Goal: Information Seeking & Learning: Learn about a topic

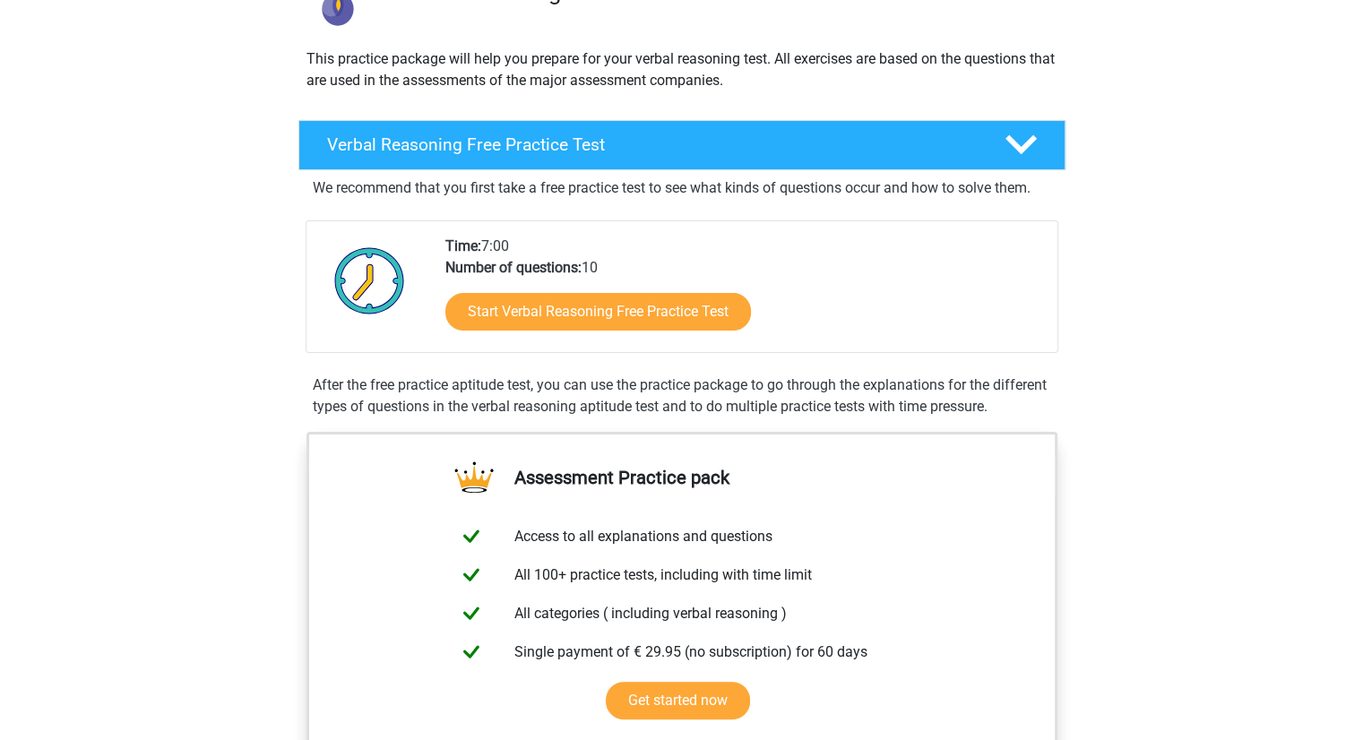
scroll to position [251, 0]
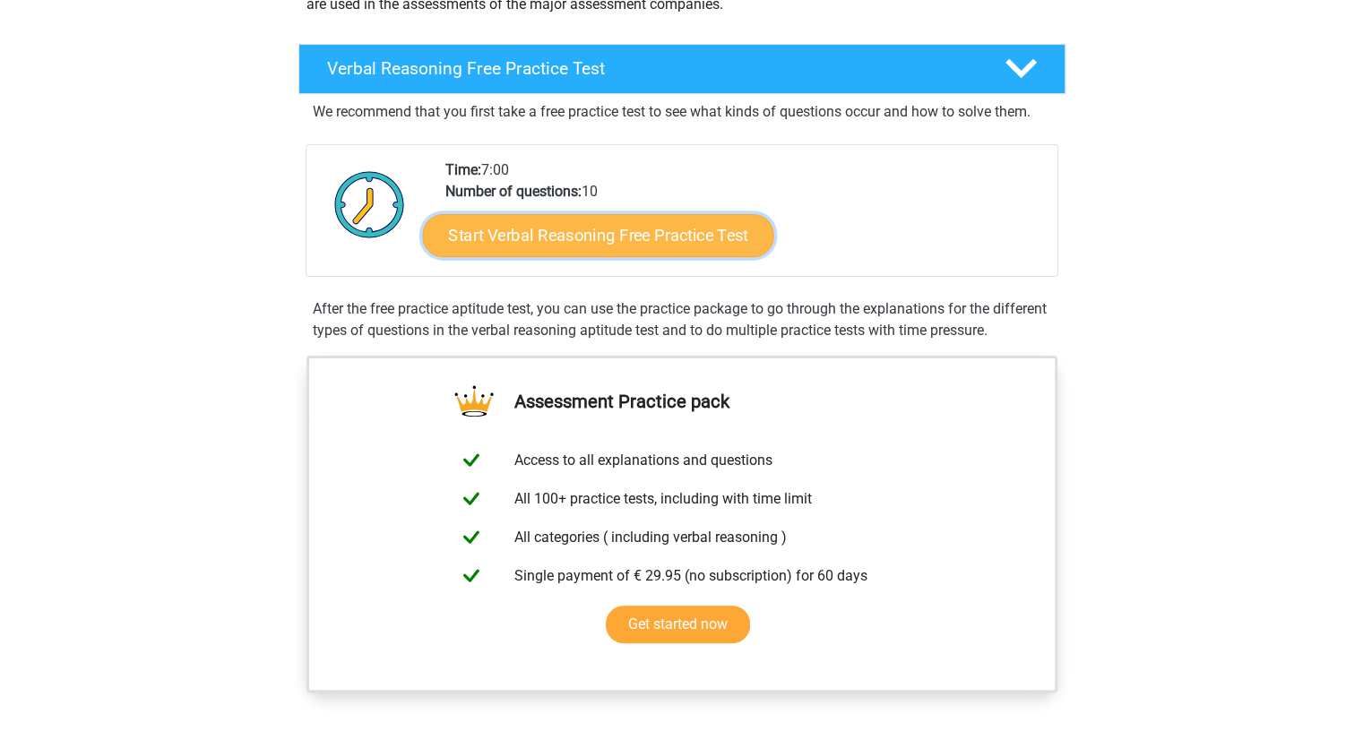
click at [529, 229] on link "Start Verbal Reasoning Free Practice Test" at bounding box center [597, 235] width 351 height 43
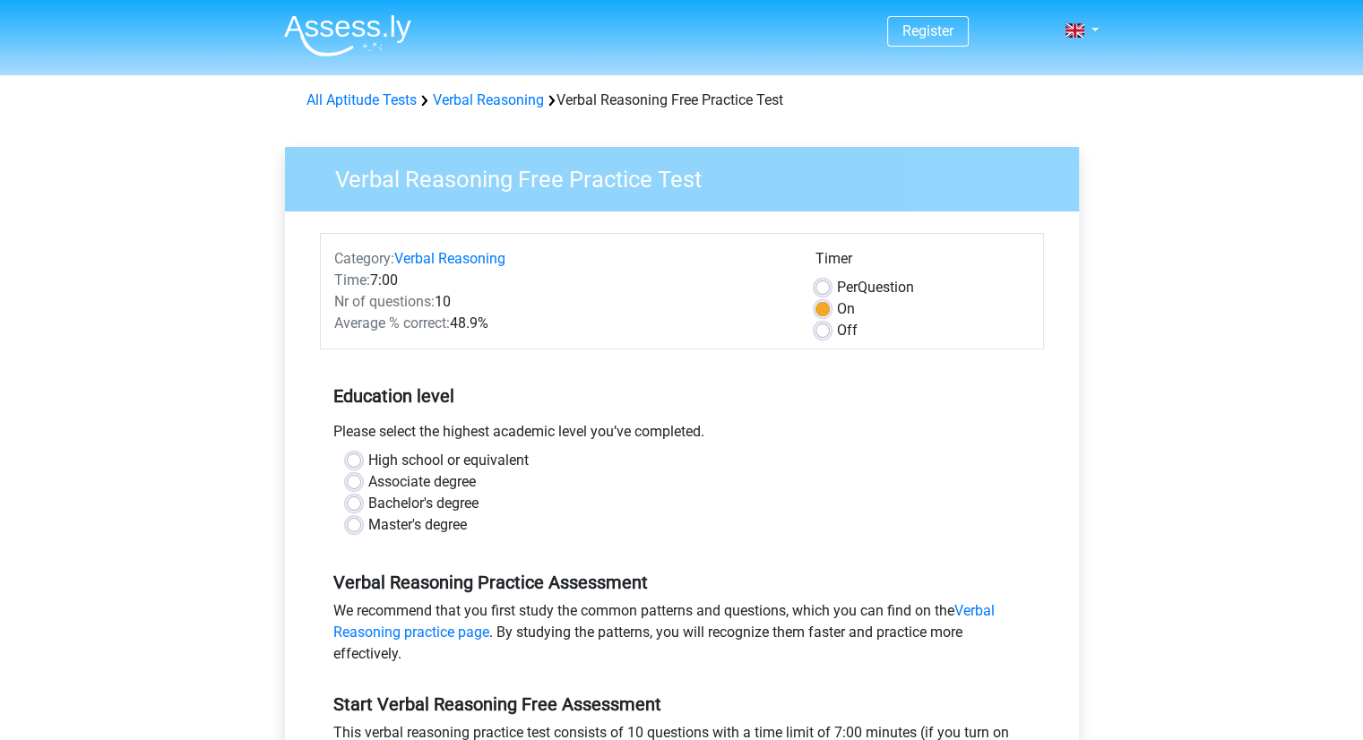
click at [101, 385] on div "Register Nederlands English" at bounding box center [681, 708] width 1363 height 1416
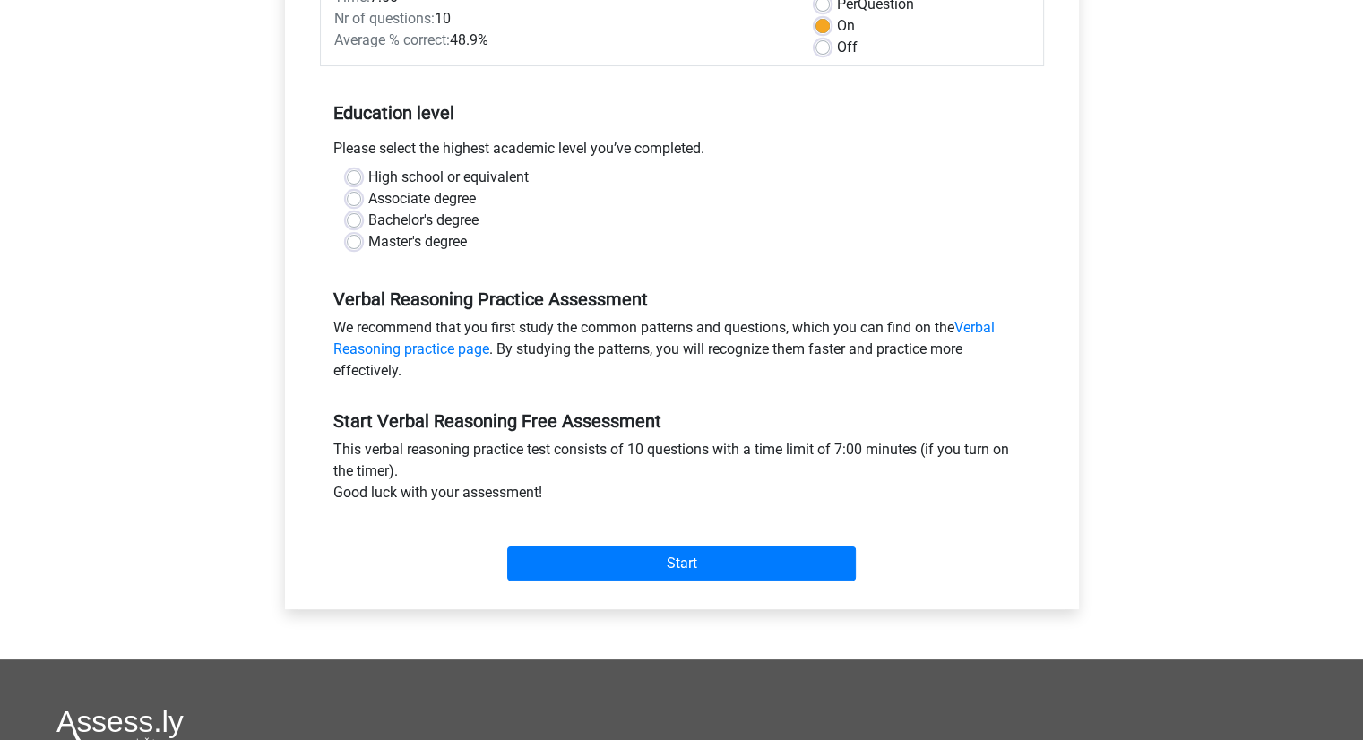
scroll to position [287, 0]
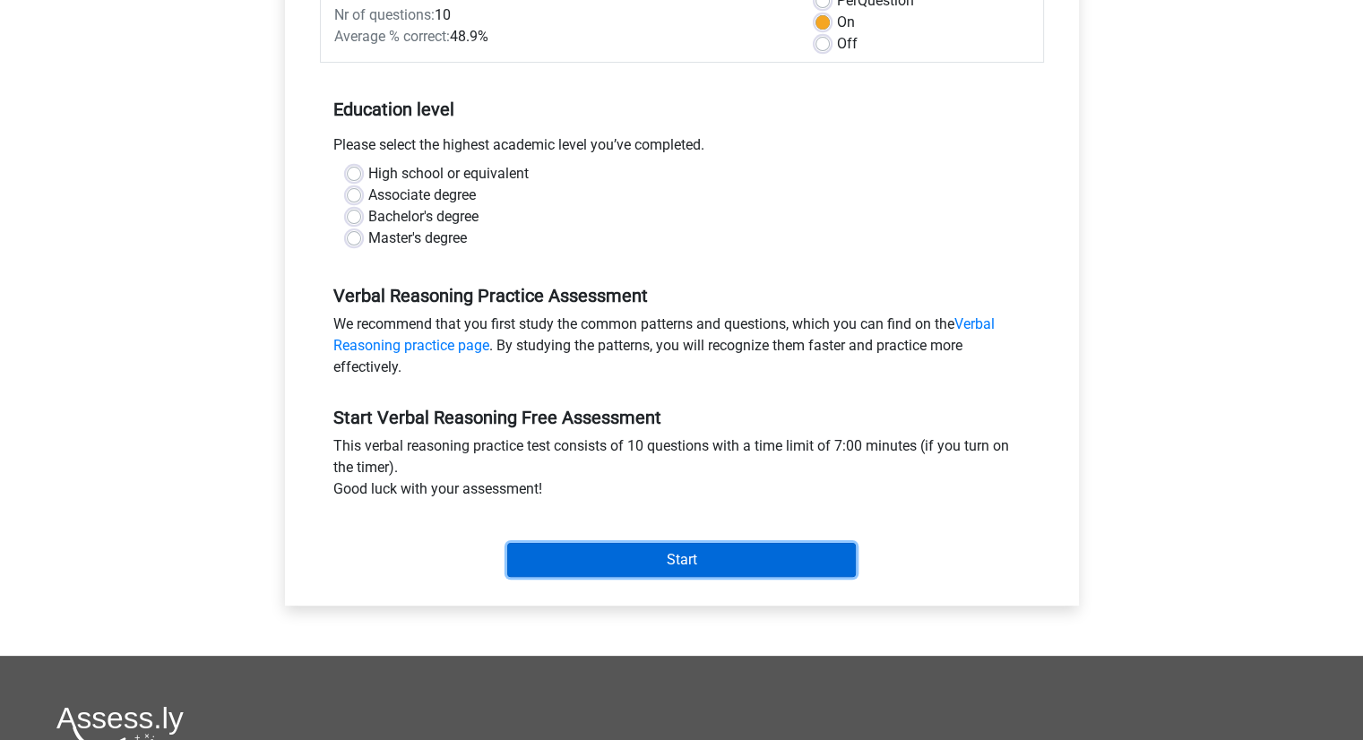
click at [683, 560] on input "Start" at bounding box center [681, 560] width 349 height 34
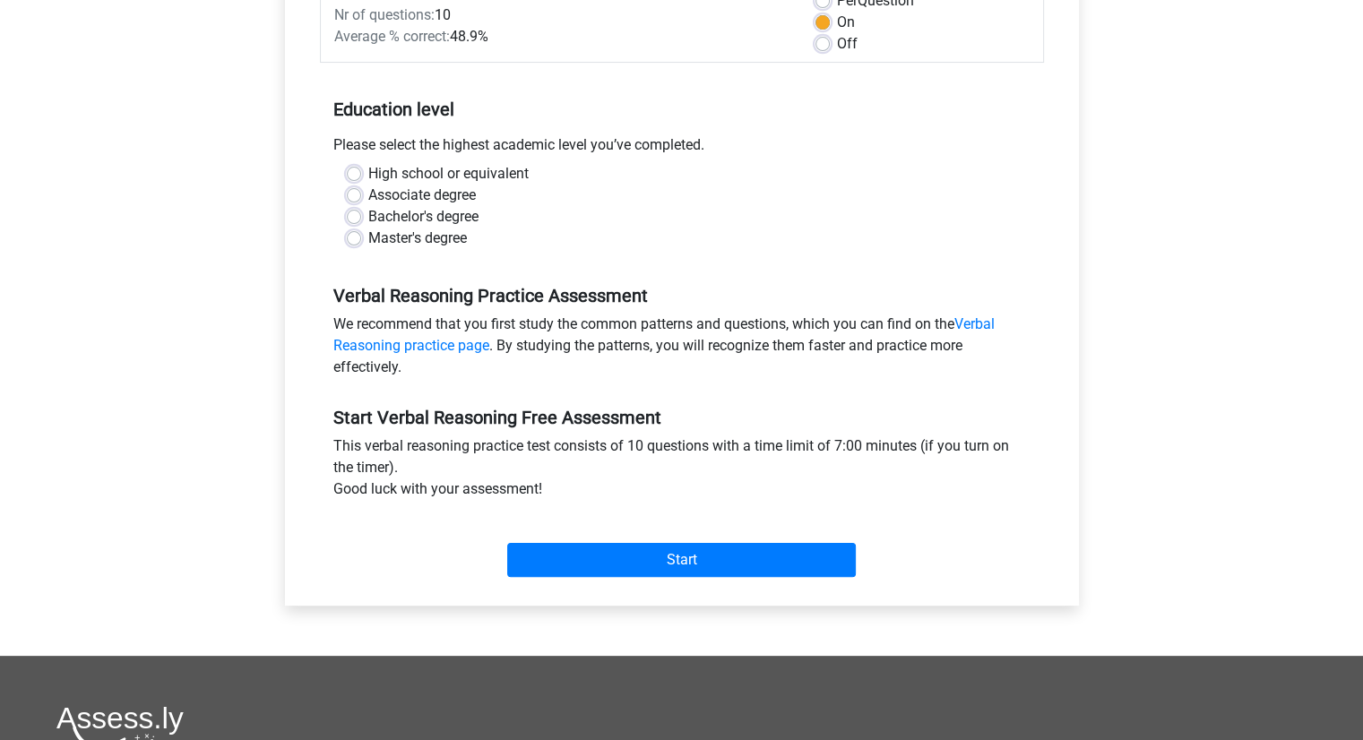
click at [459, 235] on label "Master's degree" at bounding box center [417, 239] width 99 height 22
click at [361, 235] on input "Master's degree" at bounding box center [354, 237] width 14 height 18
radio input "true"
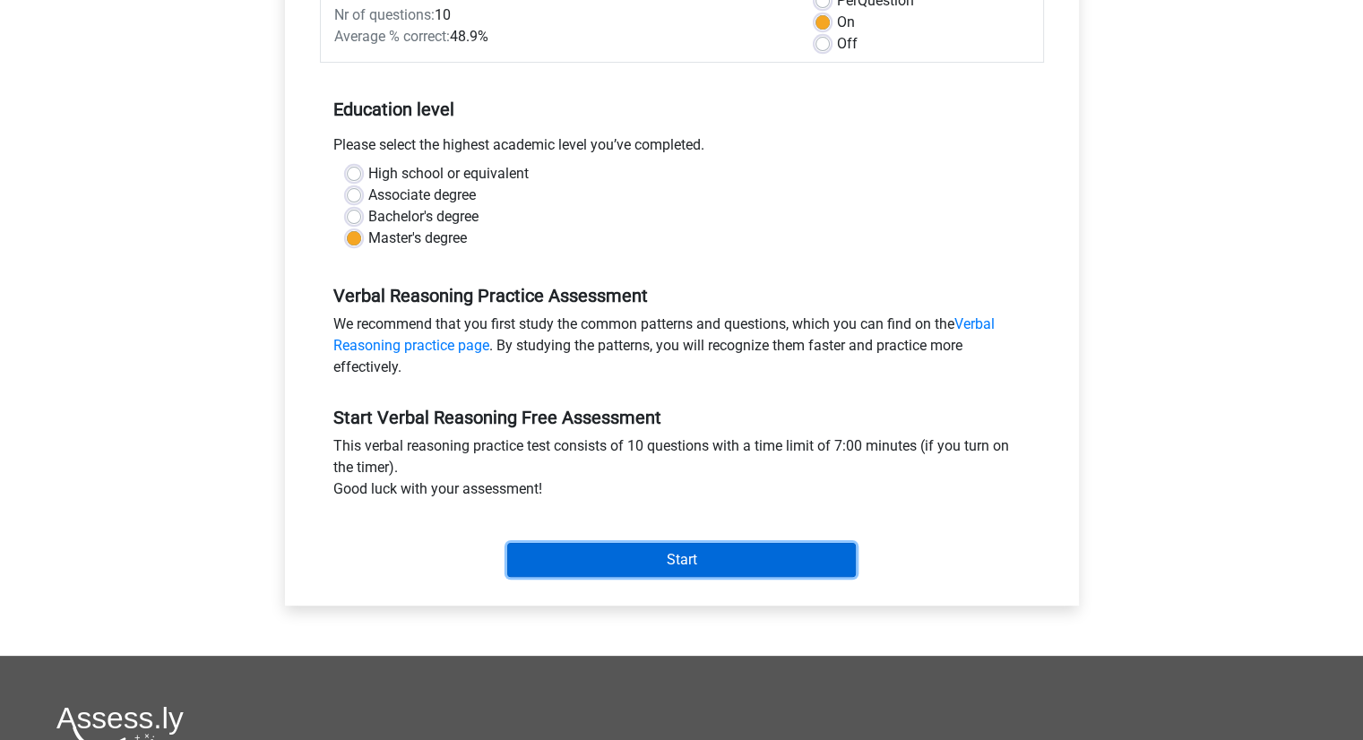
click at [671, 566] on input "Start" at bounding box center [681, 560] width 349 height 34
click at [609, 557] on input "Start" at bounding box center [681, 560] width 349 height 34
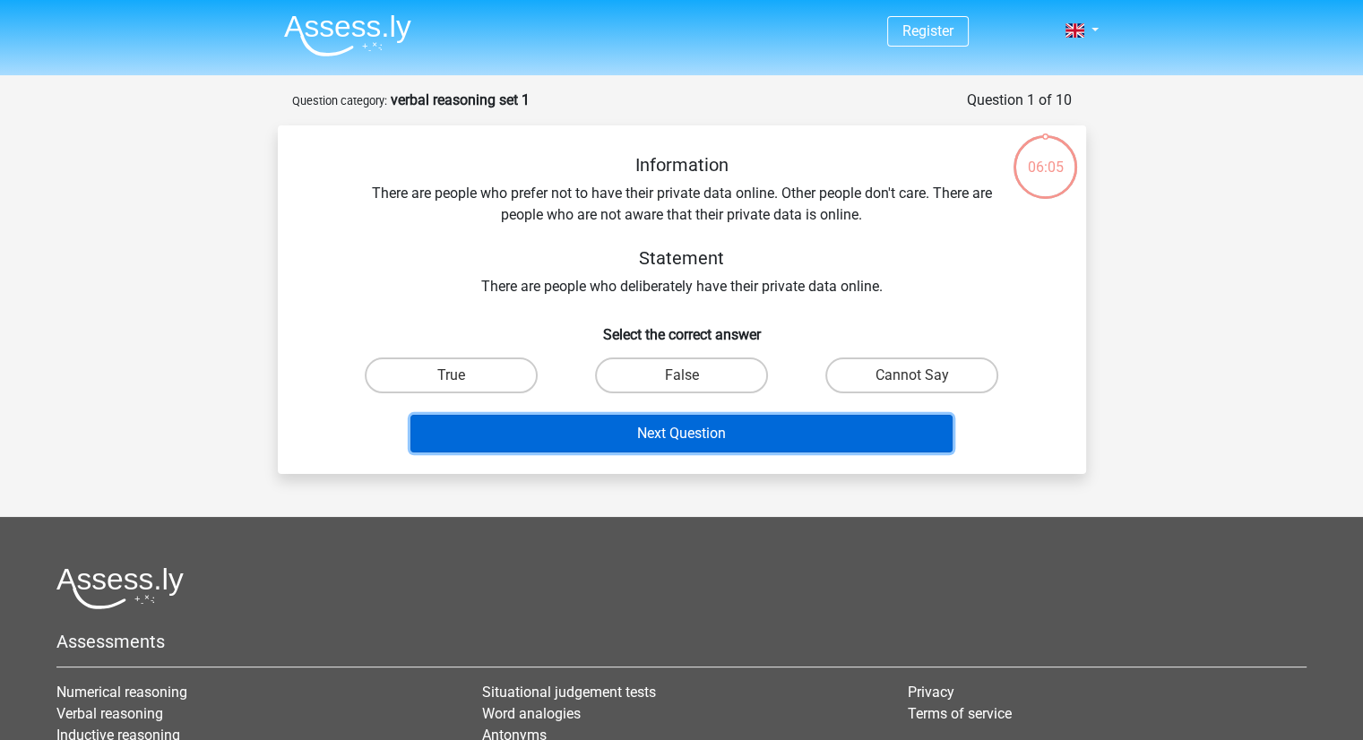
click at [721, 445] on button "Next Question" at bounding box center [682, 434] width 542 height 38
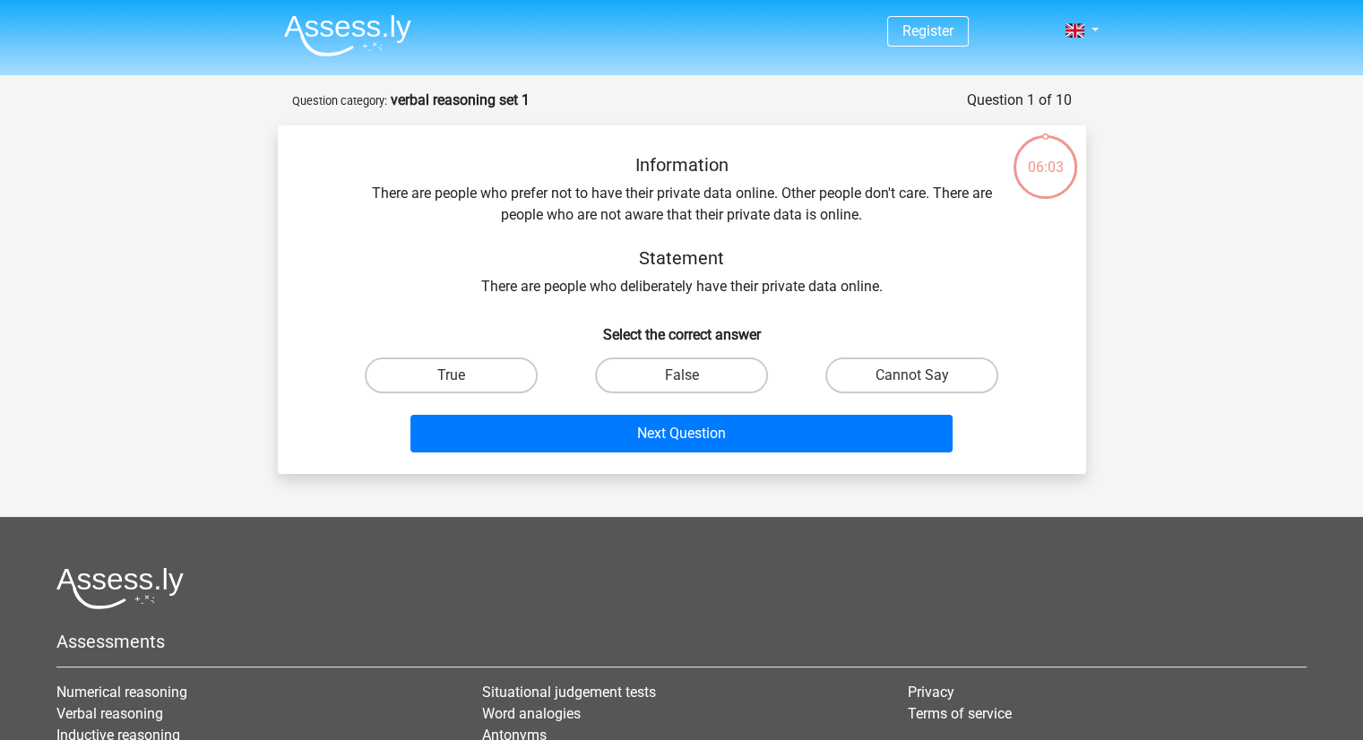
click at [685, 298] on div "Information There are people who prefer not to have their private data online. …" at bounding box center [682, 307] width 794 height 306
click at [526, 379] on label "True" at bounding box center [451, 376] width 173 height 36
click at [462, 379] on input "True" at bounding box center [457, 382] width 12 height 12
radio input "true"
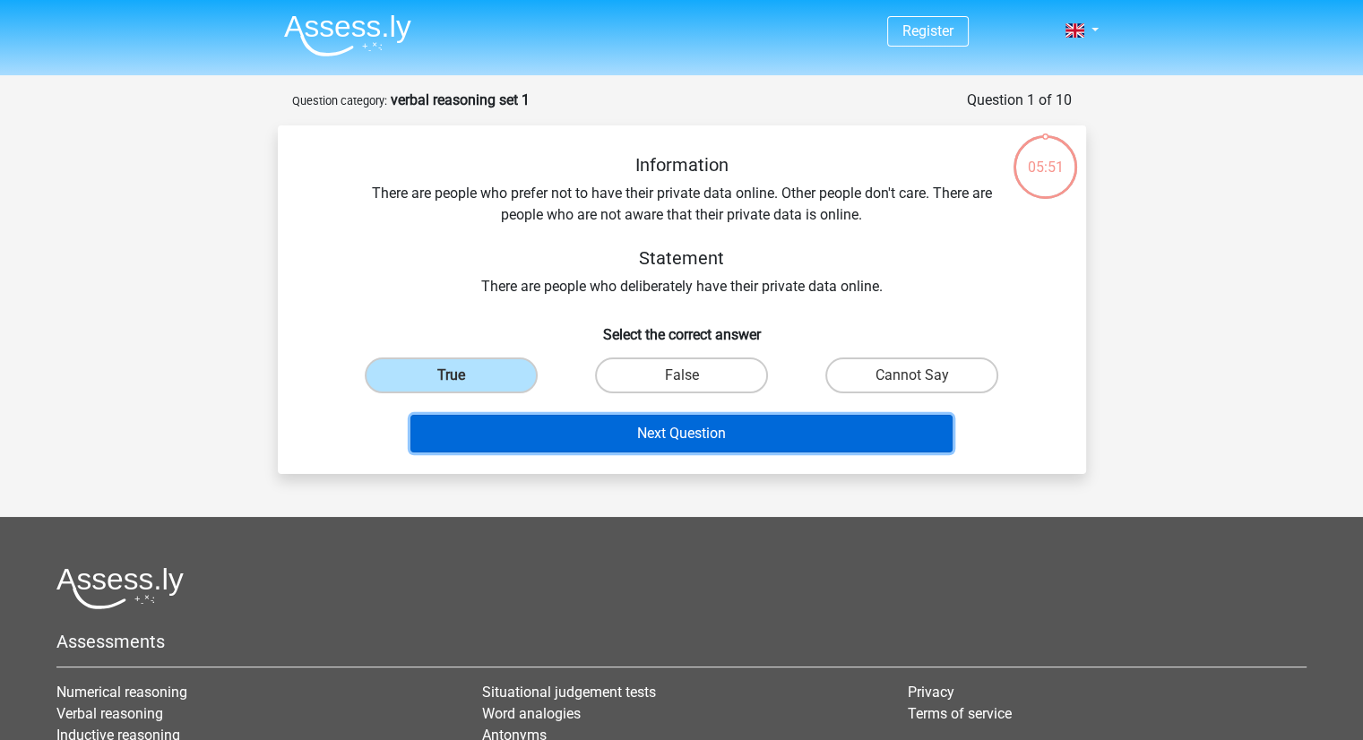
click at [653, 431] on button "Next Question" at bounding box center [682, 434] width 542 height 38
click at [647, 428] on button "Next Question" at bounding box center [682, 434] width 542 height 38
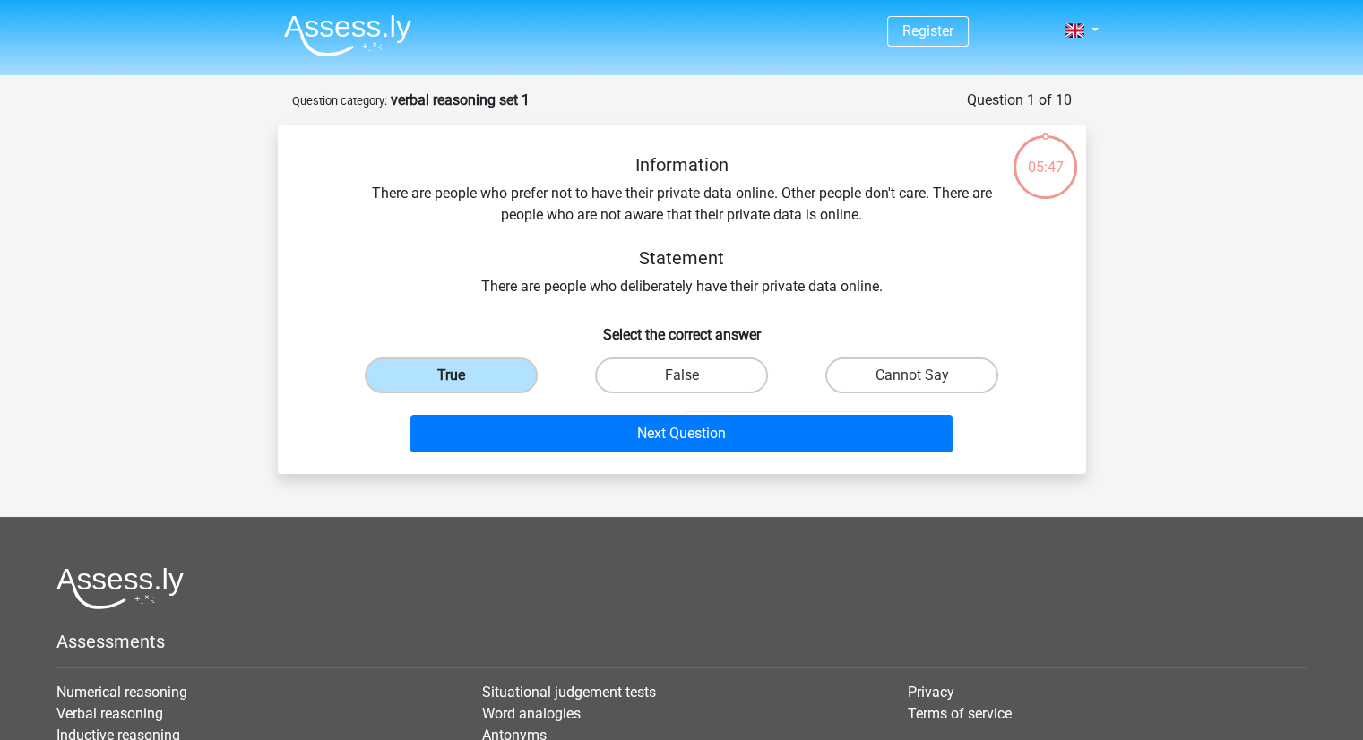
drag, startPoint x: 476, startPoint y: 394, endPoint x: 441, endPoint y: 376, distance: 39.7
click at [441, 376] on div "True" at bounding box center [451, 375] width 230 height 50
click at [441, 376] on label "True" at bounding box center [451, 376] width 173 height 36
click at [451, 376] on input "True" at bounding box center [457, 382] width 12 height 12
click at [441, 376] on label "True" at bounding box center [451, 376] width 173 height 36
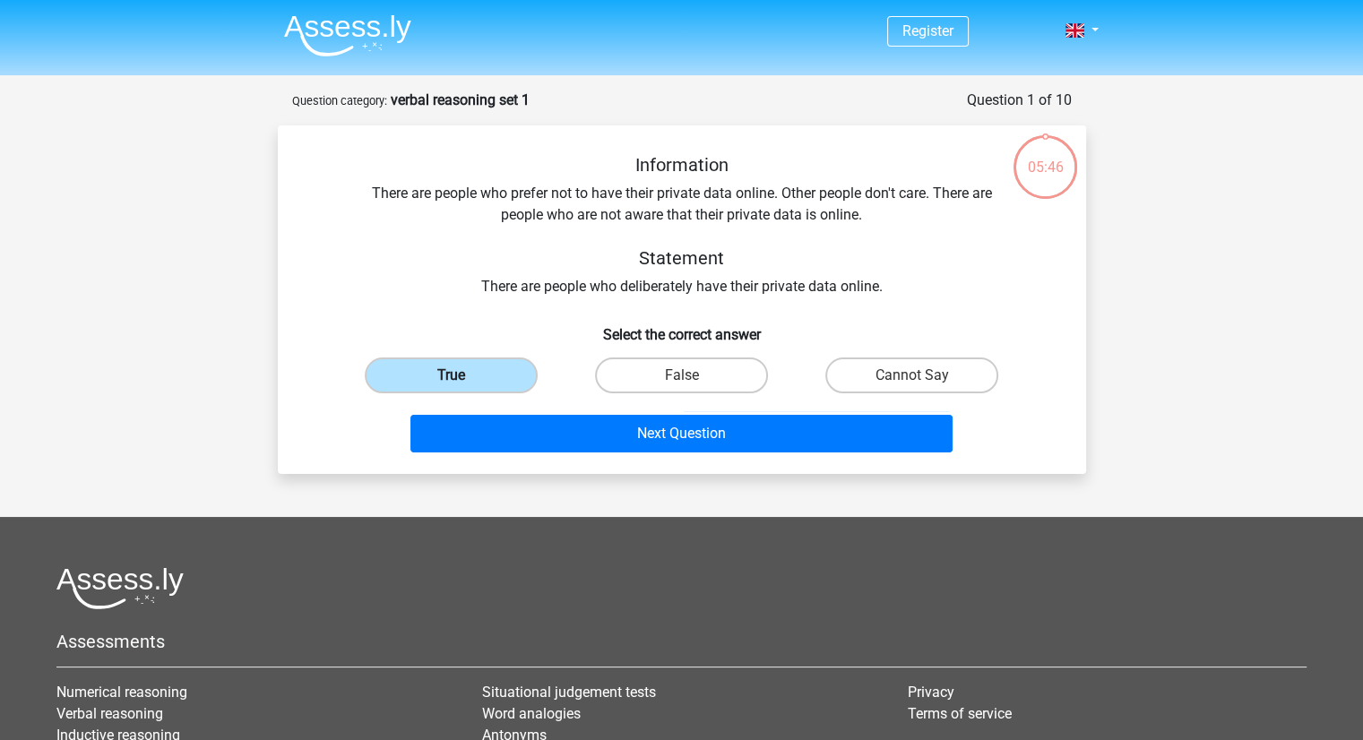
click at [451, 376] on input "True" at bounding box center [457, 382] width 12 height 12
click at [441, 376] on label "True" at bounding box center [451, 376] width 173 height 36
click at [451, 376] on input "True" at bounding box center [457, 382] width 12 height 12
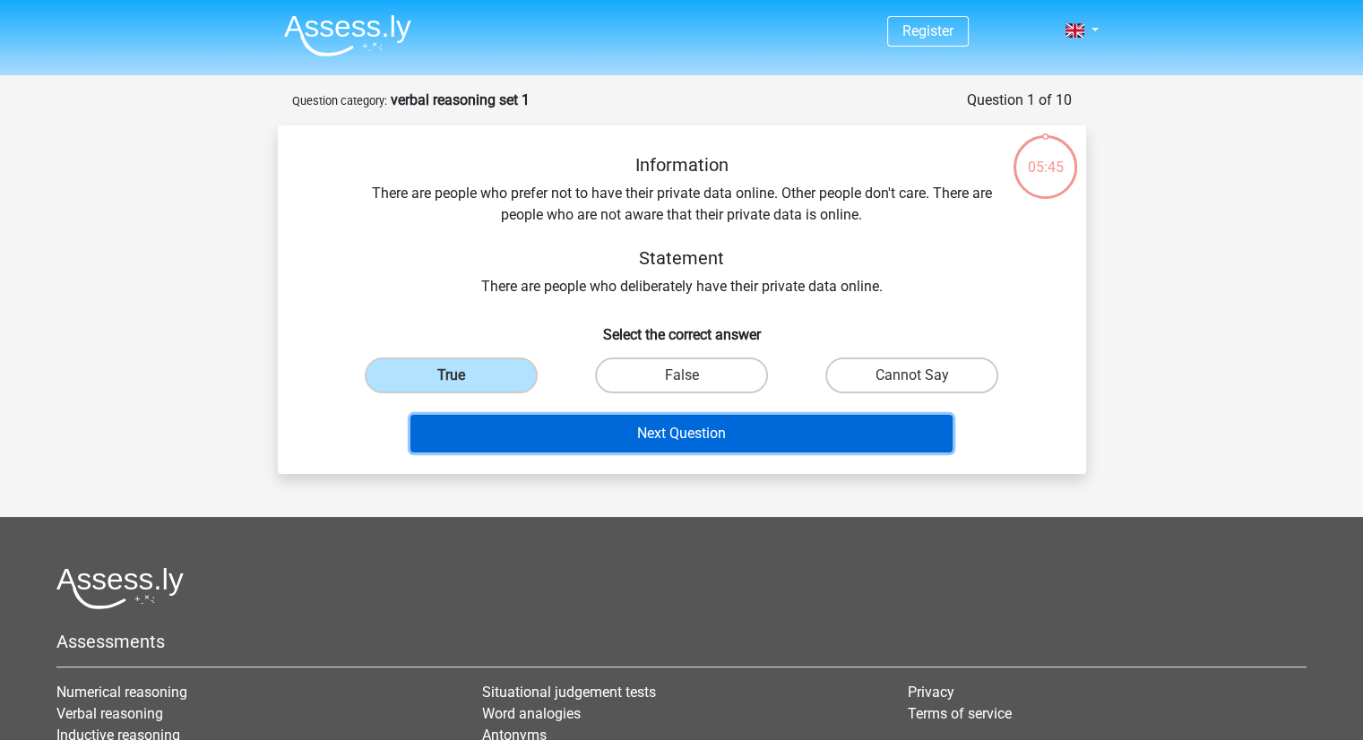
click at [532, 427] on button "Next Question" at bounding box center [682, 434] width 542 height 38
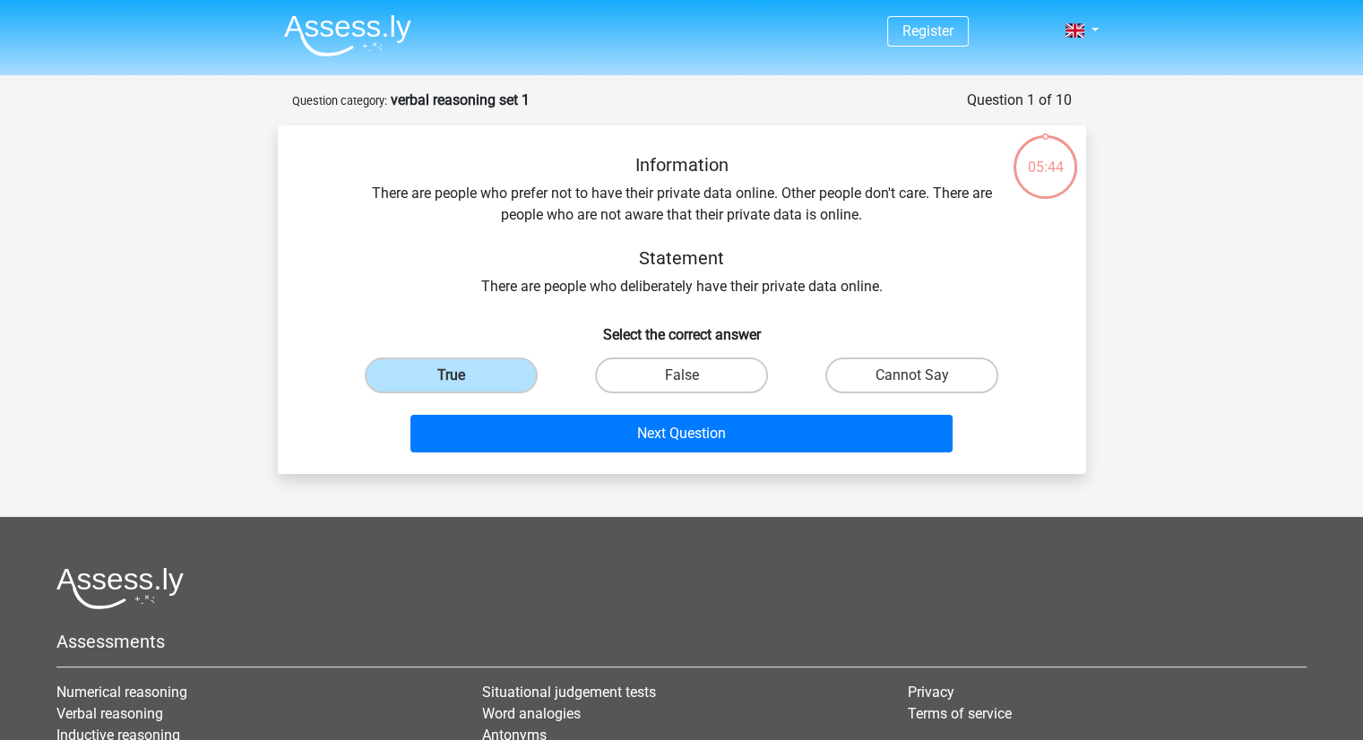
click at [637, 411] on div "Next Question" at bounding box center [682, 430] width 751 height 59
click at [473, 367] on label "True" at bounding box center [451, 376] width 173 height 36
click at [462, 376] on input "True" at bounding box center [457, 382] width 12 height 12
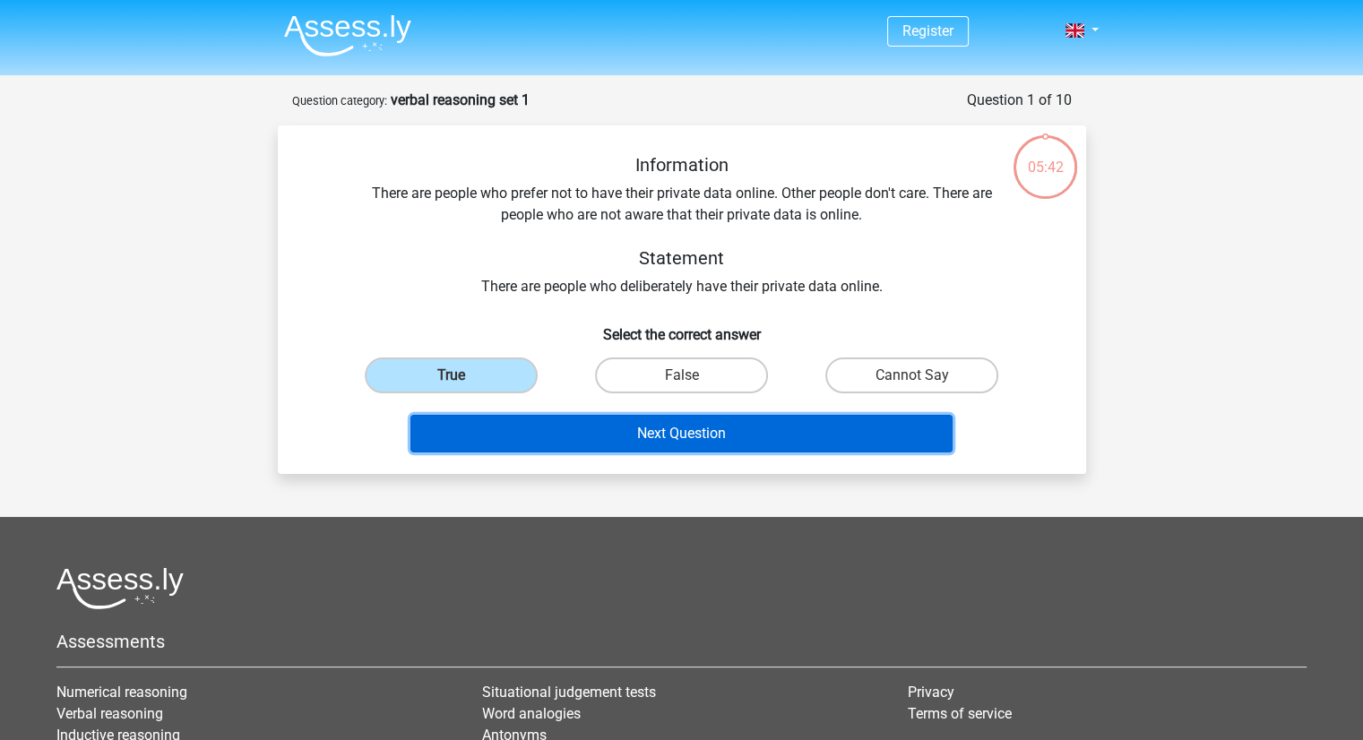
click at [538, 423] on button "Next Question" at bounding box center [682, 434] width 542 height 38
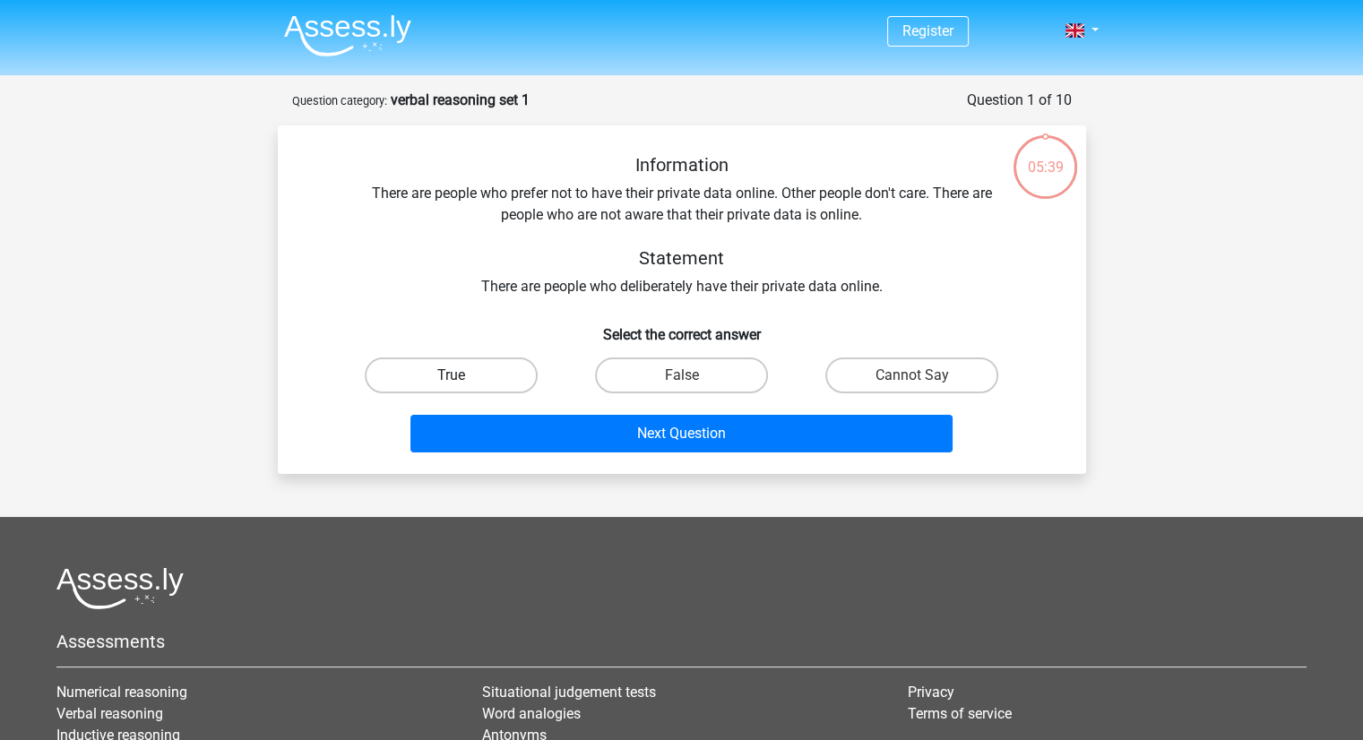
click at [460, 362] on label "True" at bounding box center [451, 376] width 173 height 36
click at [460, 376] on input "True" at bounding box center [457, 382] width 12 height 12
radio input "true"
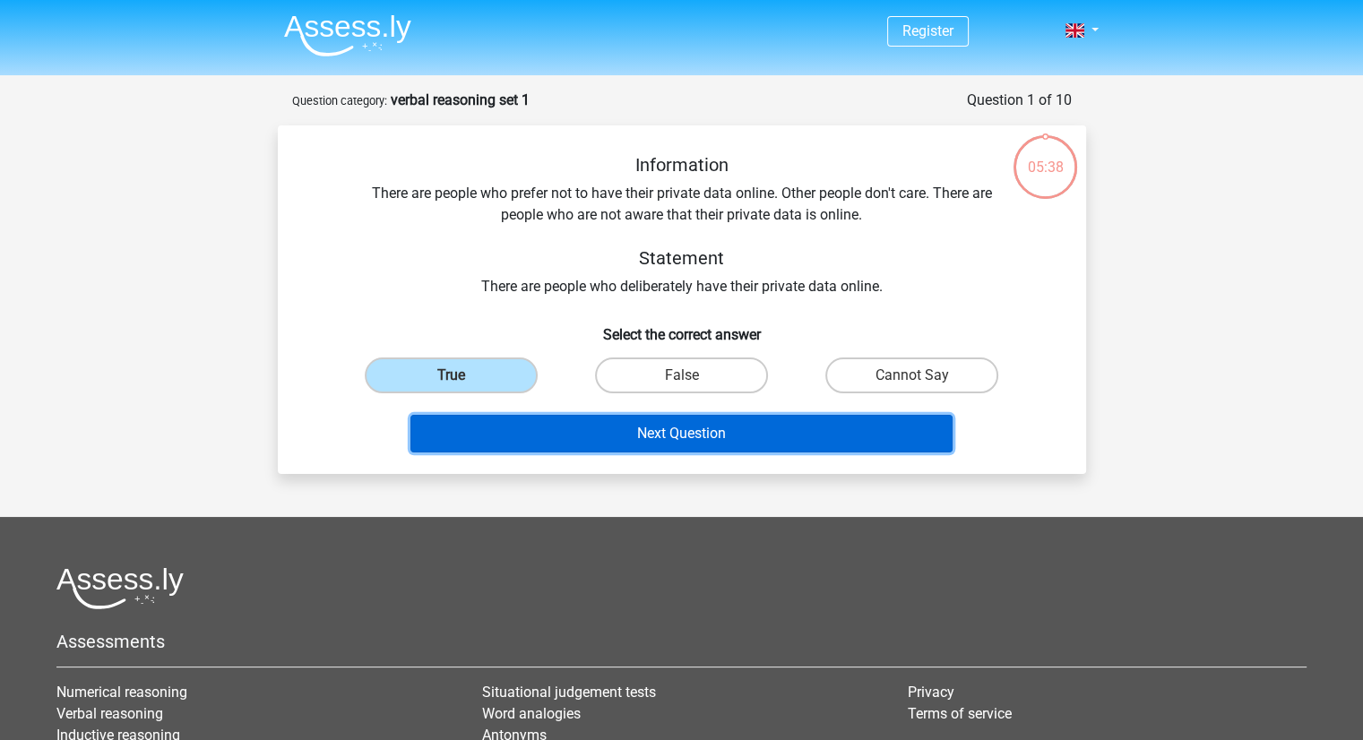
click at [559, 416] on button "Next Question" at bounding box center [682, 434] width 542 height 38
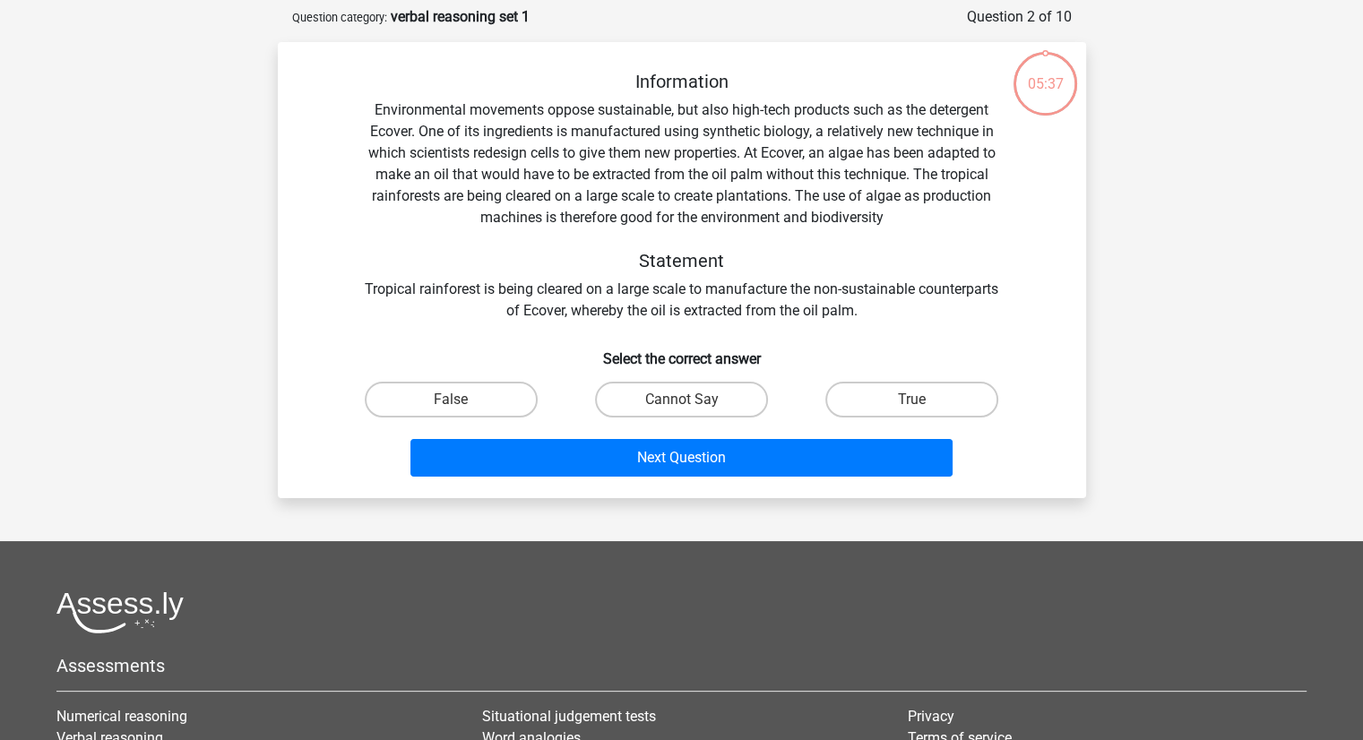
scroll to position [90, 0]
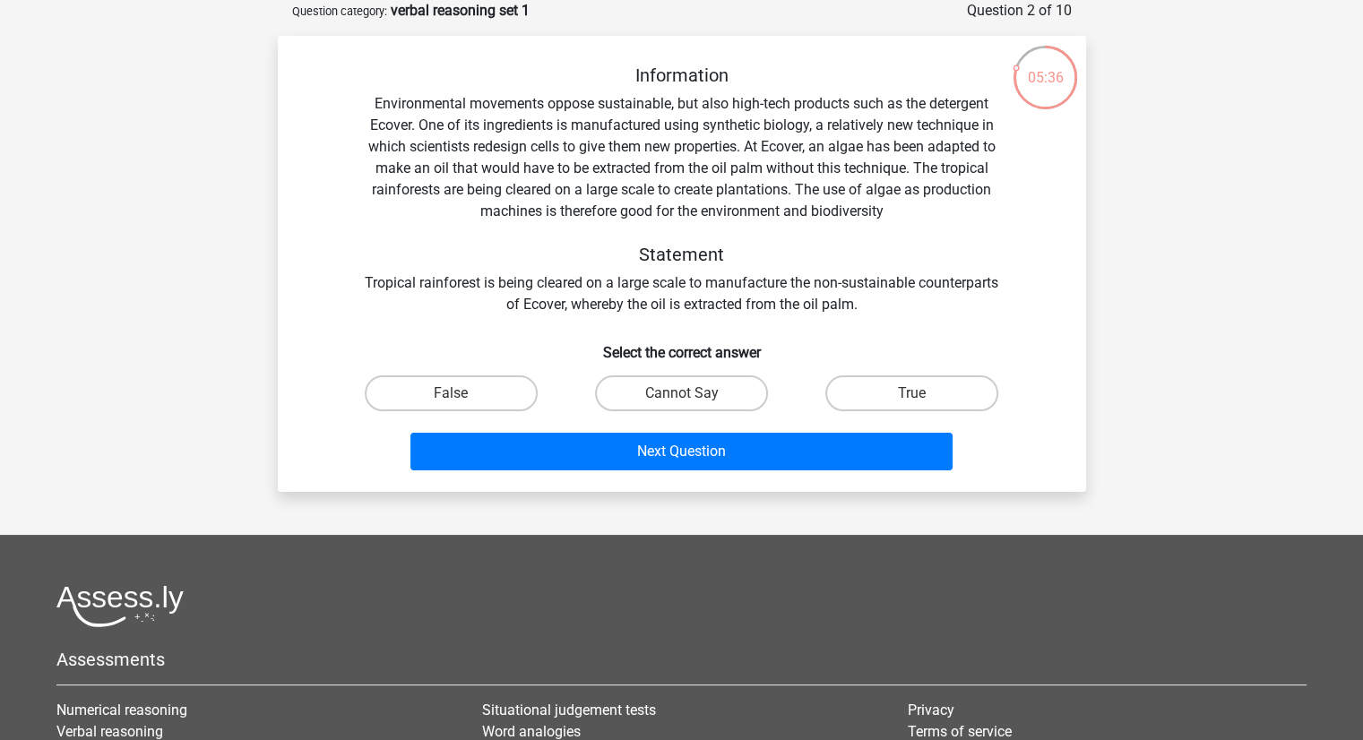
click at [618, 259] on h5 "Statement" at bounding box center [682, 255] width 636 height 22
click at [868, 400] on label "True" at bounding box center [911, 394] width 173 height 36
click at [912, 400] on input "True" at bounding box center [918, 399] width 12 height 12
radio input "true"
click at [712, 381] on label "Cannot Say" at bounding box center [681, 394] width 173 height 36
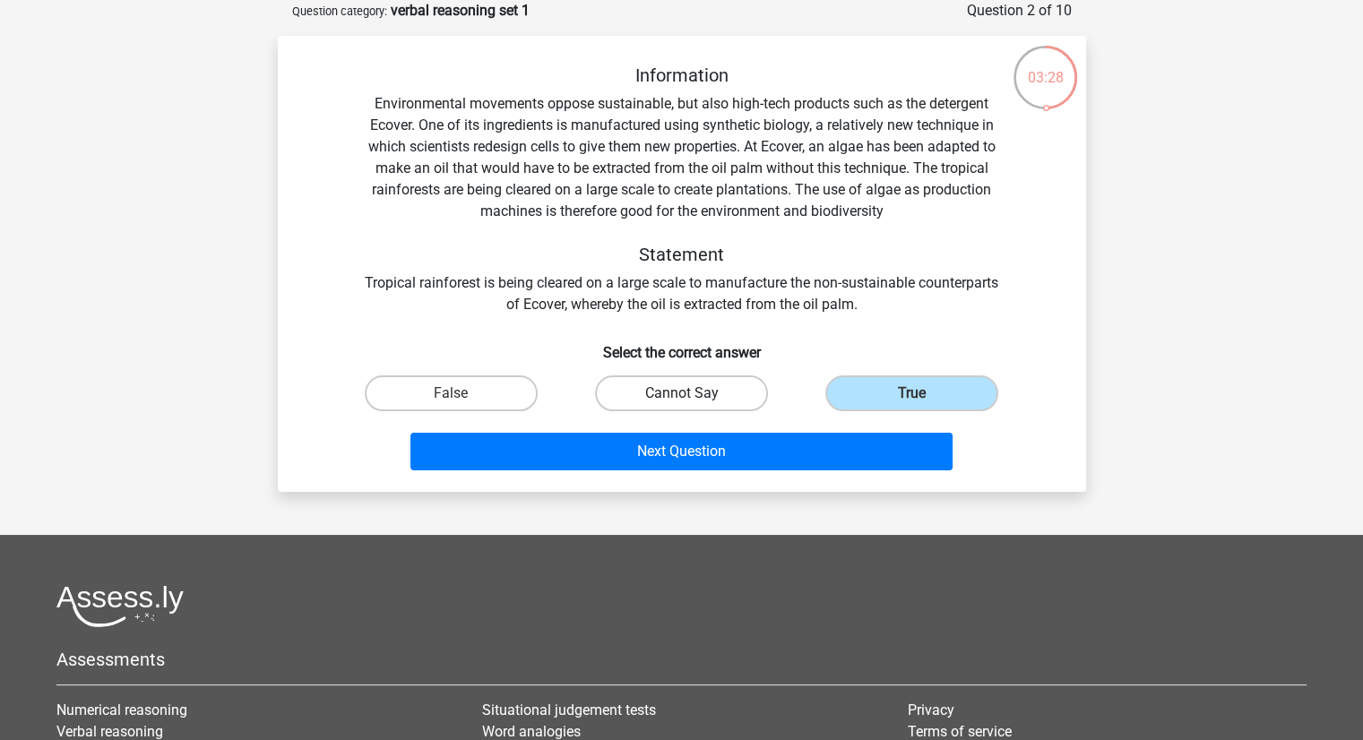
click at [693, 393] on input "Cannot Say" at bounding box center [687, 399] width 12 height 12
radio input "true"
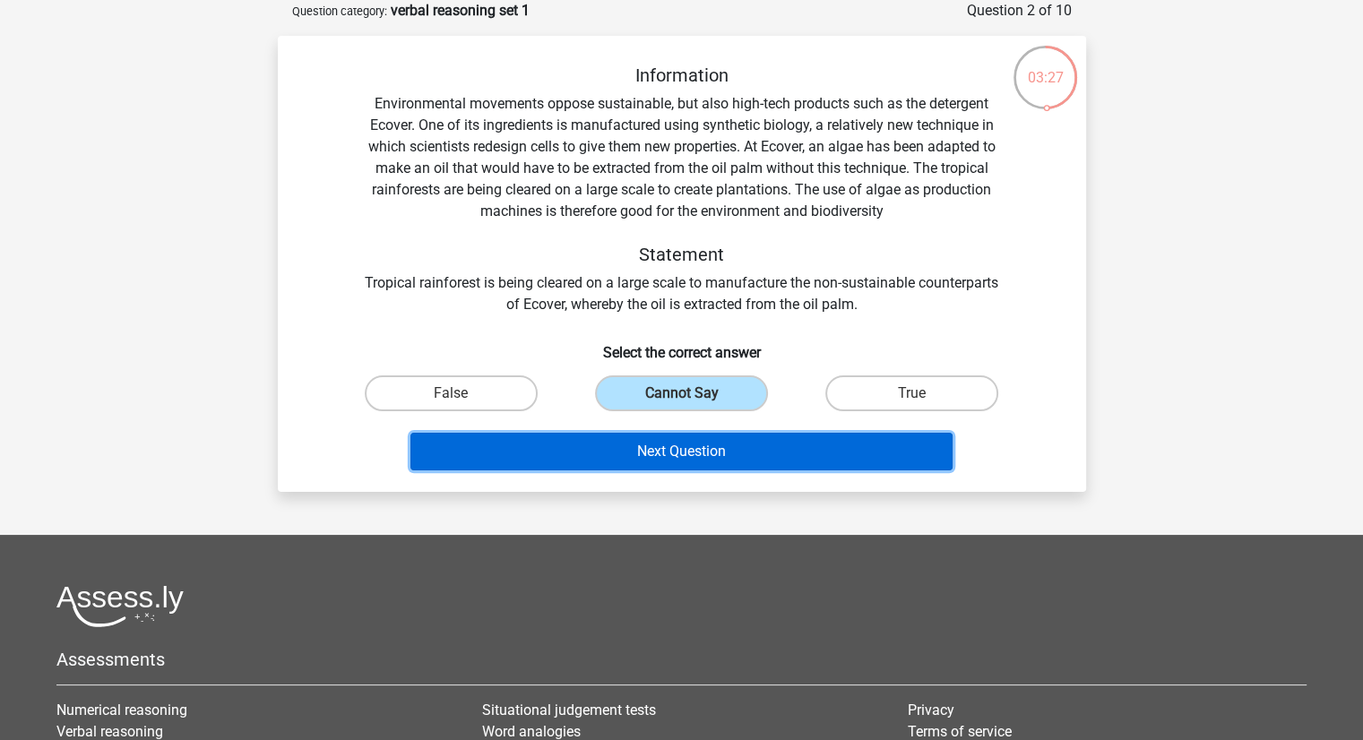
click at [712, 467] on button "Next Question" at bounding box center [682, 452] width 542 height 38
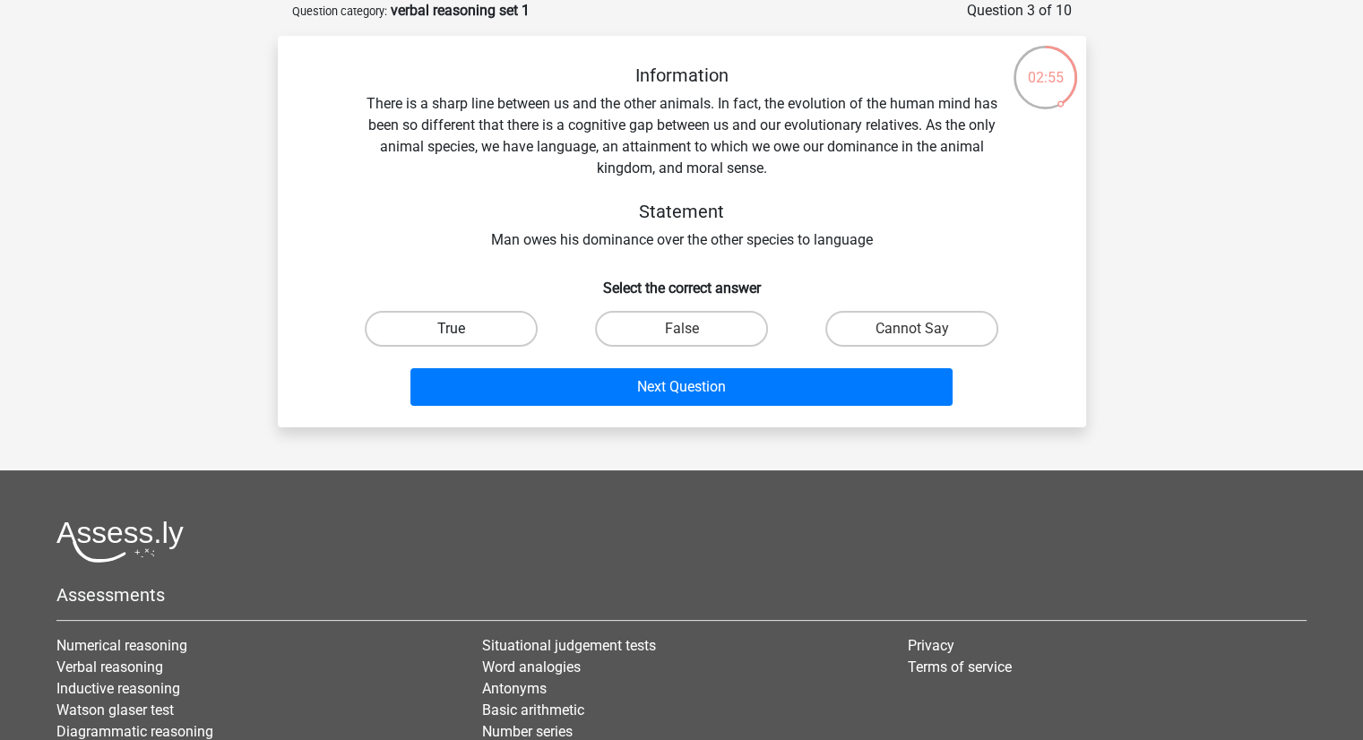
click at [488, 324] on label "True" at bounding box center [451, 329] width 173 height 36
click at [462, 329] on input "True" at bounding box center [457, 335] width 12 height 12
radio input "true"
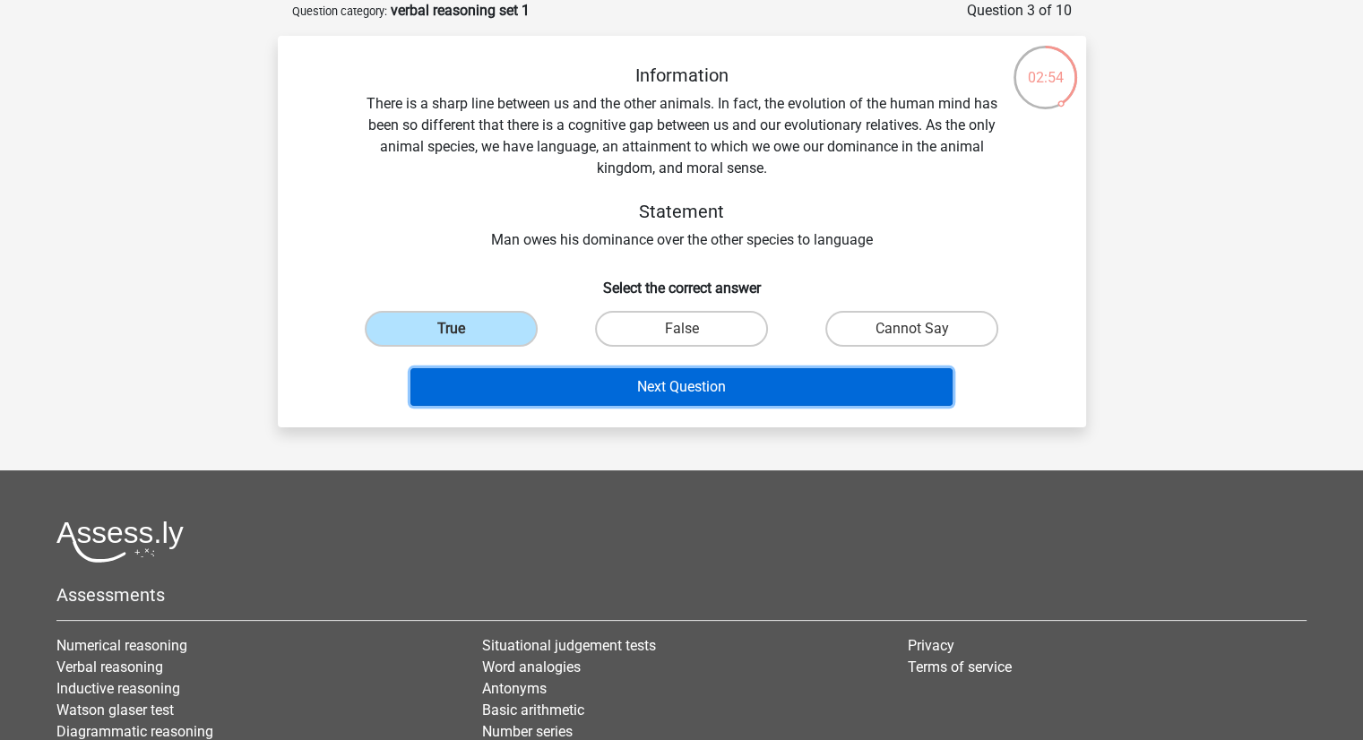
click at [573, 387] on button "Next Question" at bounding box center [682, 387] width 542 height 38
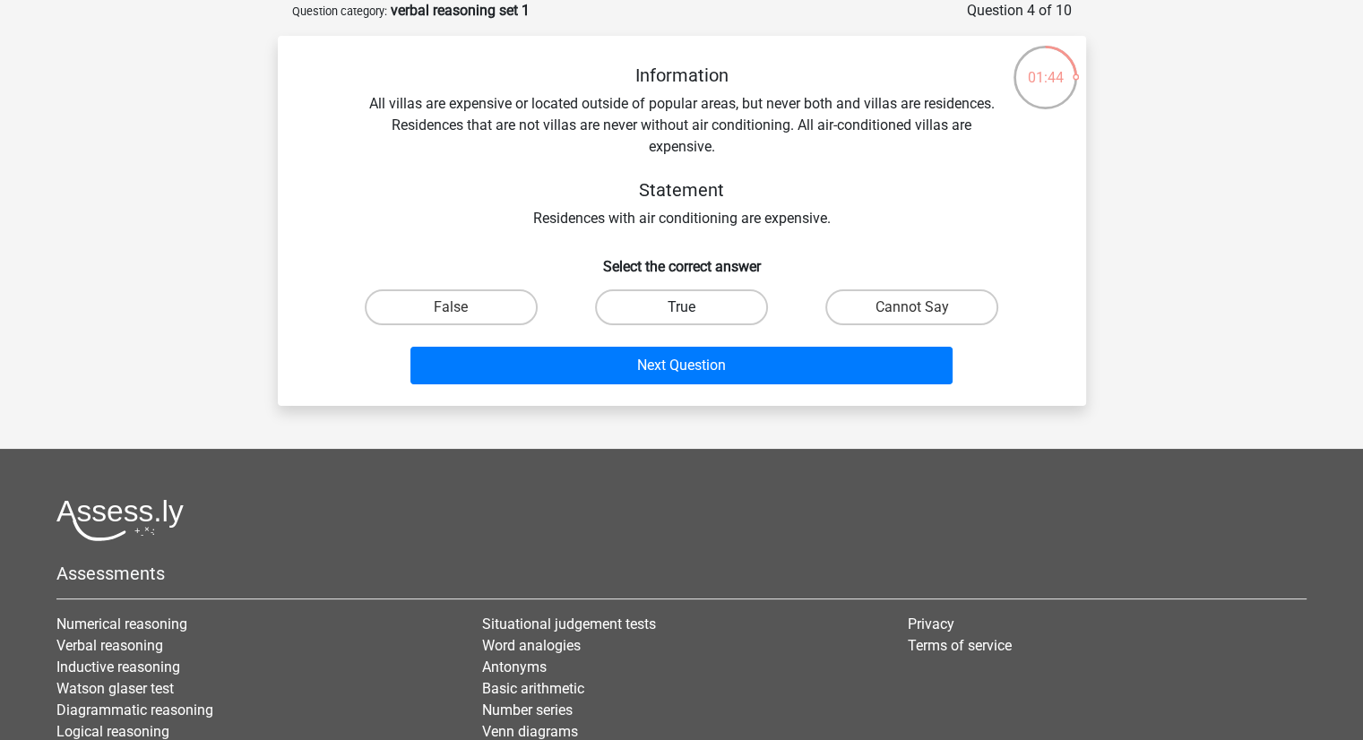
click at [660, 310] on label "True" at bounding box center [681, 308] width 173 height 36
click at [681, 310] on input "True" at bounding box center [687, 313] width 12 height 12
radio input "true"
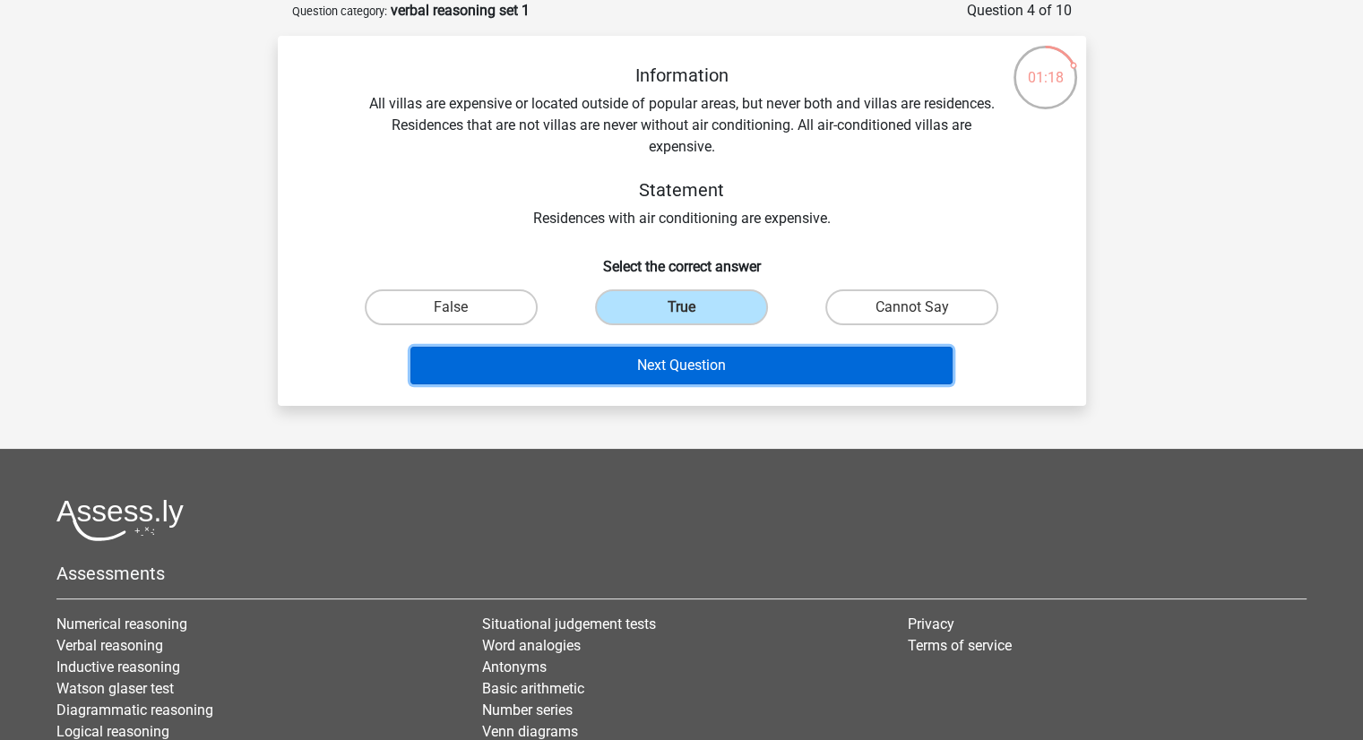
click at [801, 367] on button "Next Question" at bounding box center [682, 366] width 542 height 38
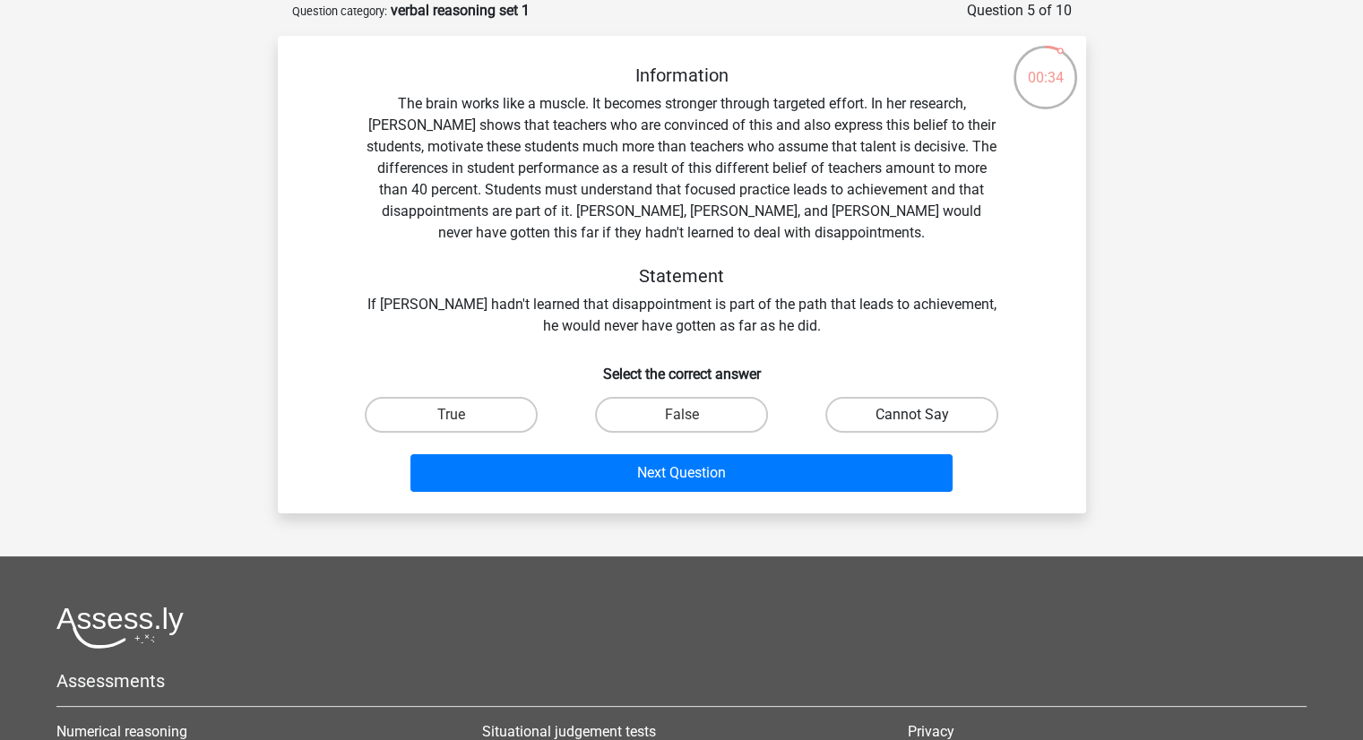
click at [878, 419] on label "Cannot Say" at bounding box center [911, 415] width 173 height 36
click at [912, 419] on input "Cannot Say" at bounding box center [918, 421] width 12 height 12
radio input "true"
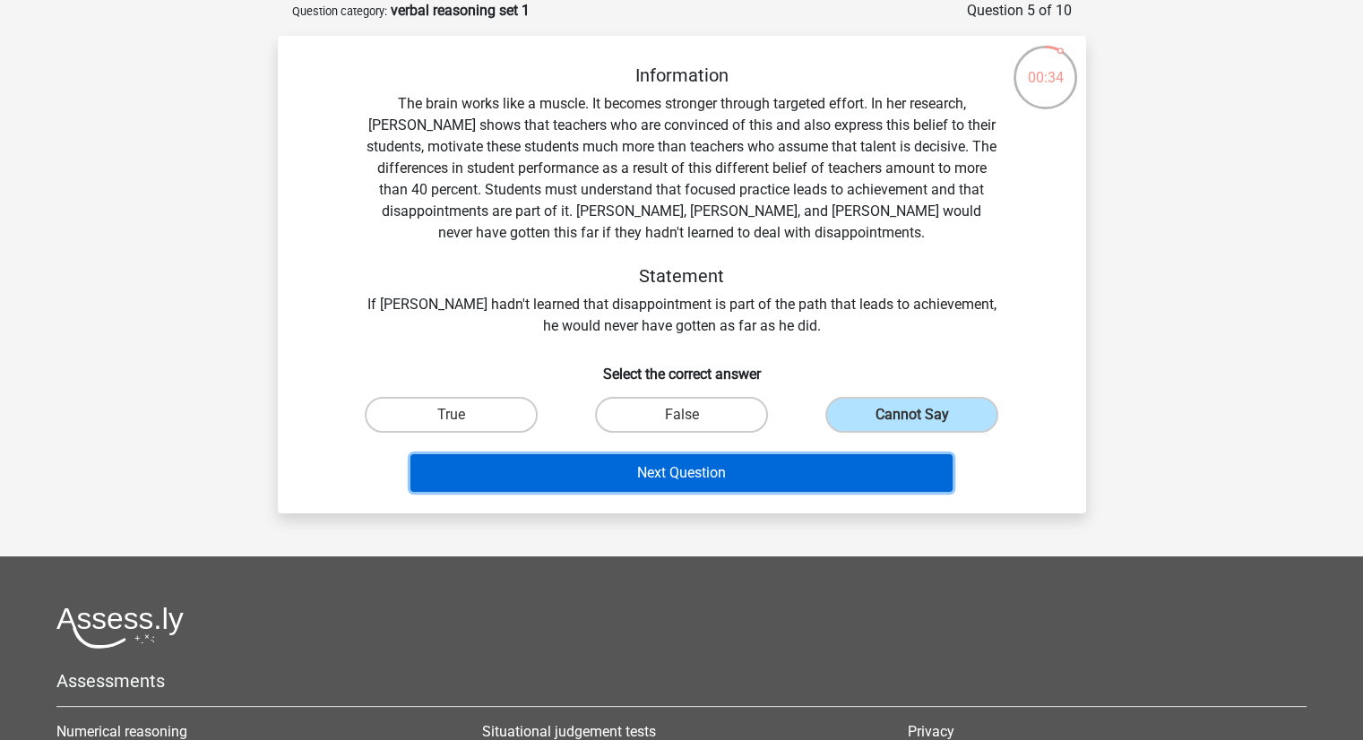
click at [859, 460] on button "Next Question" at bounding box center [682, 473] width 542 height 38
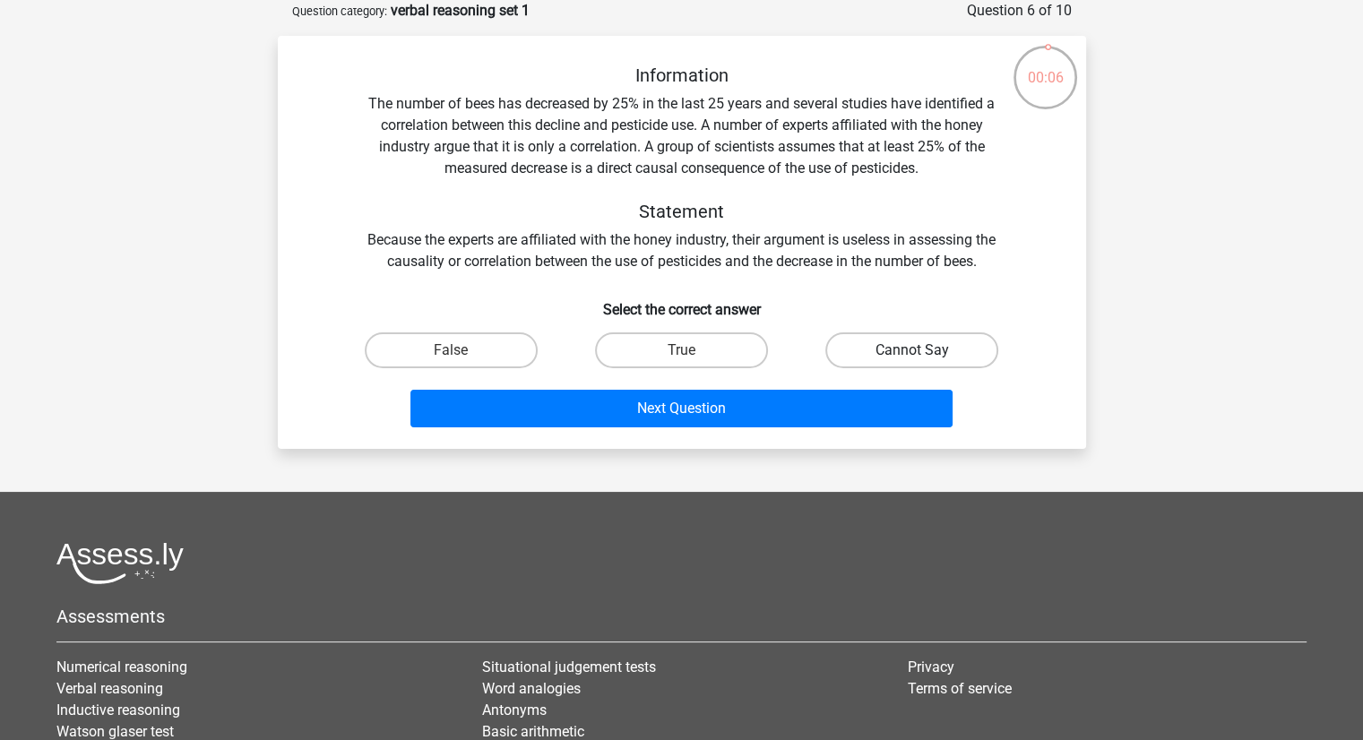
click at [913, 333] on label "Cannot Say" at bounding box center [911, 351] width 173 height 36
click at [913, 350] on input "Cannot Say" at bounding box center [918, 356] width 12 height 12
radio input "true"
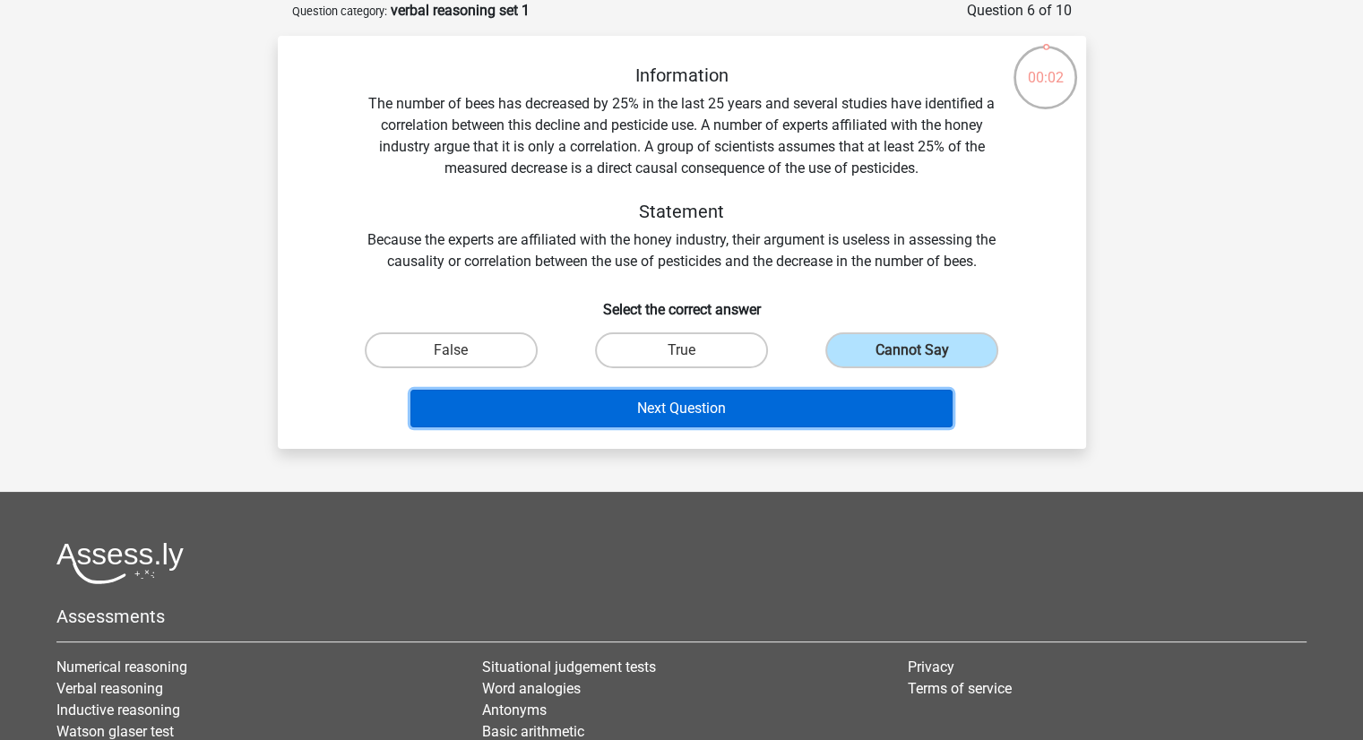
click at [860, 410] on button "Next Question" at bounding box center [682, 409] width 542 height 38
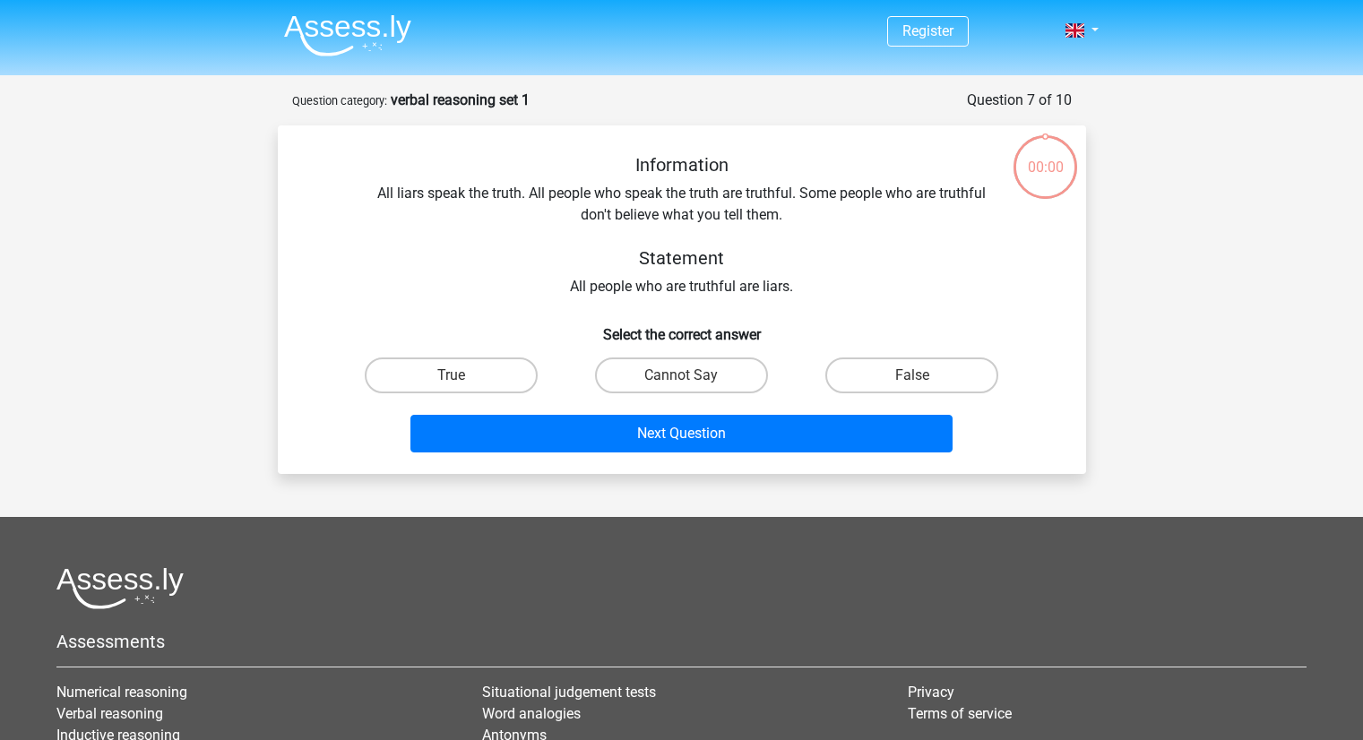
scroll to position [90, 0]
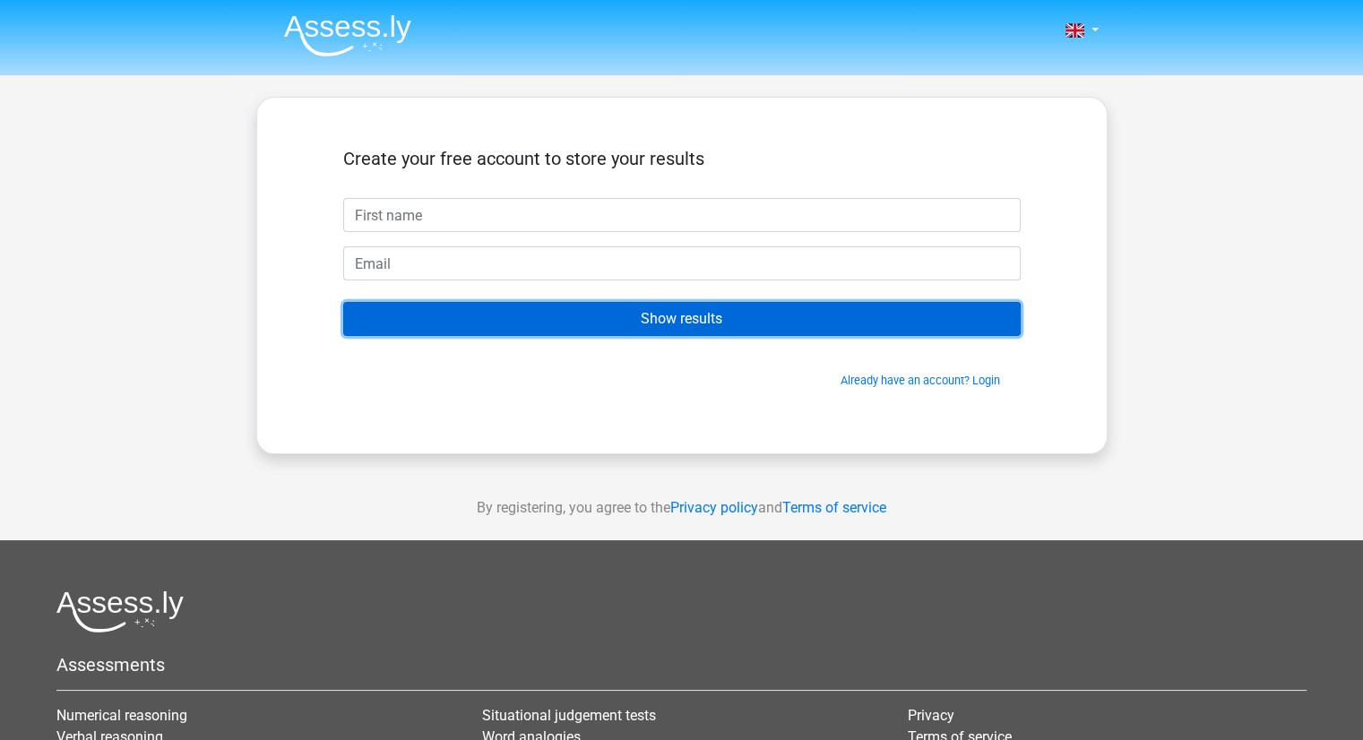
click at [903, 320] on input "Show results" at bounding box center [682, 319] width 678 height 34
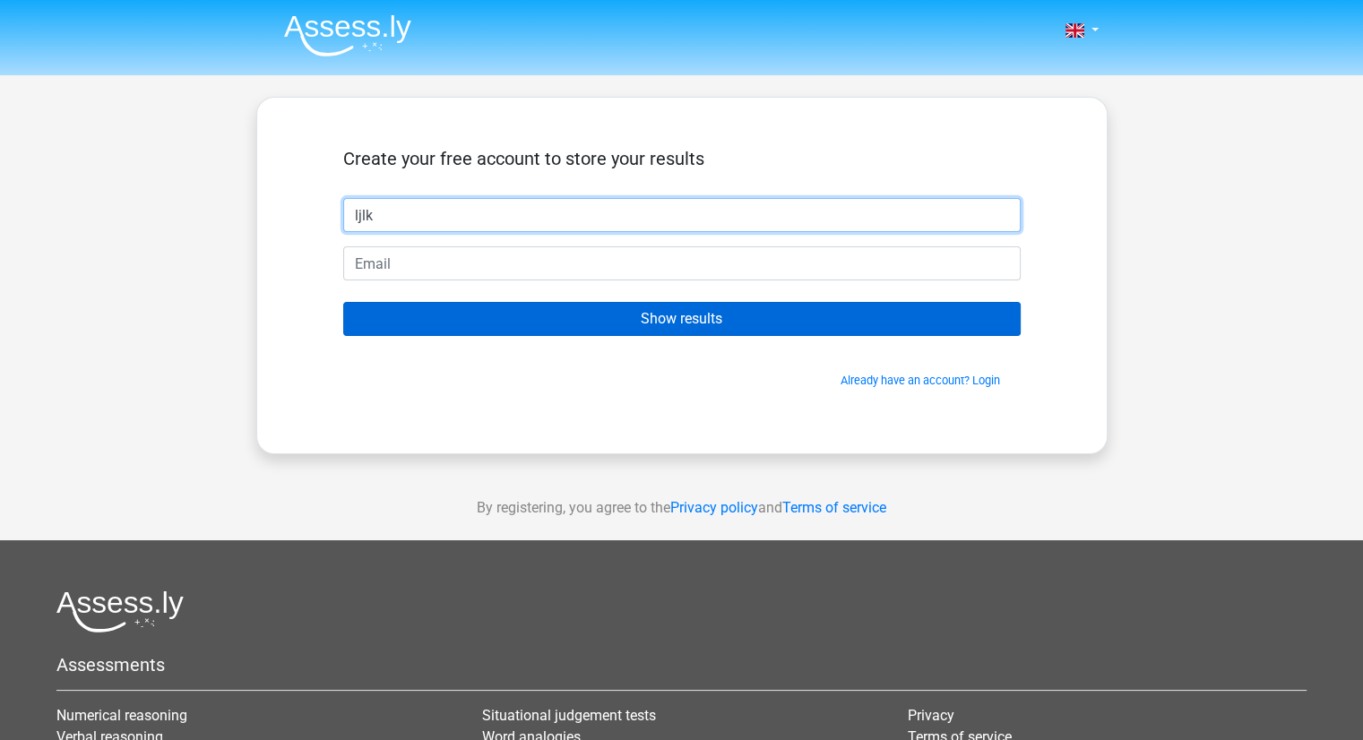
type input "ljlk"
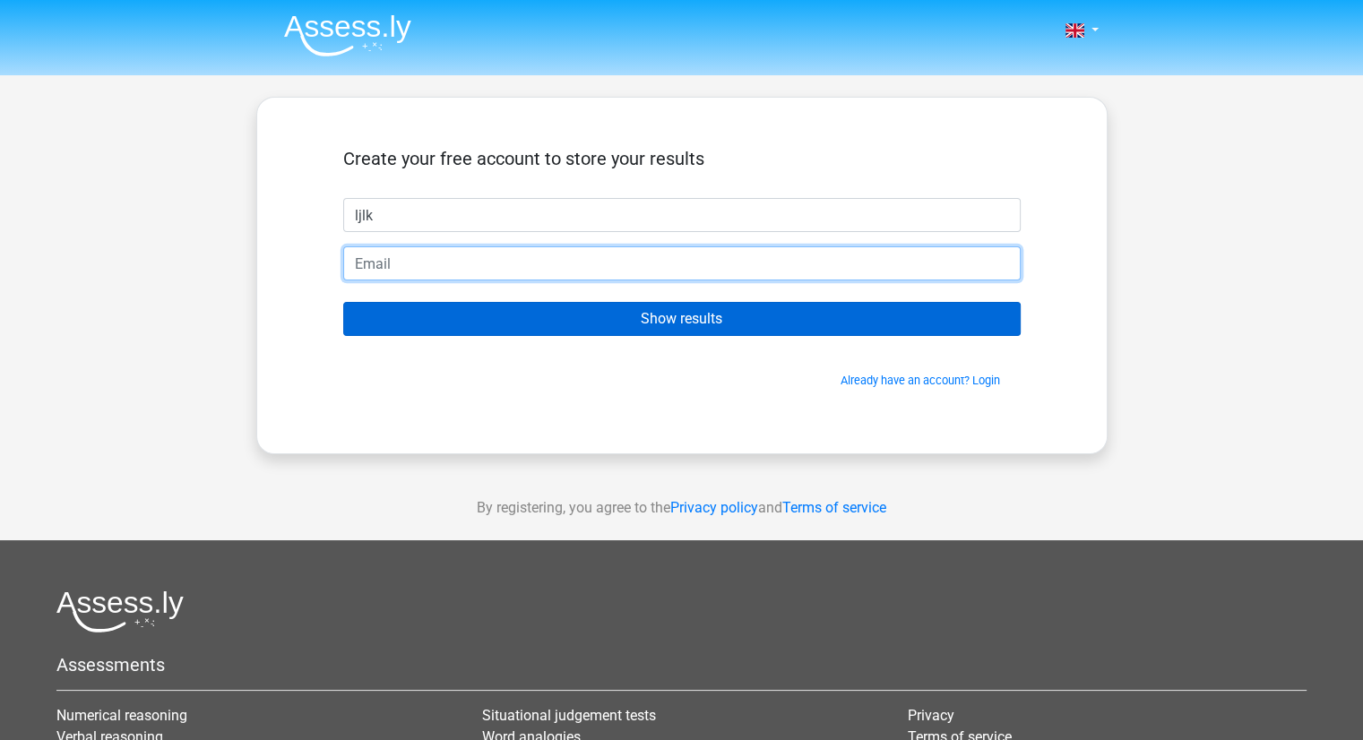
type input "j"
type input "[EMAIL_ADDRESS][DOMAIN_NAME]"
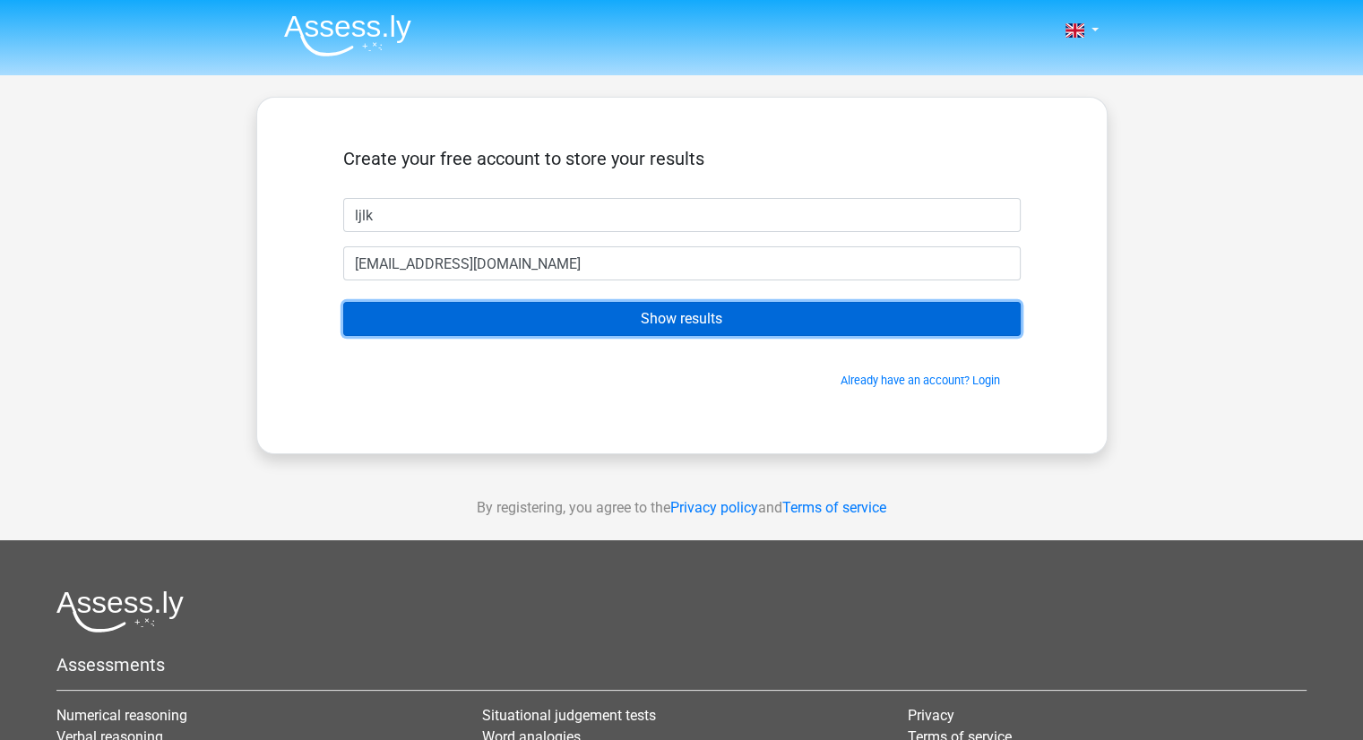
click at [753, 322] on input "Show results" at bounding box center [682, 319] width 678 height 34
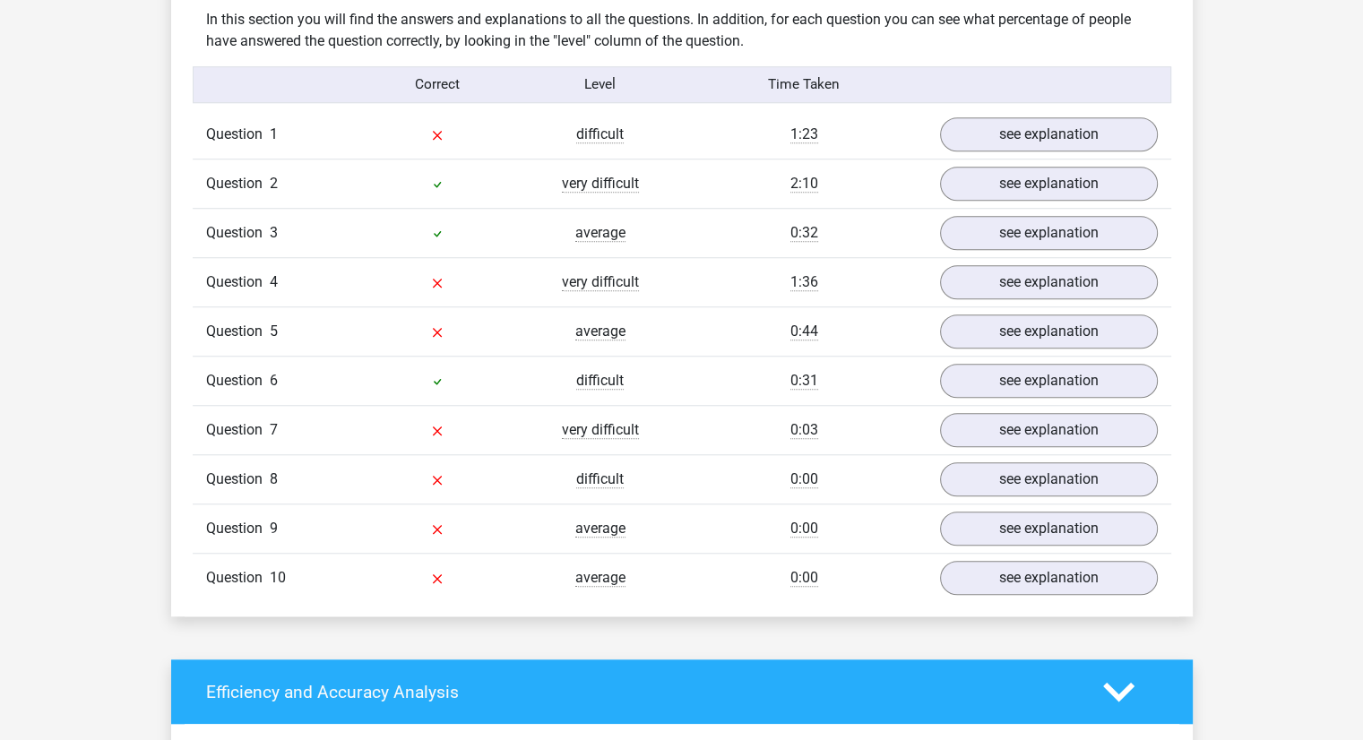
scroll to position [1362, 0]
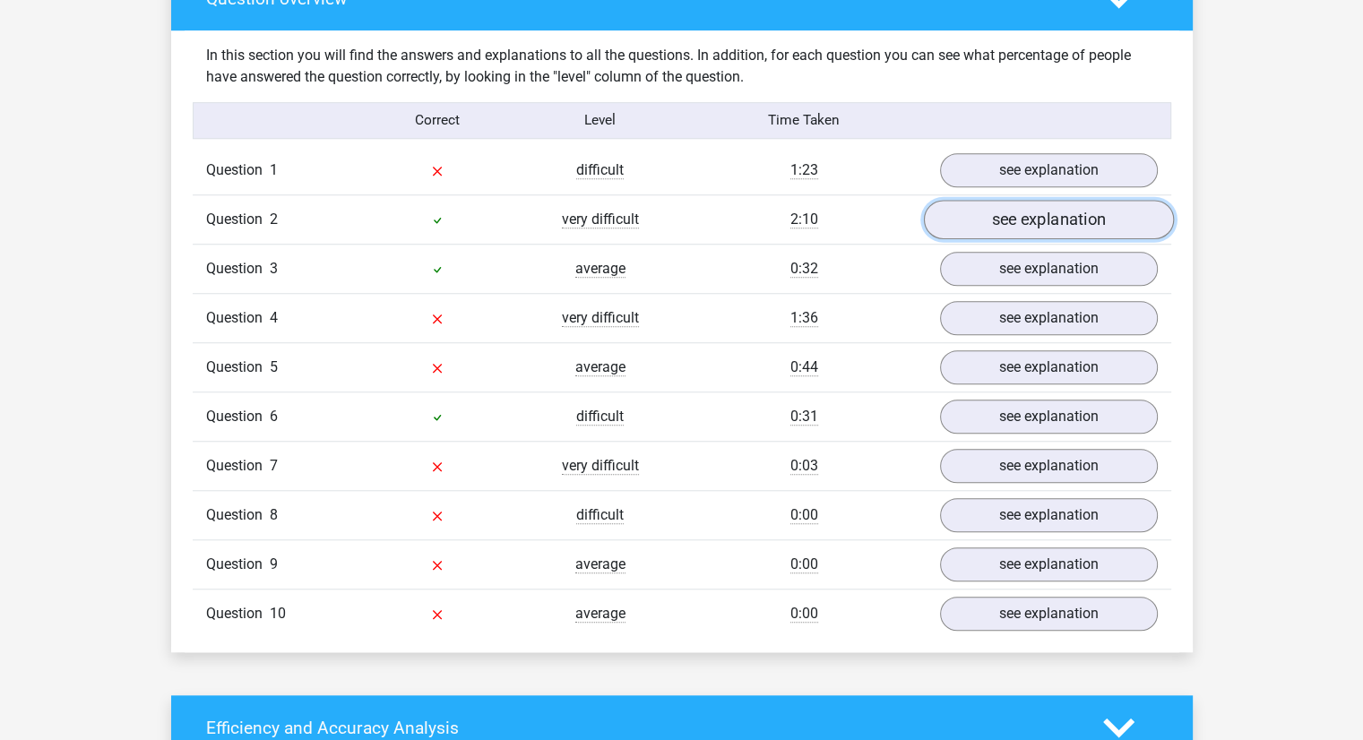
click at [1041, 210] on link "see explanation" at bounding box center [1048, 219] width 250 height 39
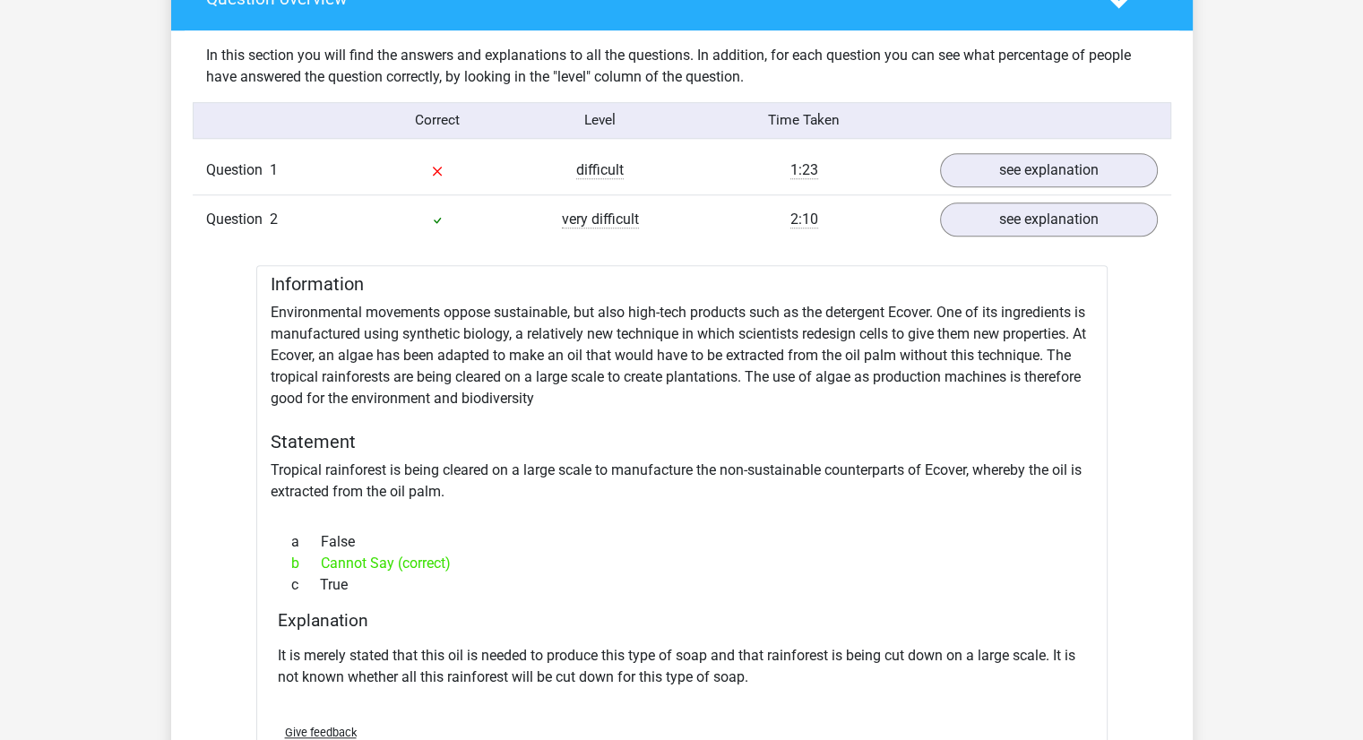
click at [1000, 363] on div "Information Environmental movements oppose sustainable, but also high-tech prod…" at bounding box center [681, 528] width 851 height 527
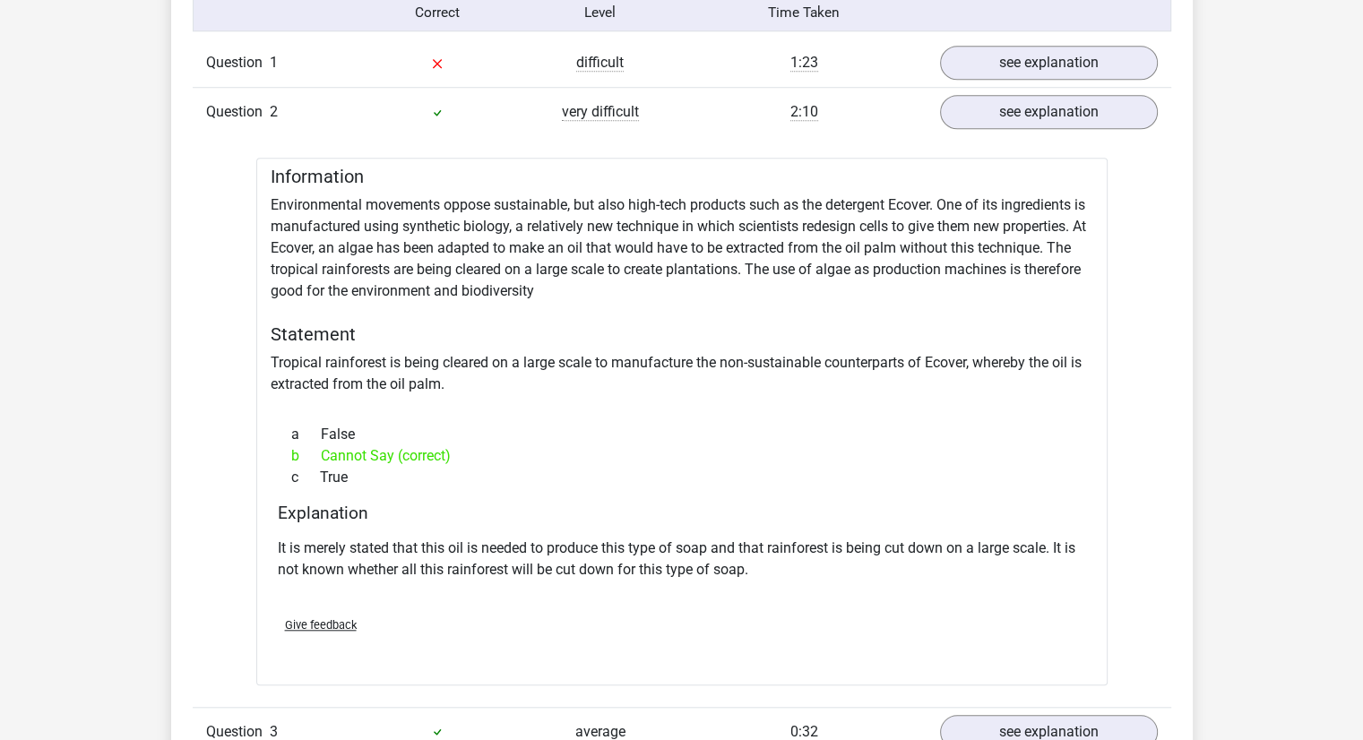
scroll to position [1434, 0]
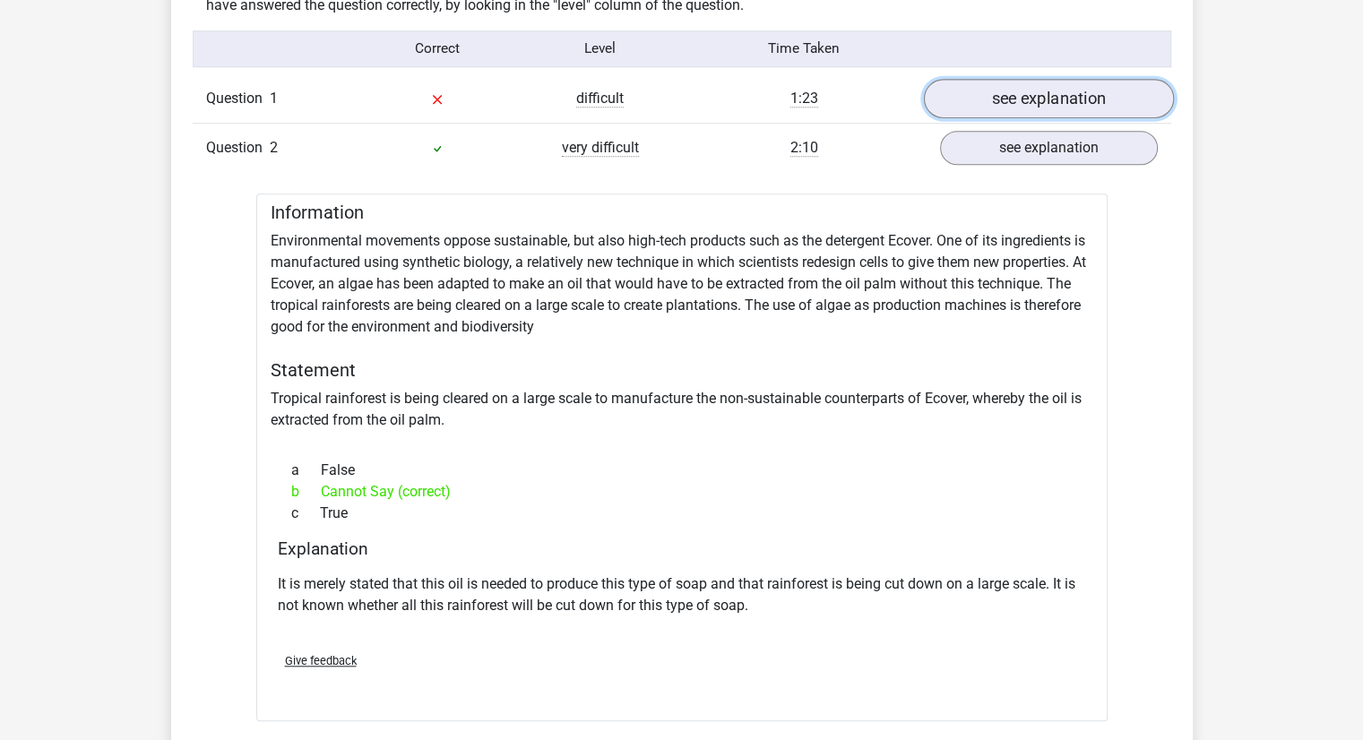
click at [1080, 92] on link "see explanation" at bounding box center [1048, 98] width 250 height 39
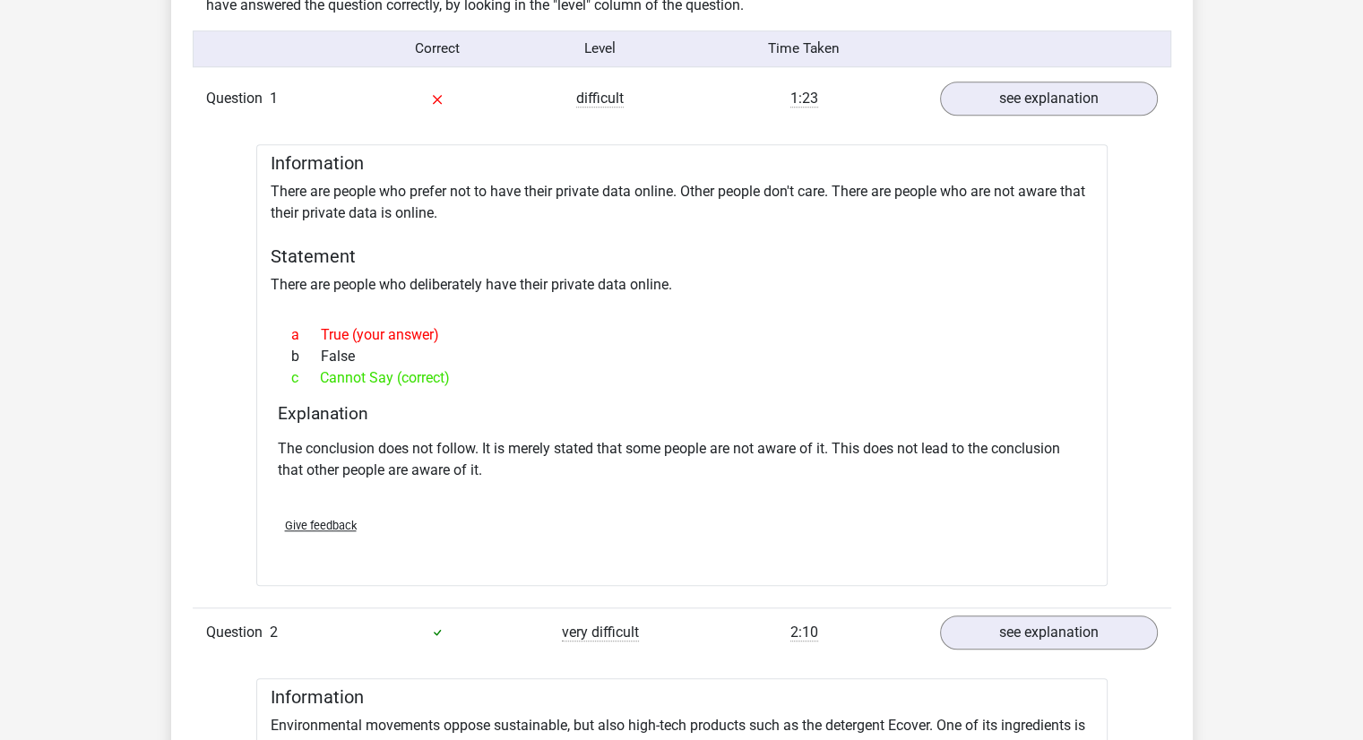
click at [1048, 216] on div "Information There are people who prefer not to have their private data online. …" at bounding box center [681, 364] width 851 height 441
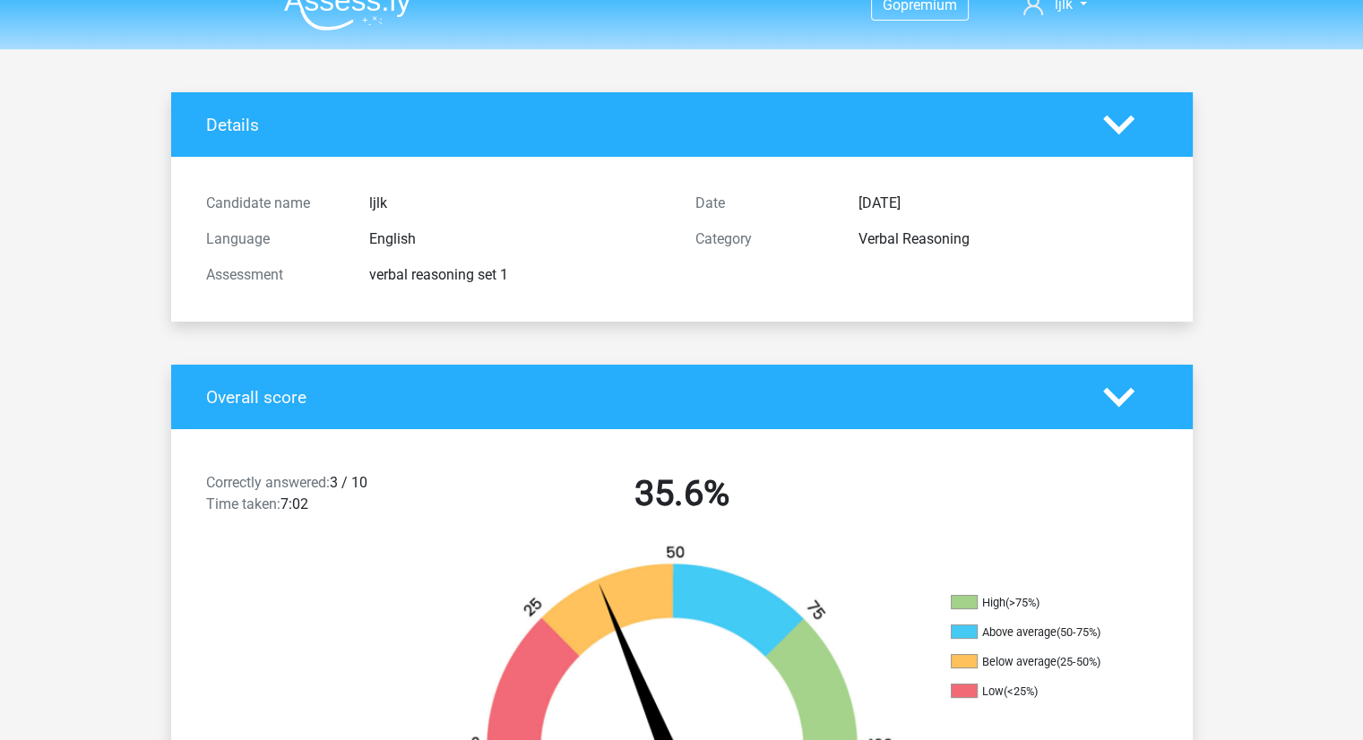
scroll to position [0, 0]
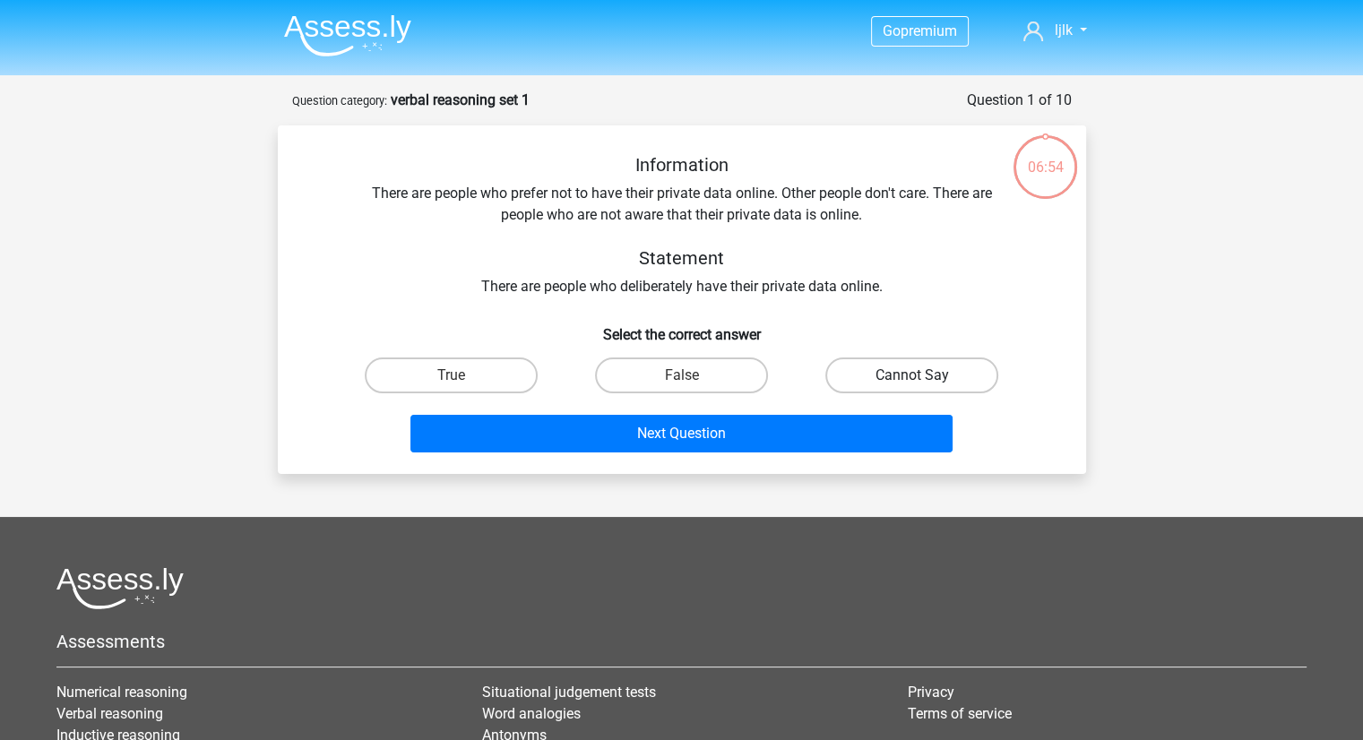
click at [892, 385] on label "Cannot Say" at bounding box center [911, 376] width 173 height 36
click at [912, 385] on input "Cannot Say" at bounding box center [918, 382] width 12 height 12
radio input "true"
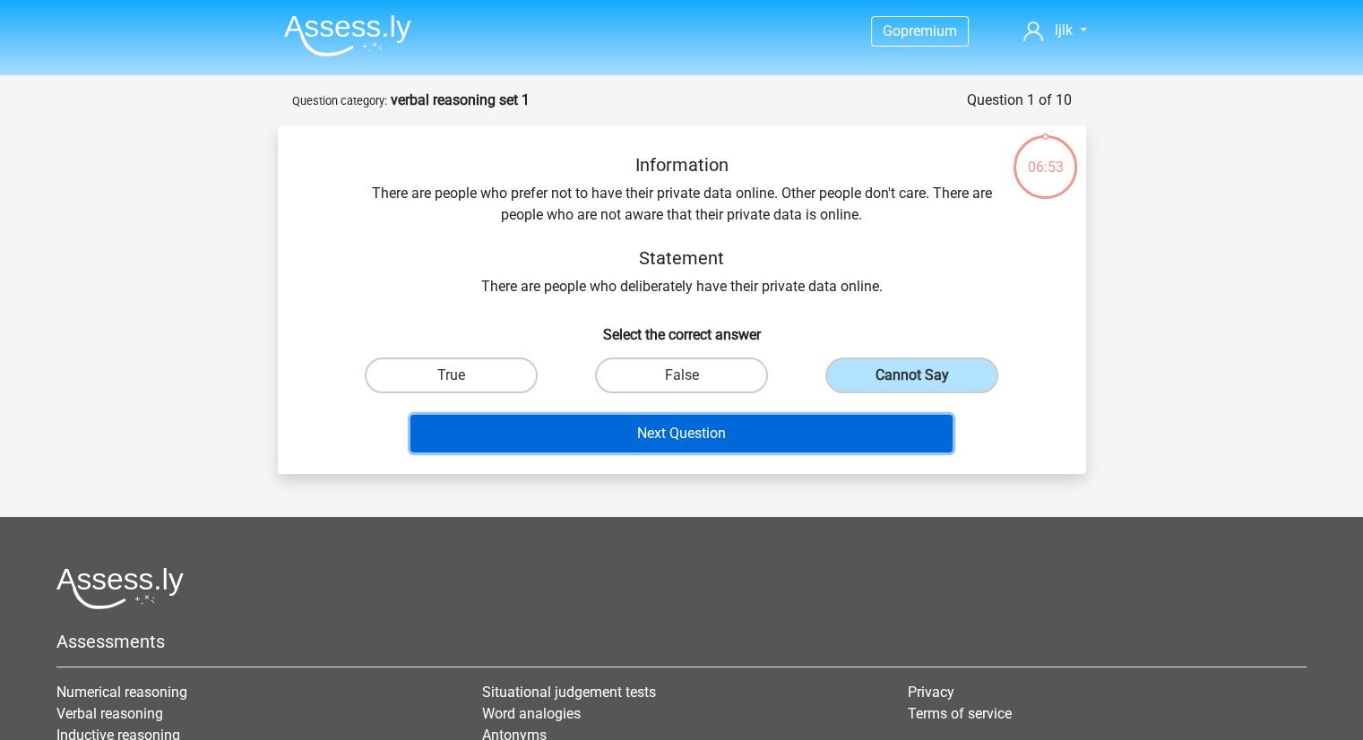
click at [835, 429] on button "Next Question" at bounding box center [682, 434] width 542 height 38
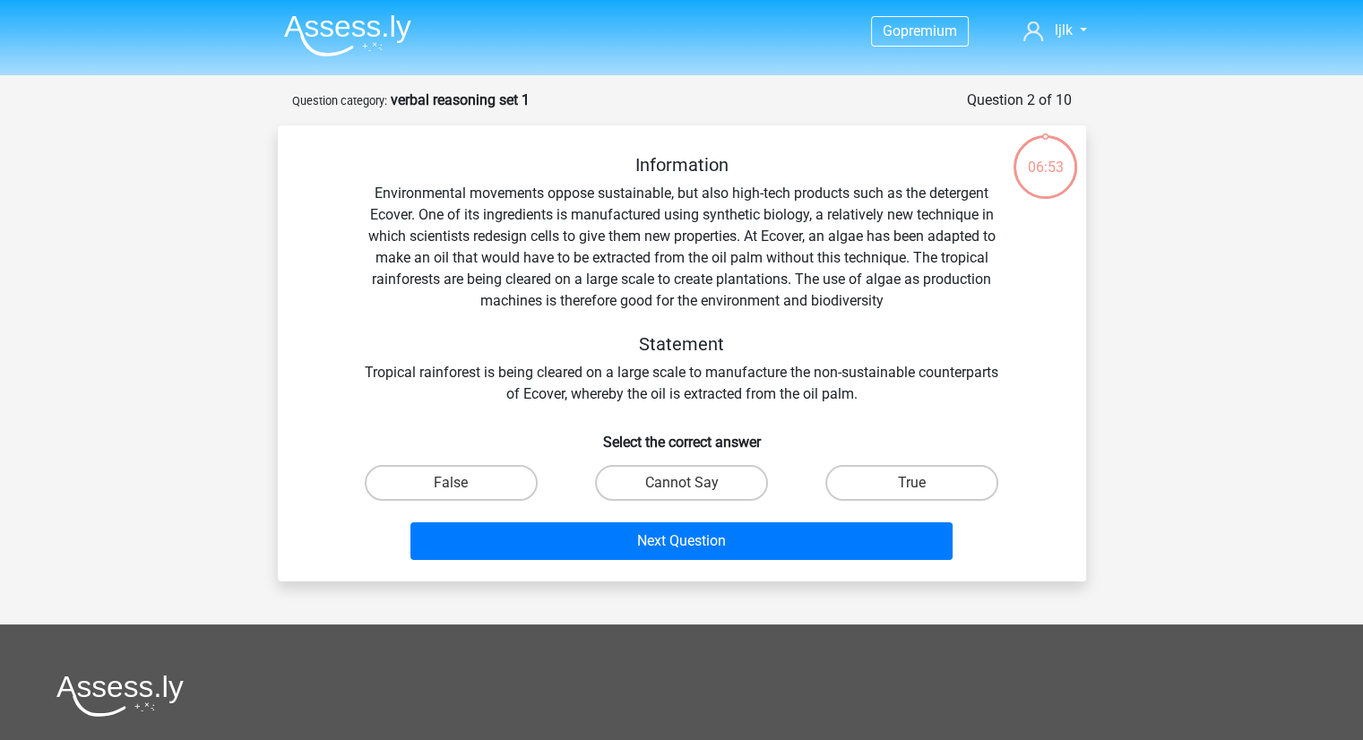
scroll to position [90, 0]
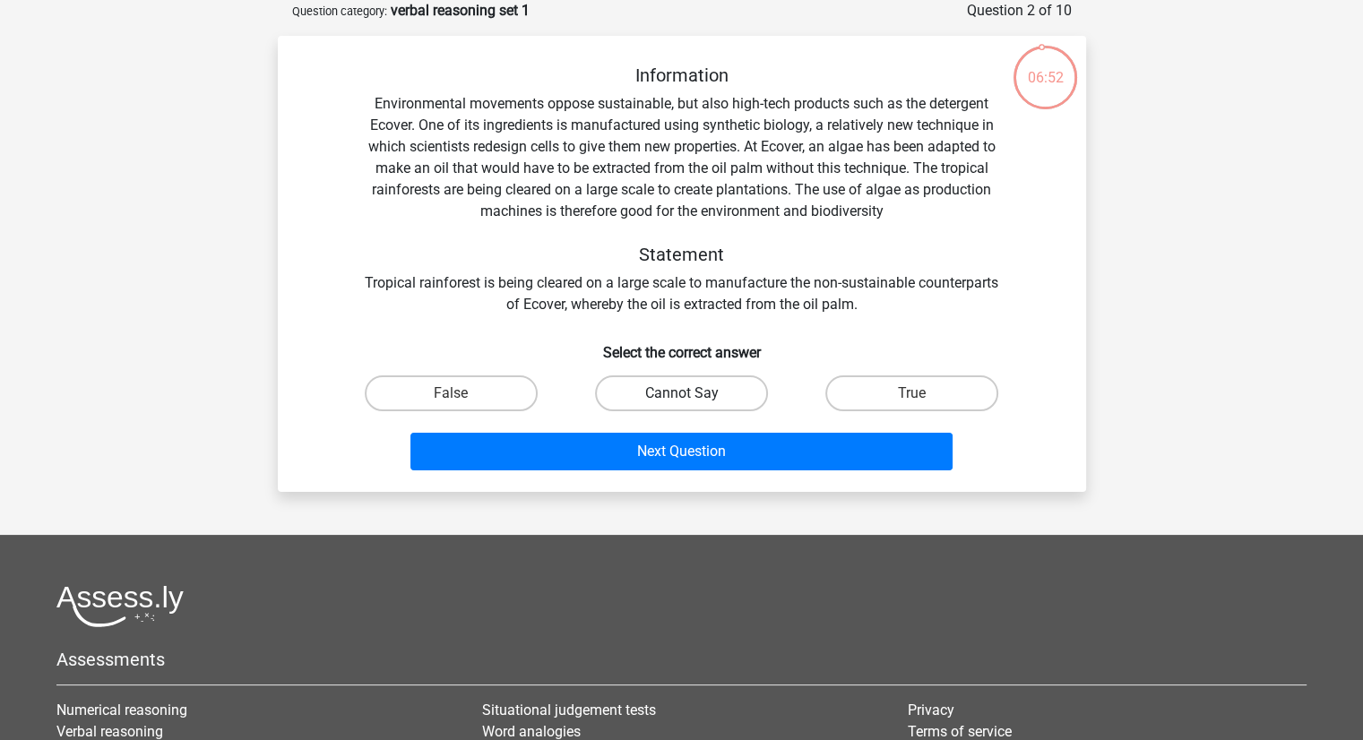
click at [694, 404] on label "Cannot Say" at bounding box center [681, 394] width 173 height 36
click at [693, 404] on input "Cannot Say" at bounding box center [687, 399] width 12 height 12
radio input "true"
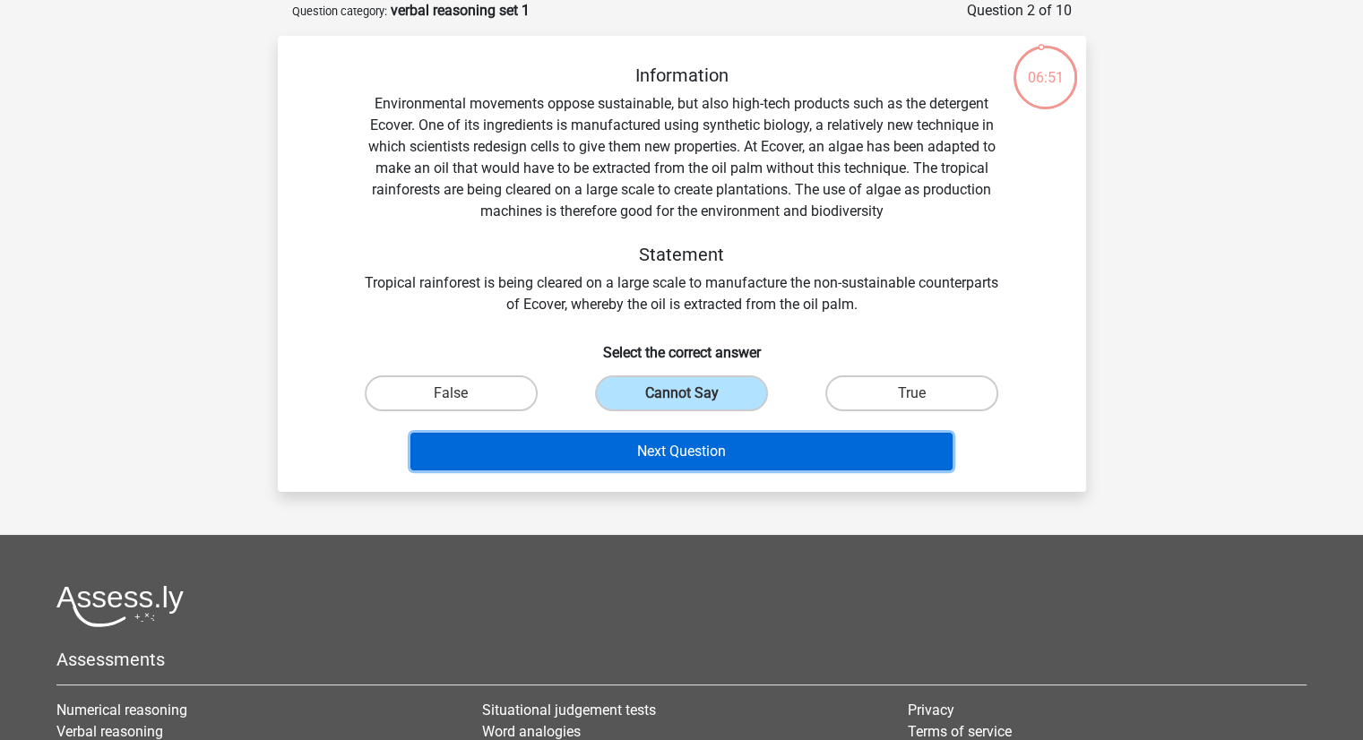
click at [704, 456] on button "Next Question" at bounding box center [682, 452] width 542 height 38
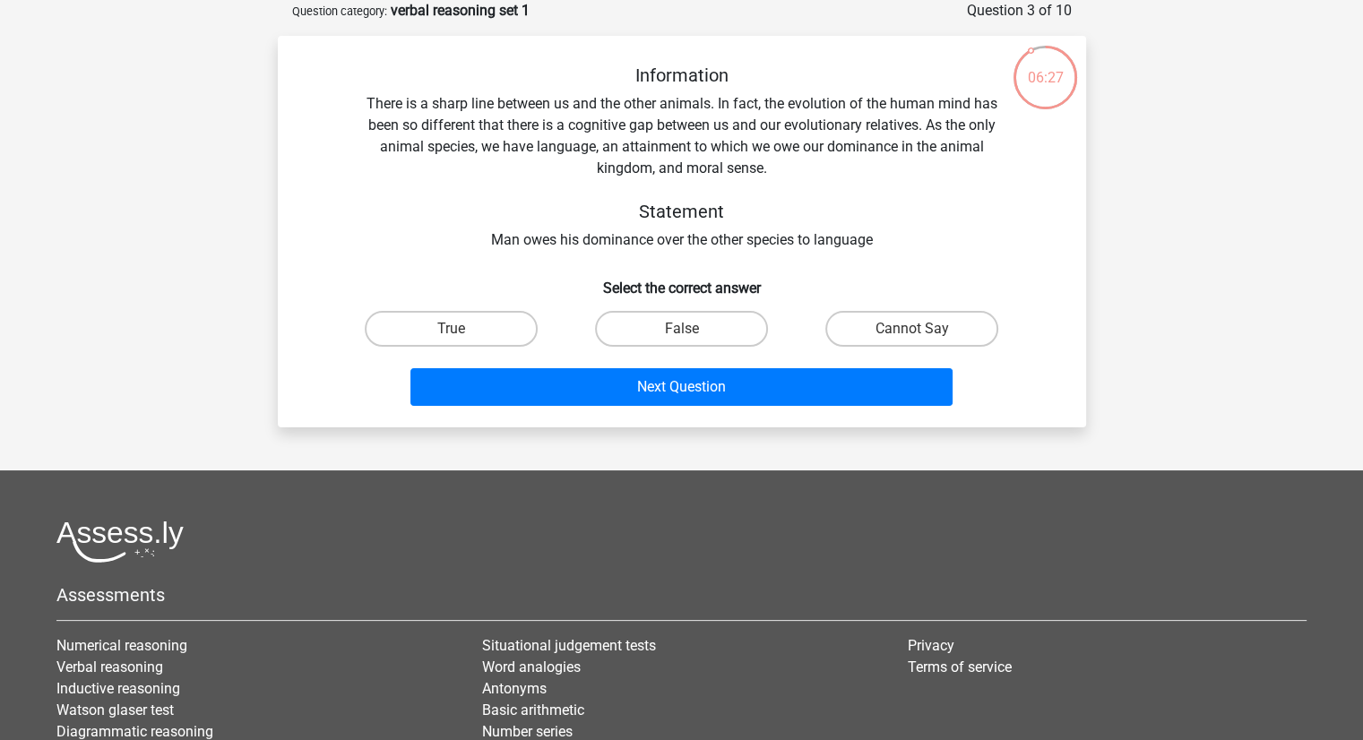
click at [674, 148] on div "Information There is a sharp line between us and the other animals. In fact, th…" at bounding box center [682, 158] width 751 height 186
copy div "attainment"
click at [469, 322] on label "True" at bounding box center [451, 329] width 173 height 36
click at [462, 329] on input "True" at bounding box center [457, 335] width 12 height 12
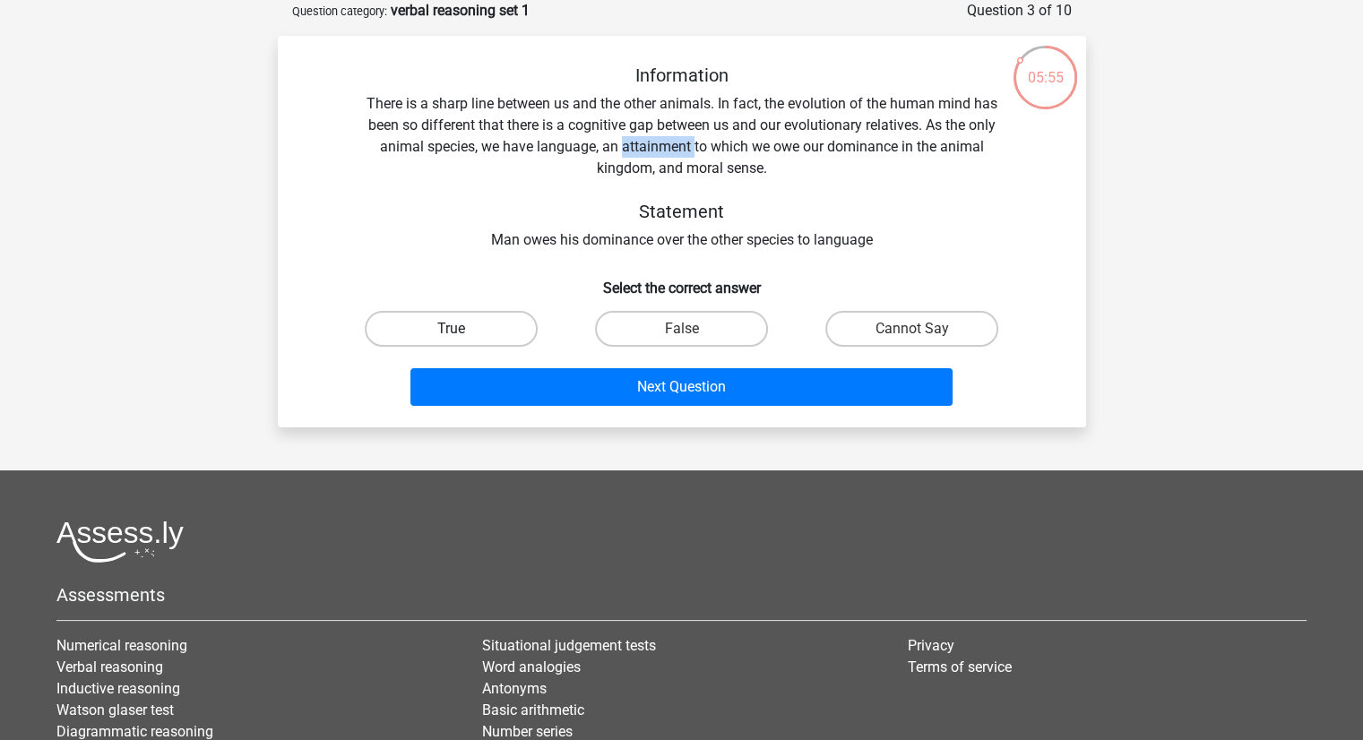
radio input "true"
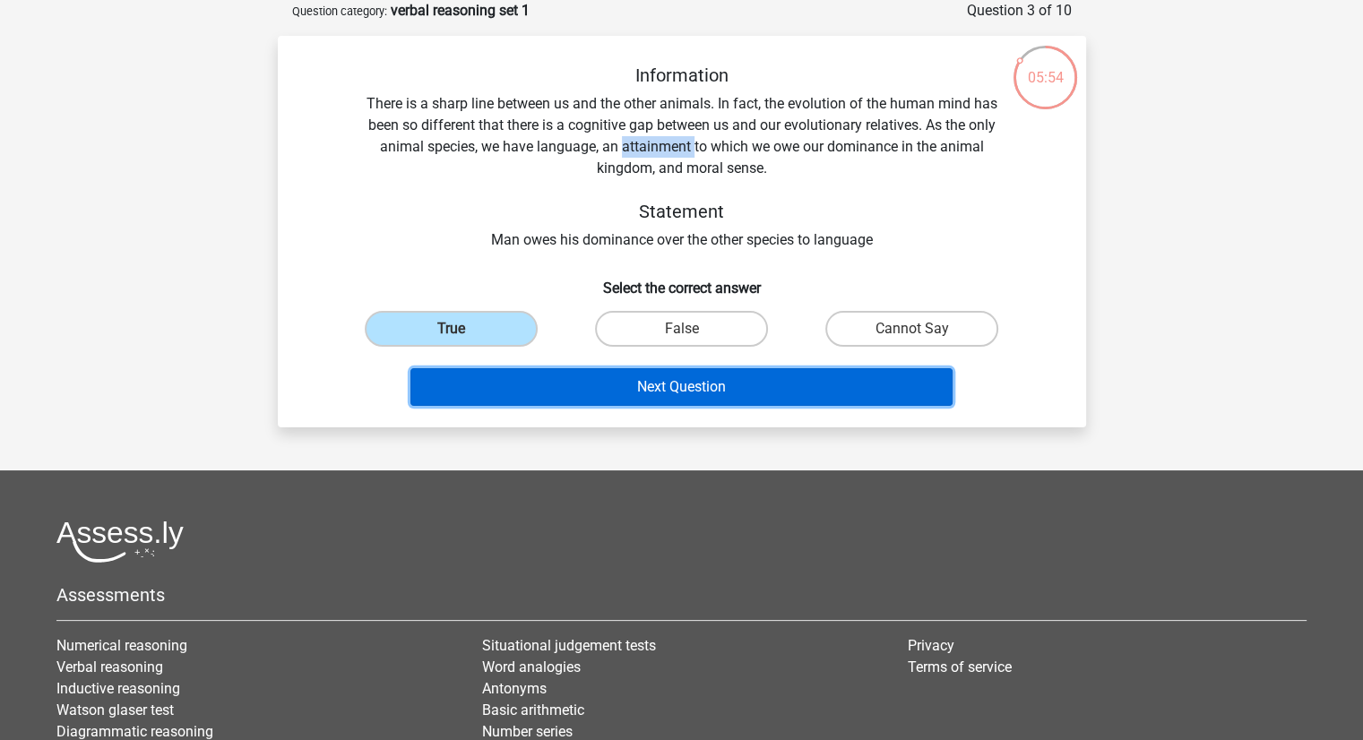
click at [523, 392] on button "Next Question" at bounding box center [682, 387] width 542 height 38
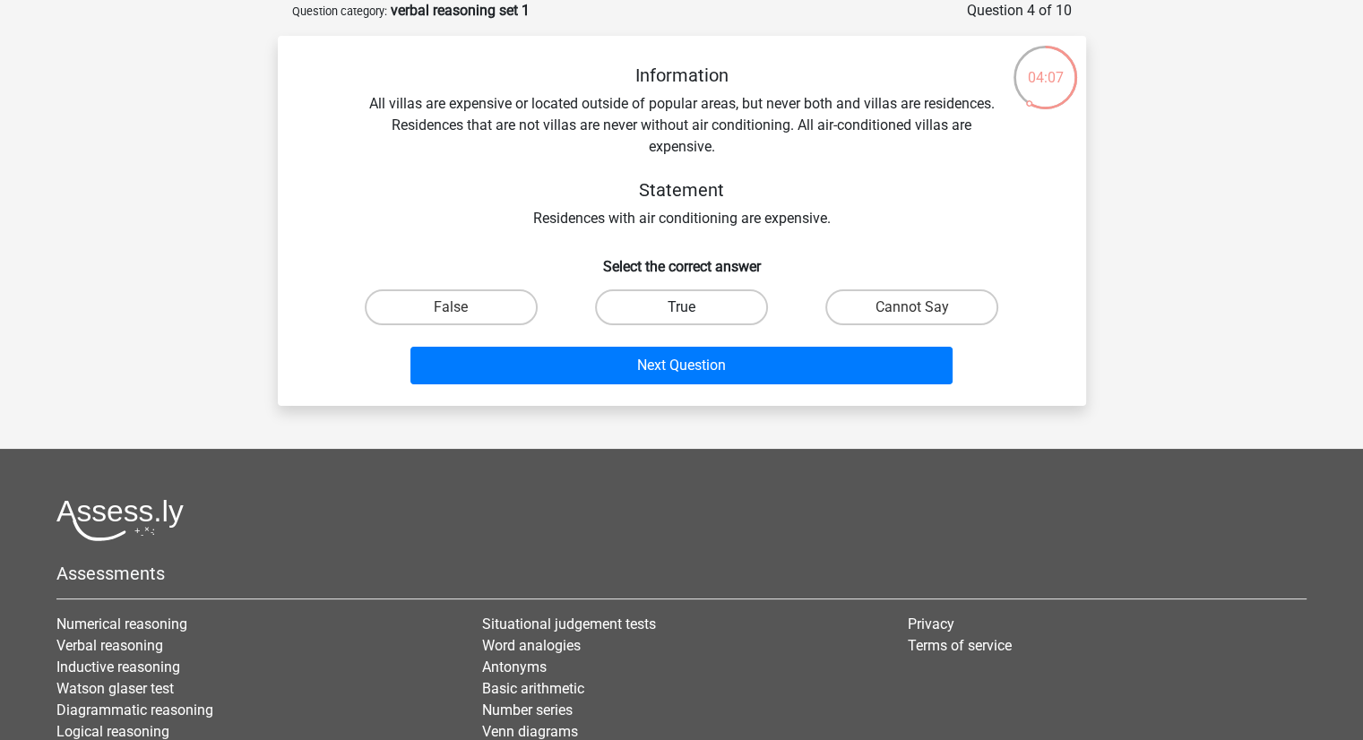
click at [735, 291] on label "True" at bounding box center [681, 308] width 173 height 36
click at [693, 307] on input "True" at bounding box center [687, 313] width 12 height 12
radio input "true"
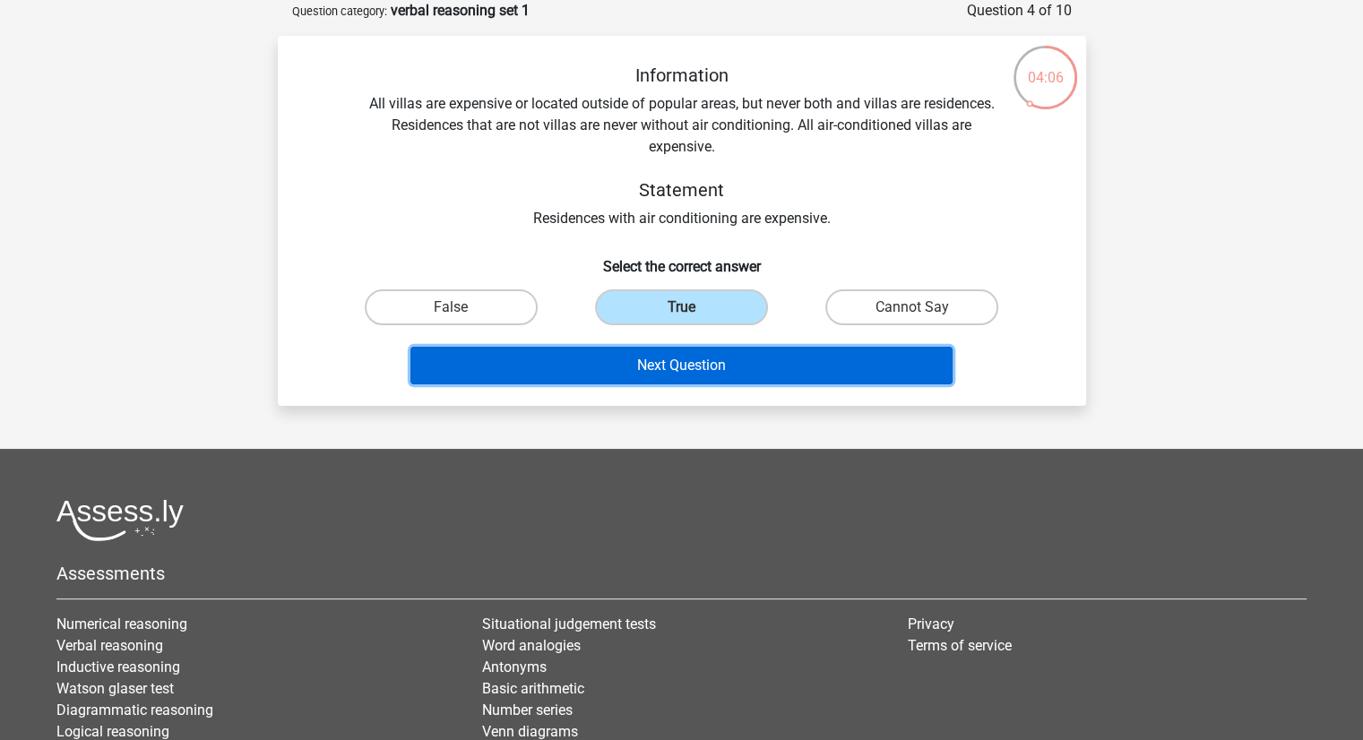
drag, startPoint x: 769, startPoint y: 381, endPoint x: 819, endPoint y: 344, distance: 62.2
click at [819, 344] on div "Next Question" at bounding box center [682, 362] width 751 height 59
click at [805, 363] on button "Next Question" at bounding box center [682, 366] width 542 height 38
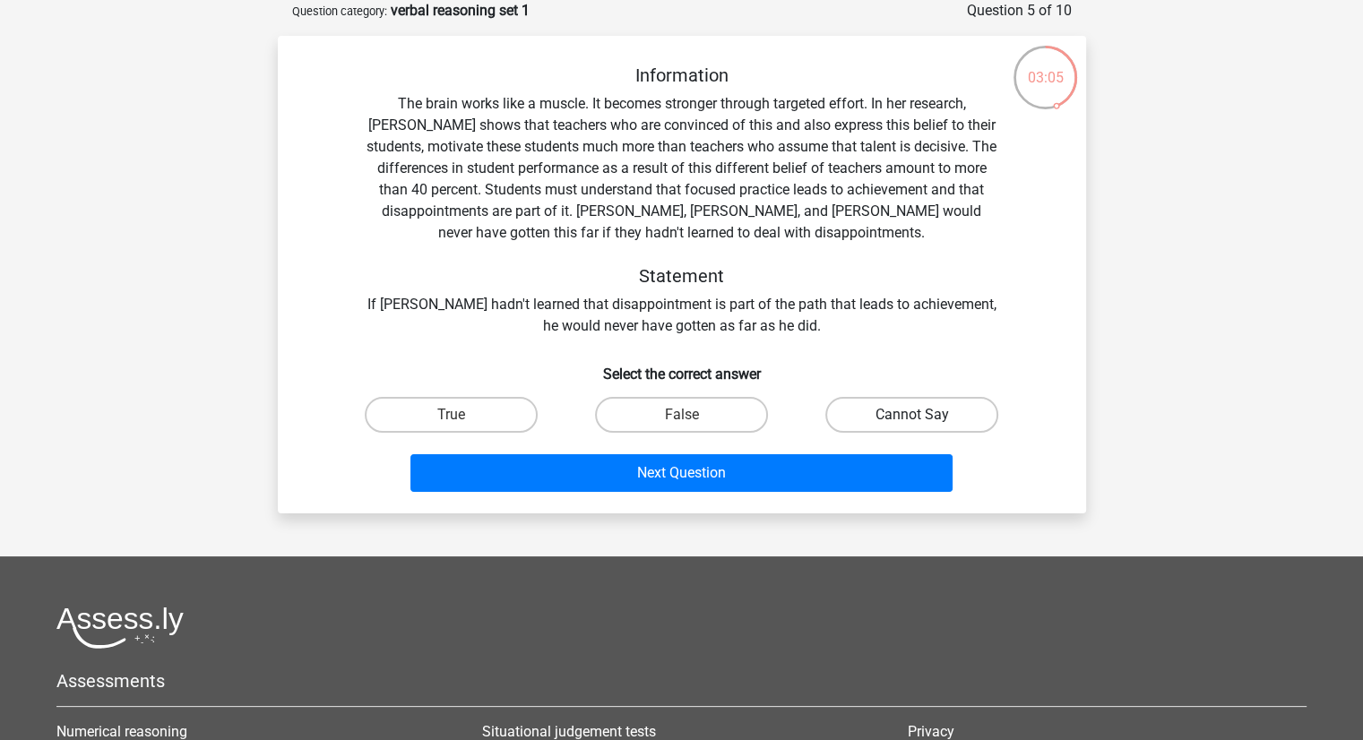
click at [883, 420] on label "Cannot Say" at bounding box center [911, 415] width 173 height 36
click at [912, 420] on input "Cannot Say" at bounding box center [918, 421] width 12 height 12
radio input "true"
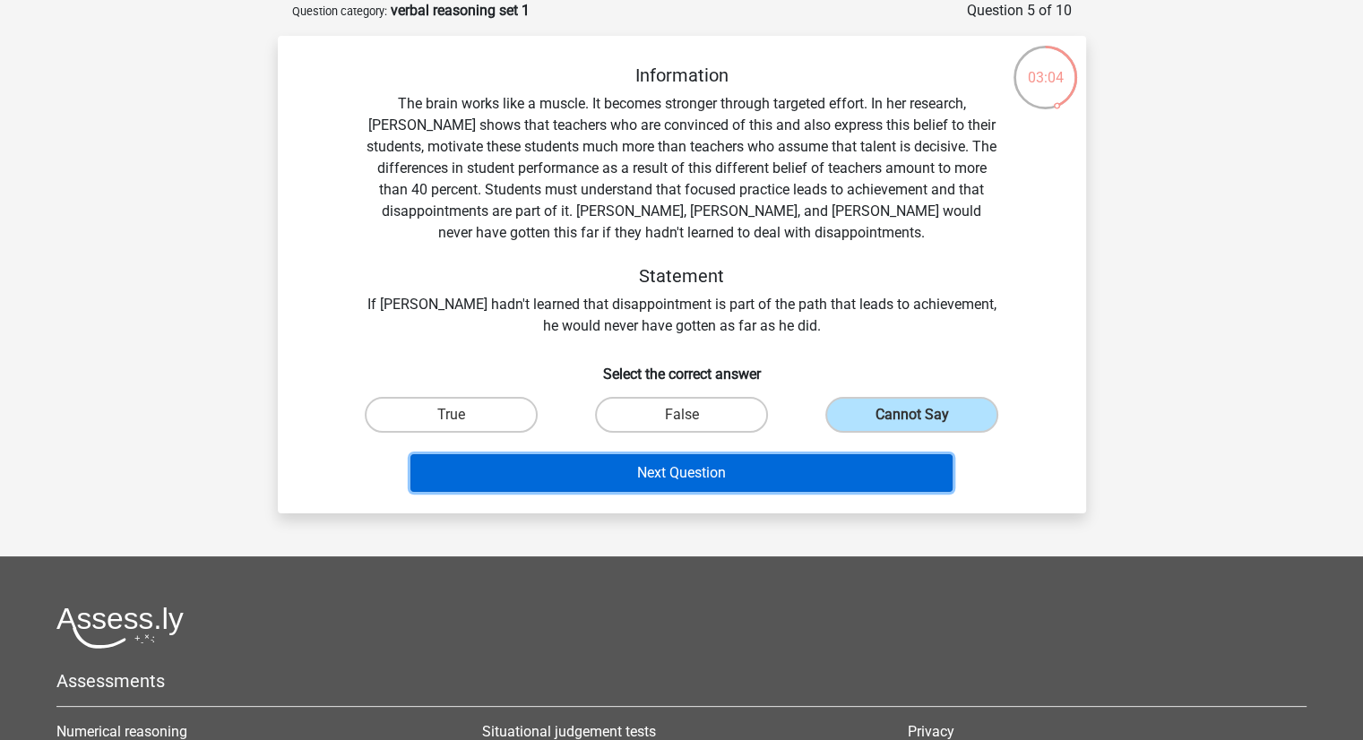
click at [841, 478] on button "Next Question" at bounding box center [682, 473] width 542 height 38
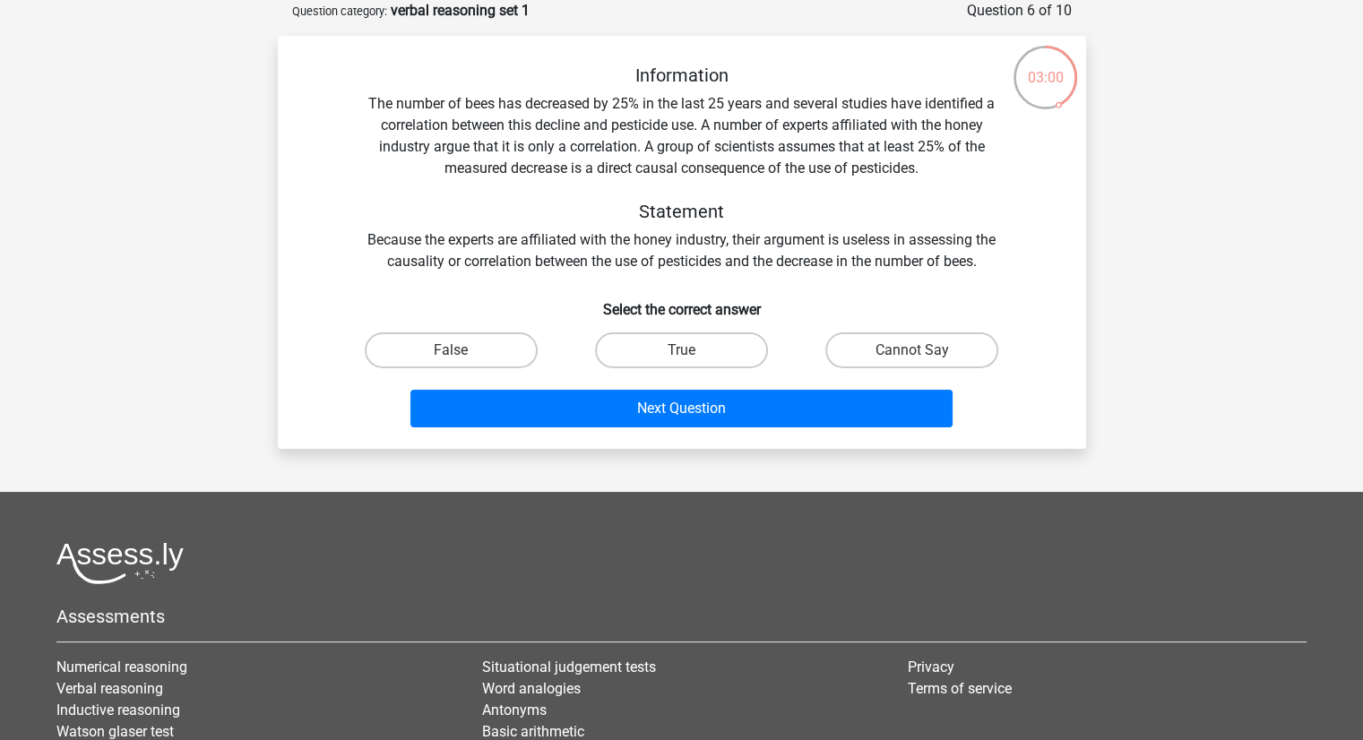
click at [826, 105] on div "Information The number of bees has decreased by 25% in the last 25 years and se…" at bounding box center [682, 169] width 751 height 208
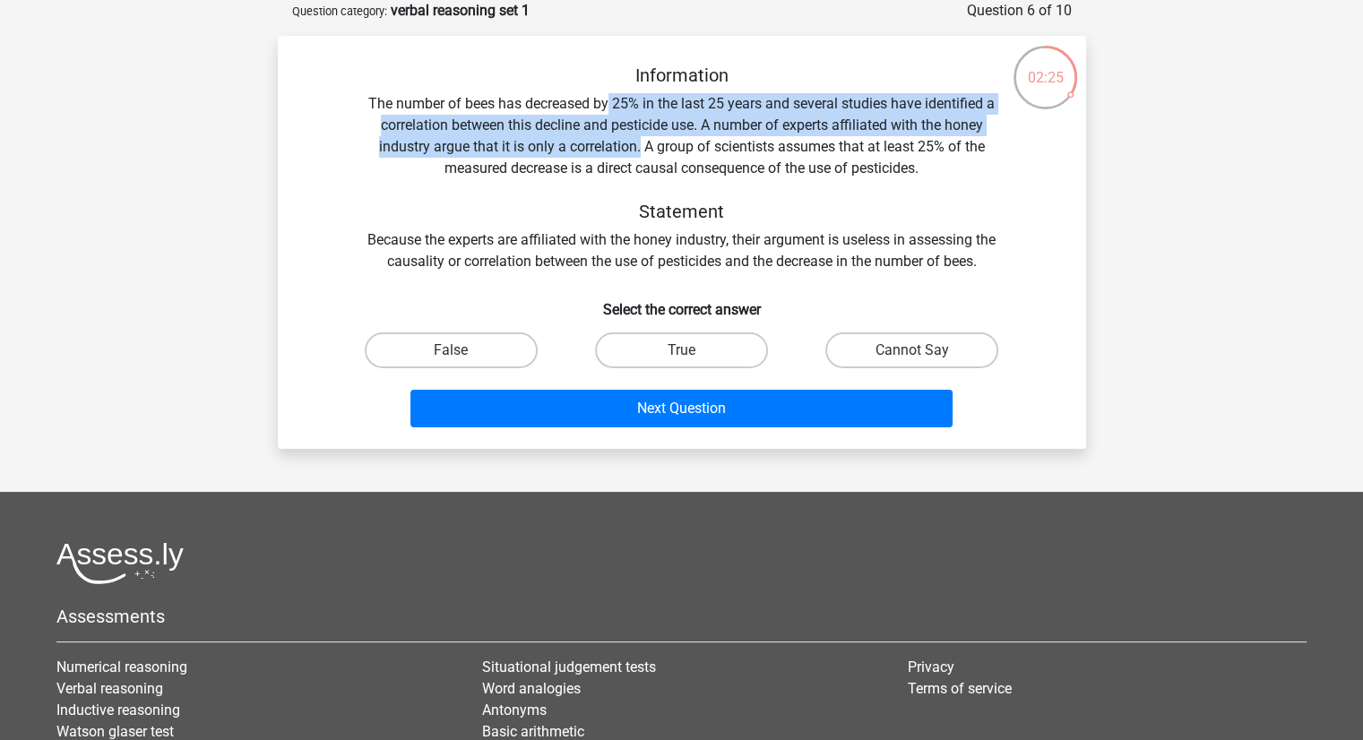
drag, startPoint x: 609, startPoint y: 103, endPoint x: 641, endPoint y: 142, distance: 50.3
click at [641, 142] on div "Information The number of bees has decreased by 25% in the last 25 years and se…" at bounding box center [682, 169] width 751 height 208
click at [889, 341] on label "Cannot Say" at bounding box center [911, 351] width 173 height 36
click at [912, 350] on input "Cannot Say" at bounding box center [918, 356] width 12 height 12
radio input "true"
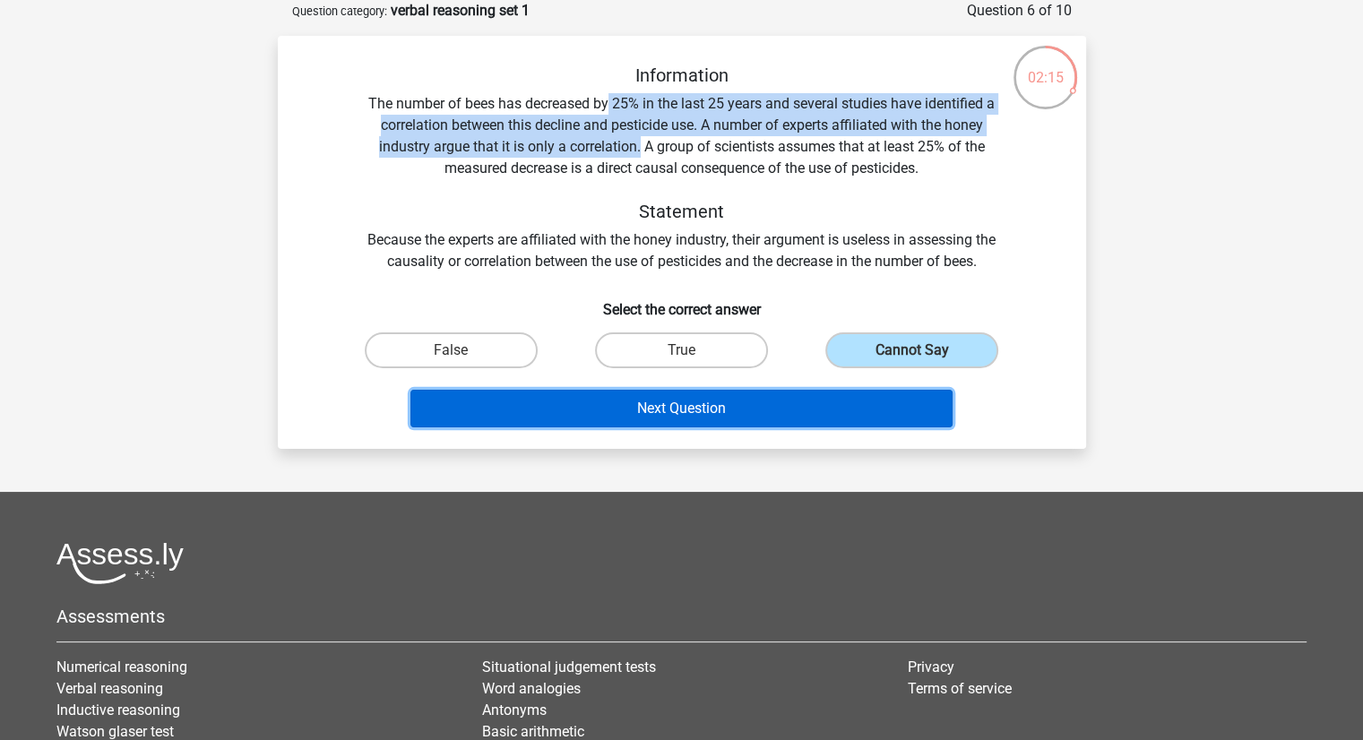
click at [865, 395] on button "Next Question" at bounding box center [682, 409] width 542 height 38
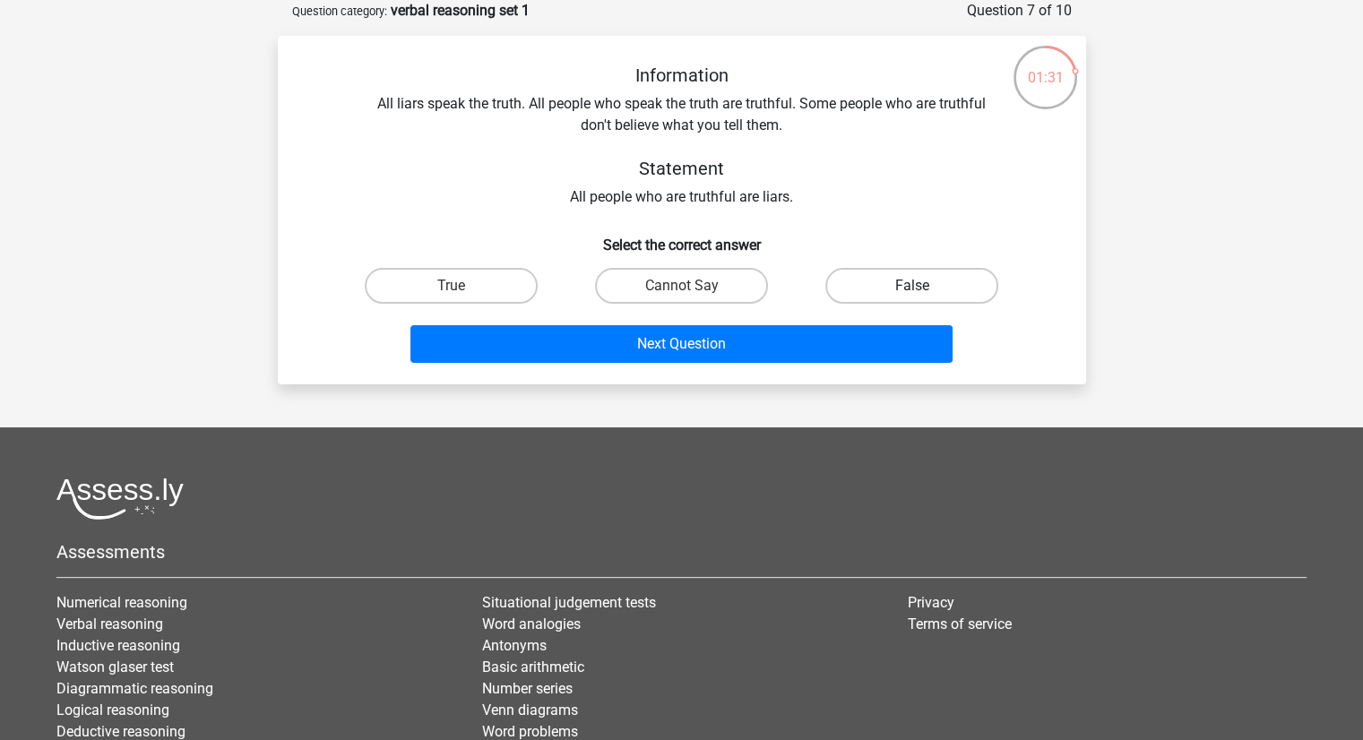
click at [942, 287] on label "False" at bounding box center [911, 286] width 173 height 36
click at [924, 287] on input "False" at bounding box center [918, 292] width 12 height 12
radio input "true"
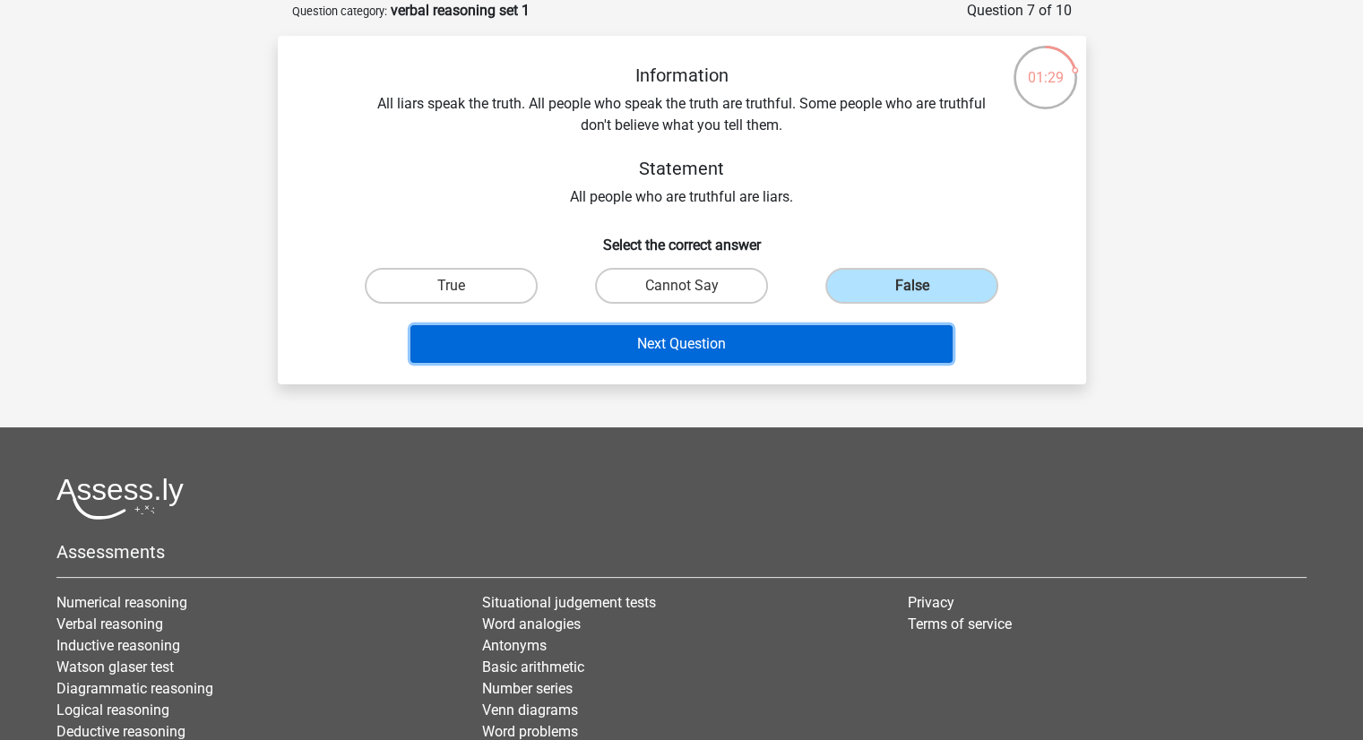
click at [833, 341] on button "Next Question" at bounding box center [682, 344] width 542 height 38
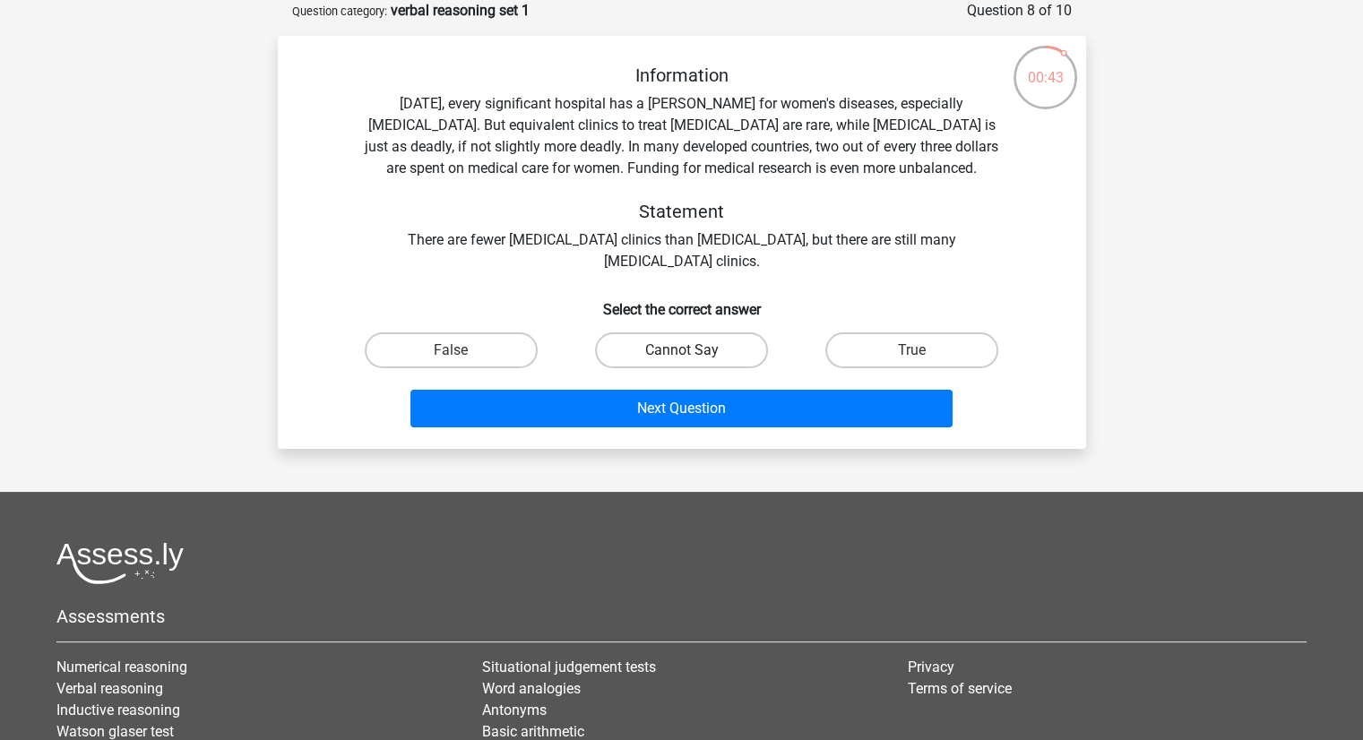
click at [718, 348] on label "Cannot Say" at bounding box center [681, 351] width 173 height 36
click at [693, 350] on input "Cannot Say" at bounding box center [687, 356] width 12 height 12
radio input "true"
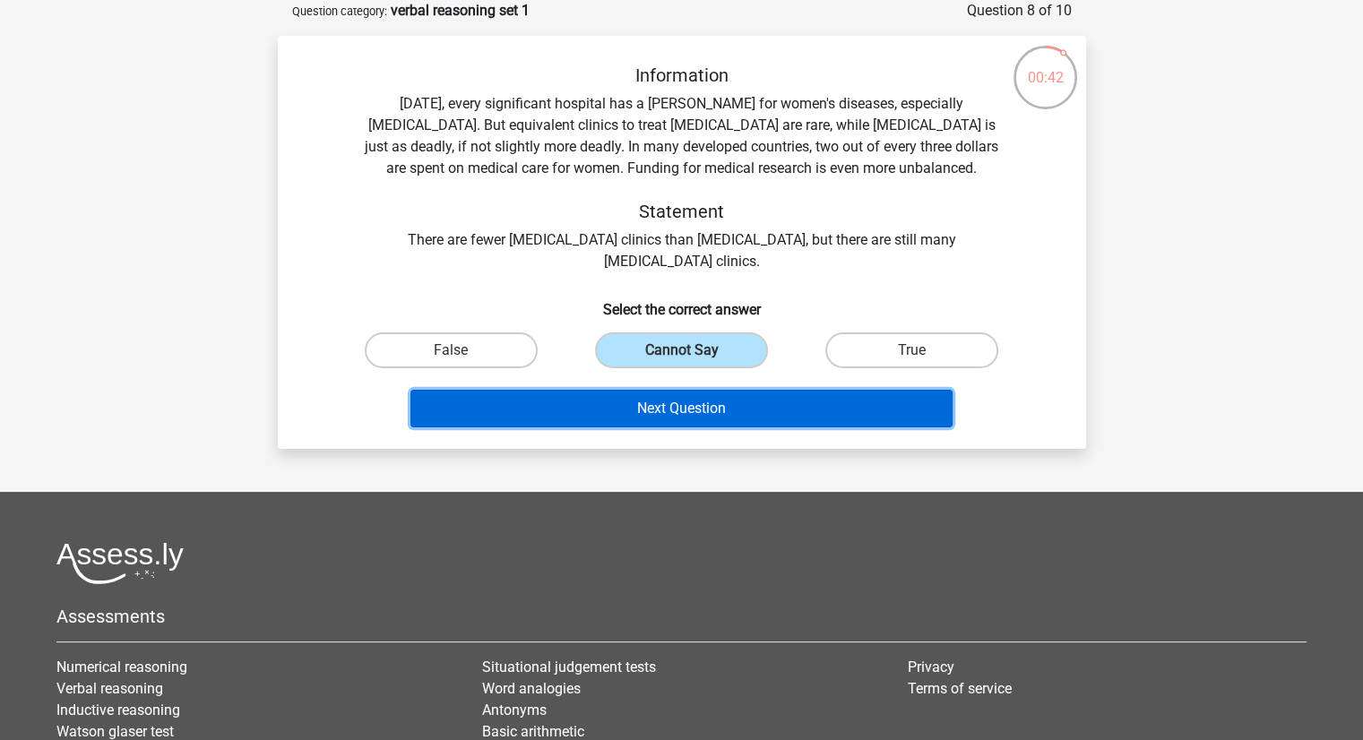
click at [773, 417] on button "Next Question" at bounding box center [682, 409] width 542 height 38
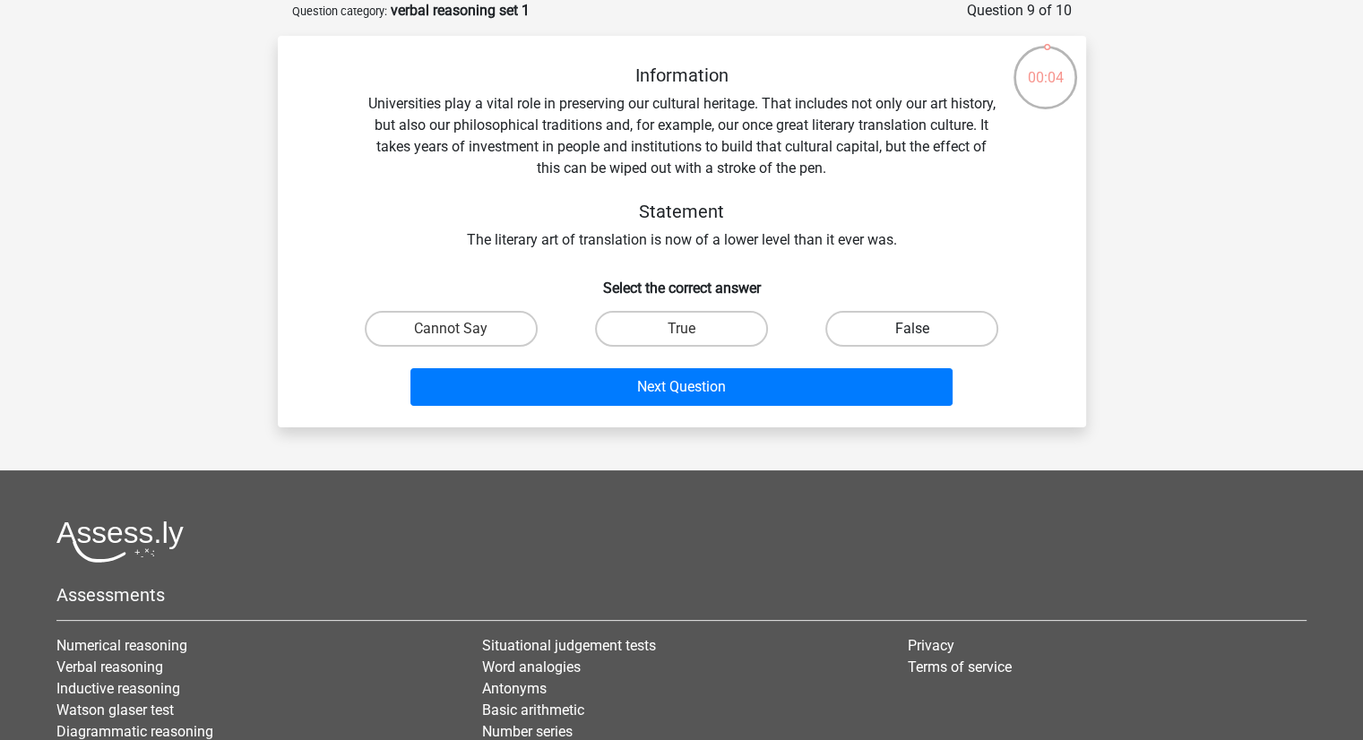
click at [834, 313] on label "False" at bounding box center [911, 329] width 173 height 36
click at [912, 329] on input "False" at bounding box center [918, 335] width 12 height 12
radio input "true"
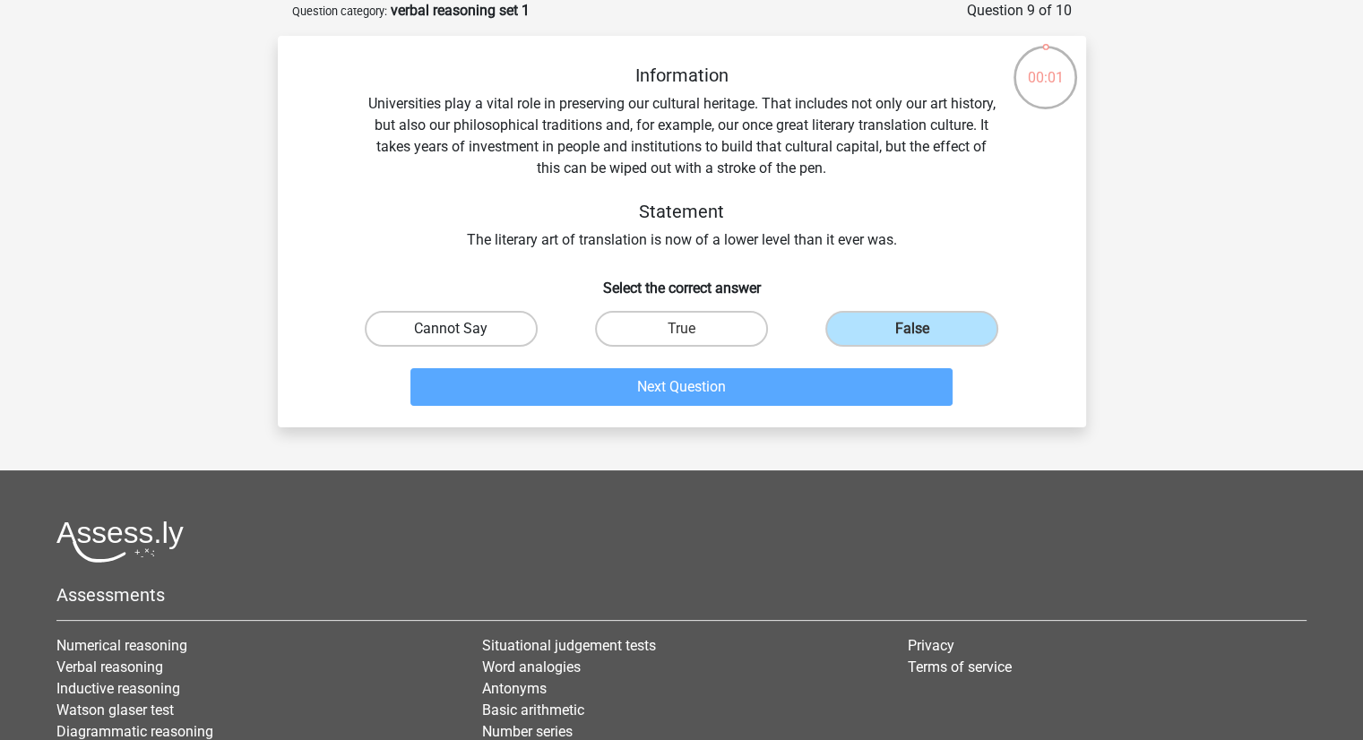
drag, startPoint x: 436, startPoint y: 346, endPoint x: 429, endPoint y: 334, distance: 13.2
click at [429, 334] on div "Cannot Say" at bounding box center [451, 329] width 230 height 50
click at [429, 334] on label "Cannot Say" at bounding box center [451, 329] width 173 height 36
click at [451, 334] on input "Cannot Say" at bounding box center [457, 335] width 12 height 12
radio input "true"
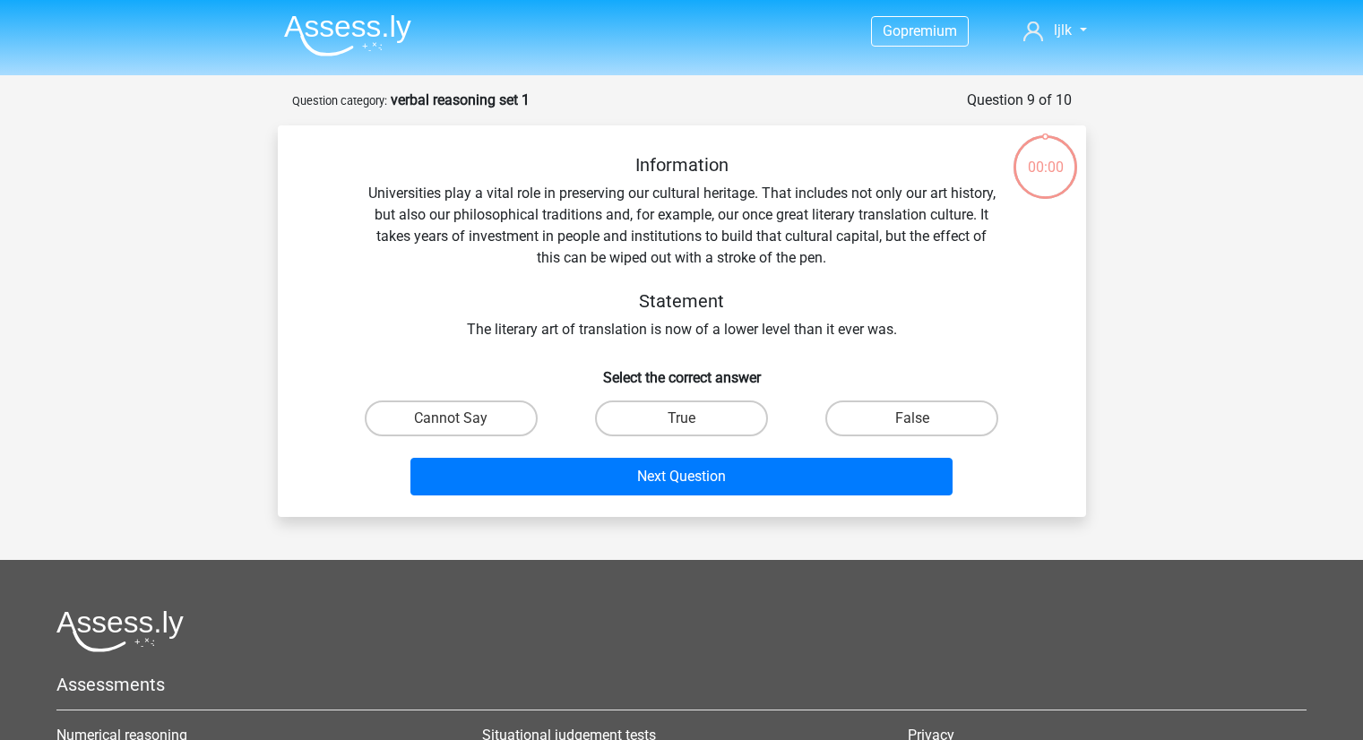
click at [470, 458] on button "Next Question" at bounding box center [682, 477] width 542 height 38
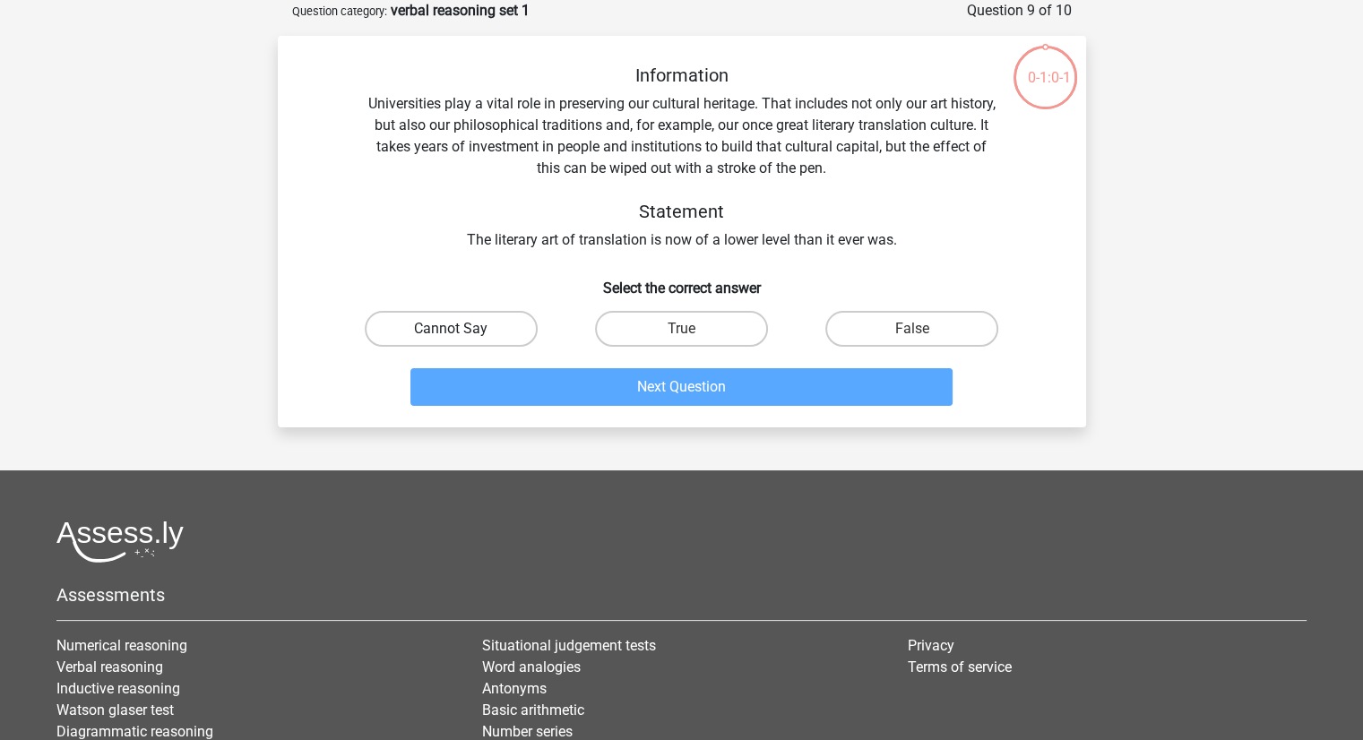
click at [469, 338] on label "Cannot Say" at bounding box center [451, 329] width 173 height 36
click at [462, 338] on input "Cannot Say" at bounding box center [457, 335] width 12 height 12
radio input "true"
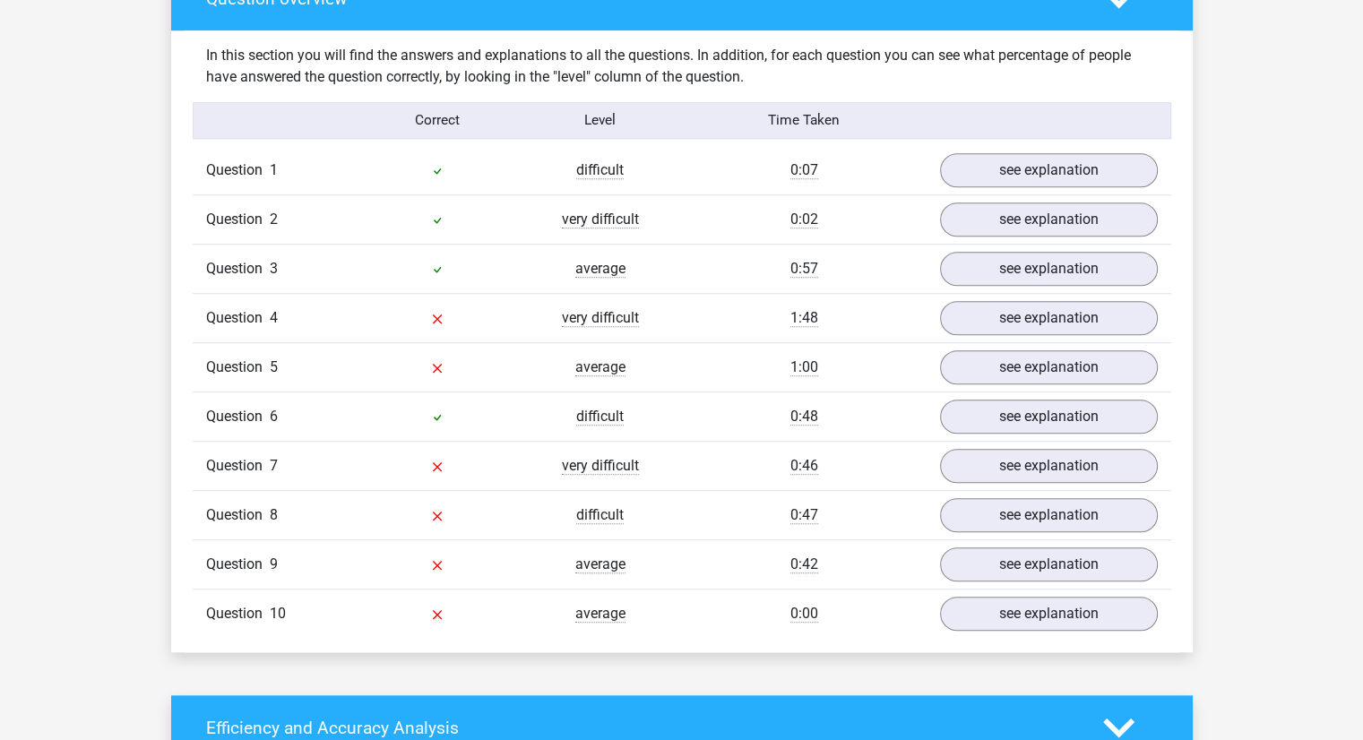
scroll to position [1327, 0]
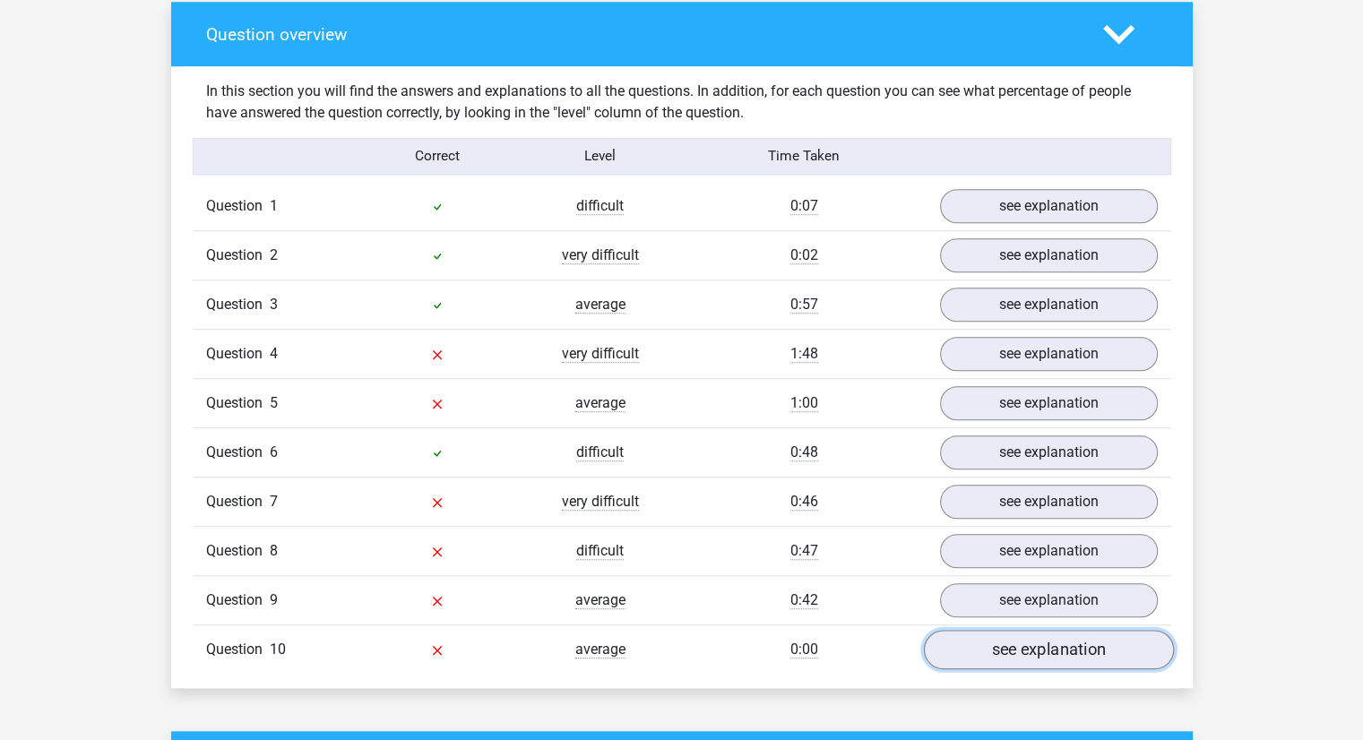
click at [1074, 650] on link "see explanation" at bounding box center [1048, 649] width 250 height 39
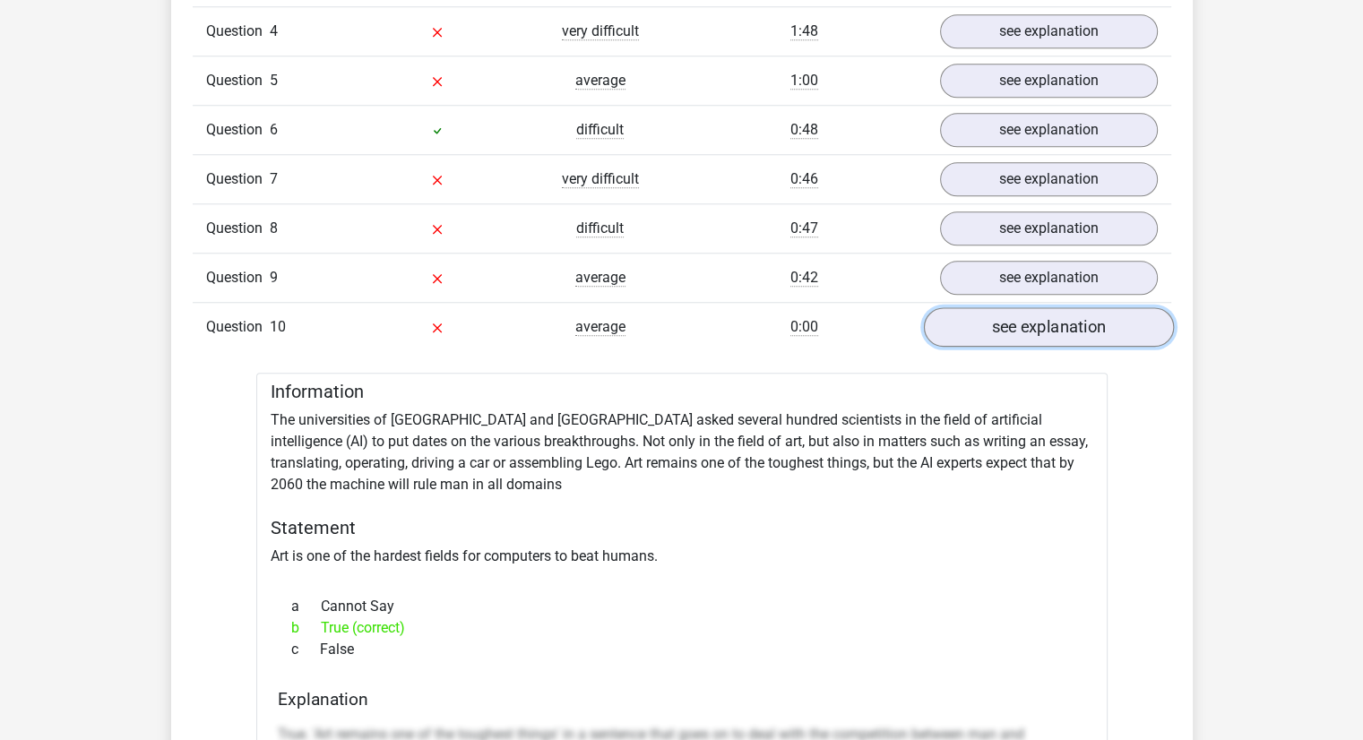
scroll to position [1685, 0]
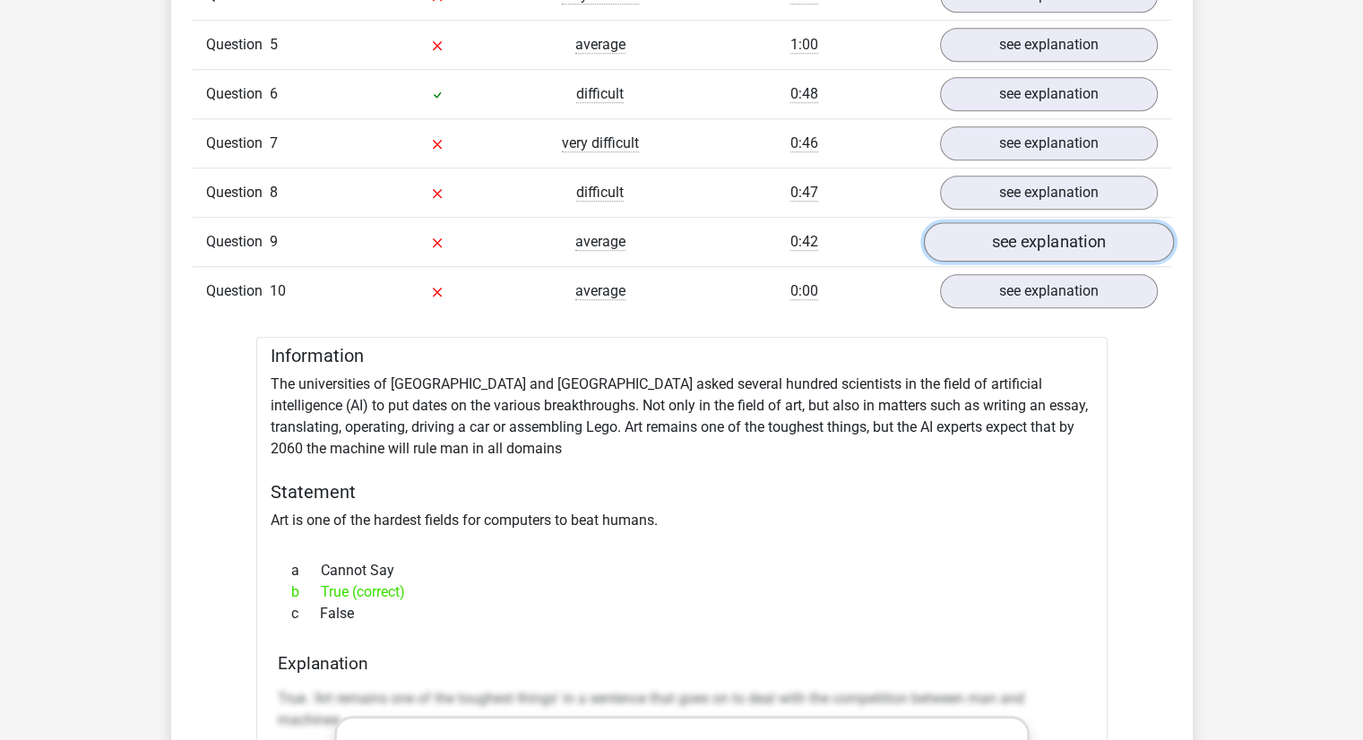
click at [1068, 246] on link "see explanation" at bounding box center [1048, 241] width 250 height 39
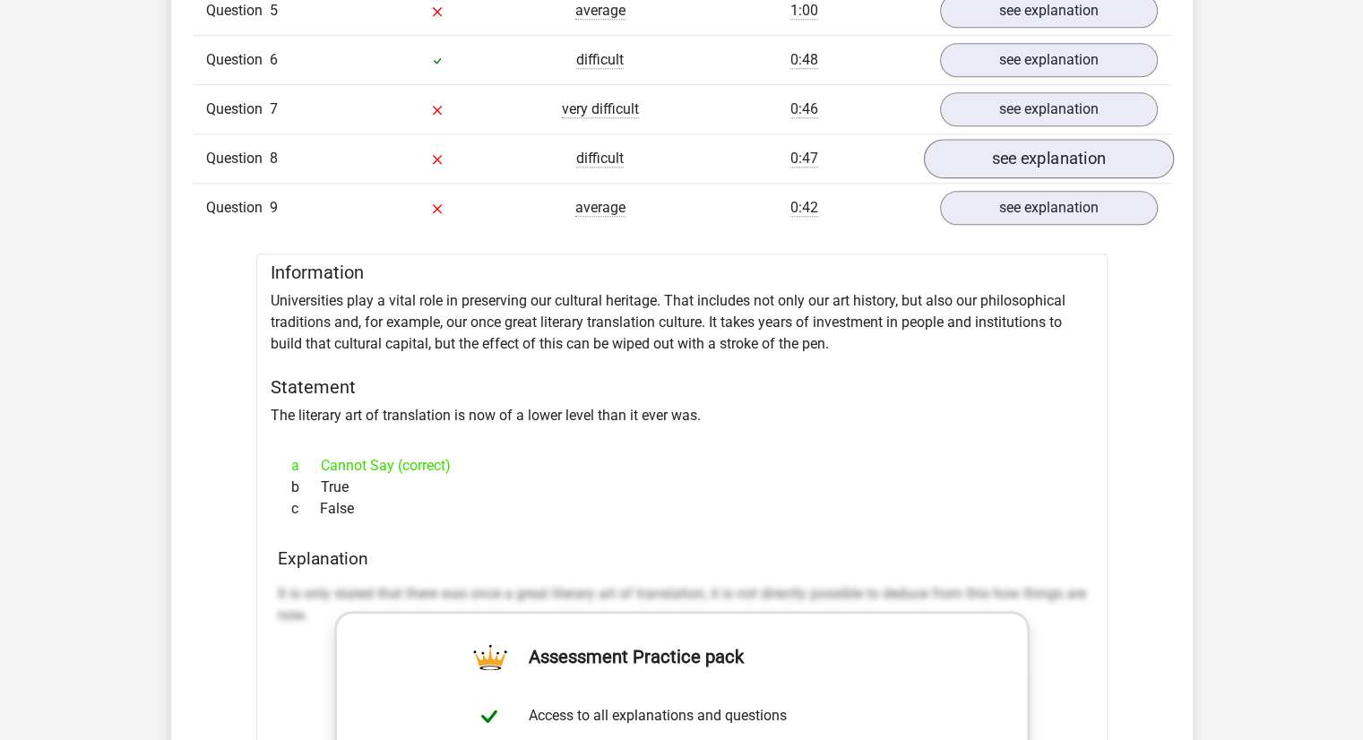
scroll to position [1721, 0]
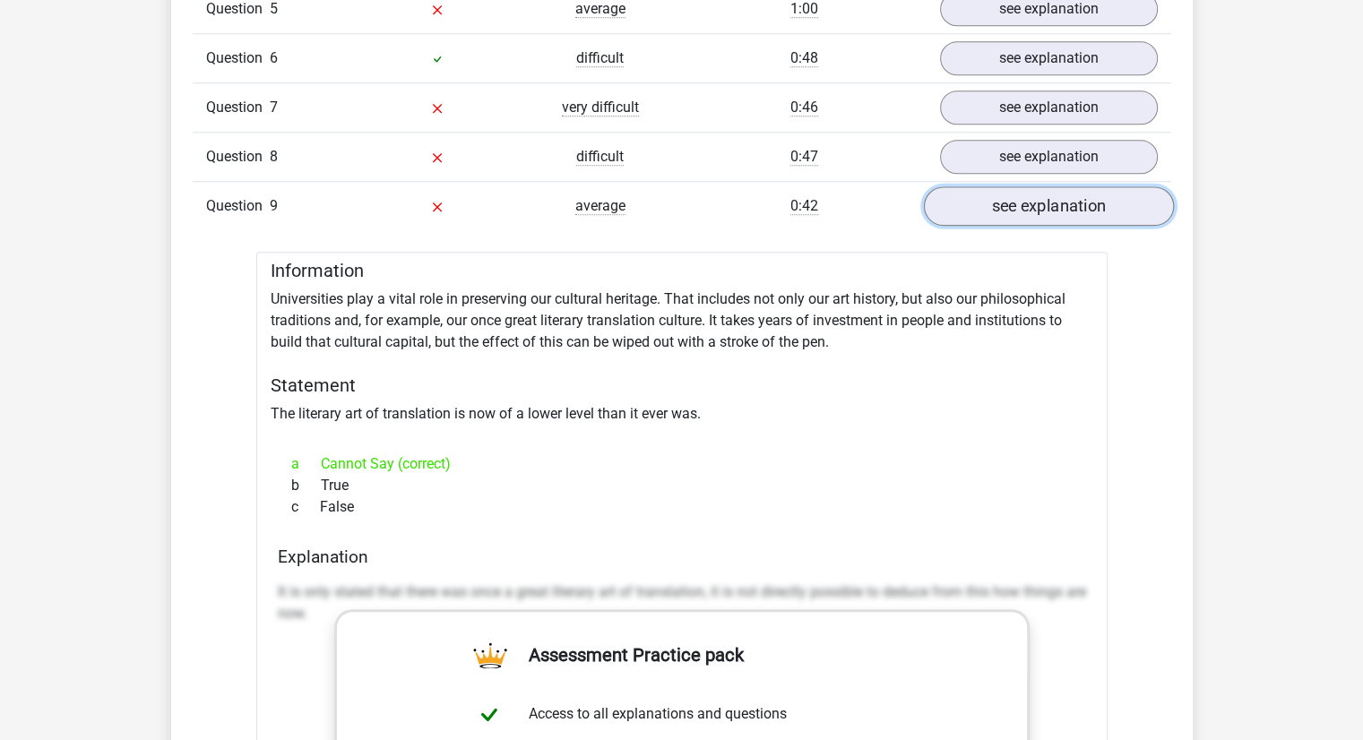
click at [1058, 209] on link "see explanation" at bounding box center [1048, 205] width 250 height 39
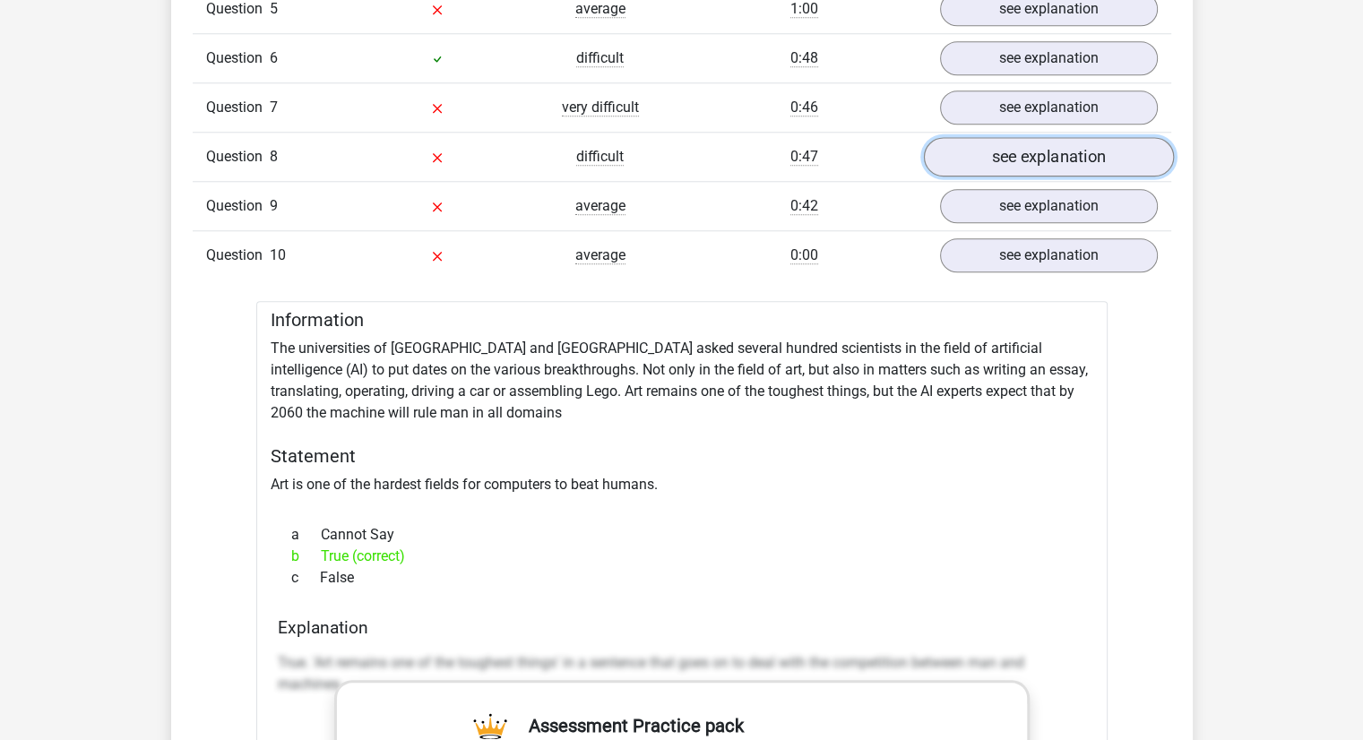
click at [1116, 148] on link "see explanation" at bounding box center [1048, 156] width 250 height 39
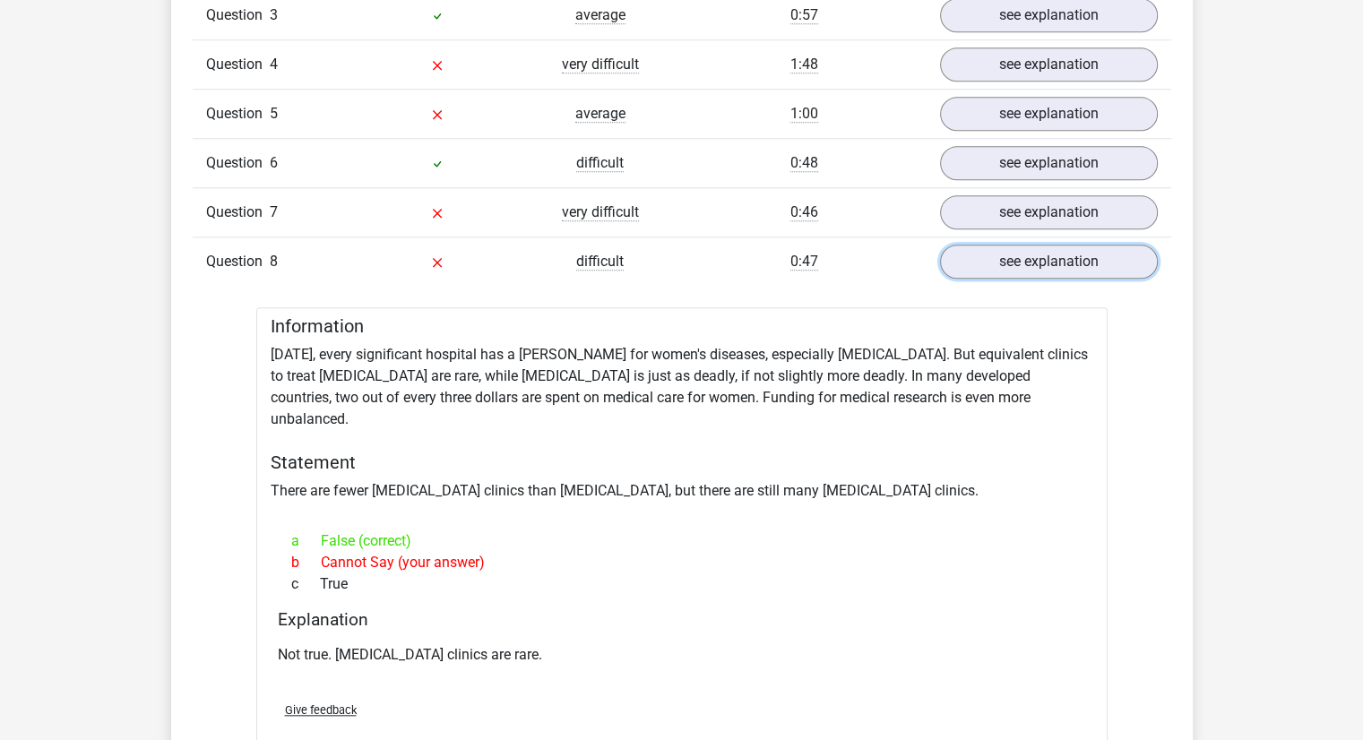
scroll to position [1613, 0]
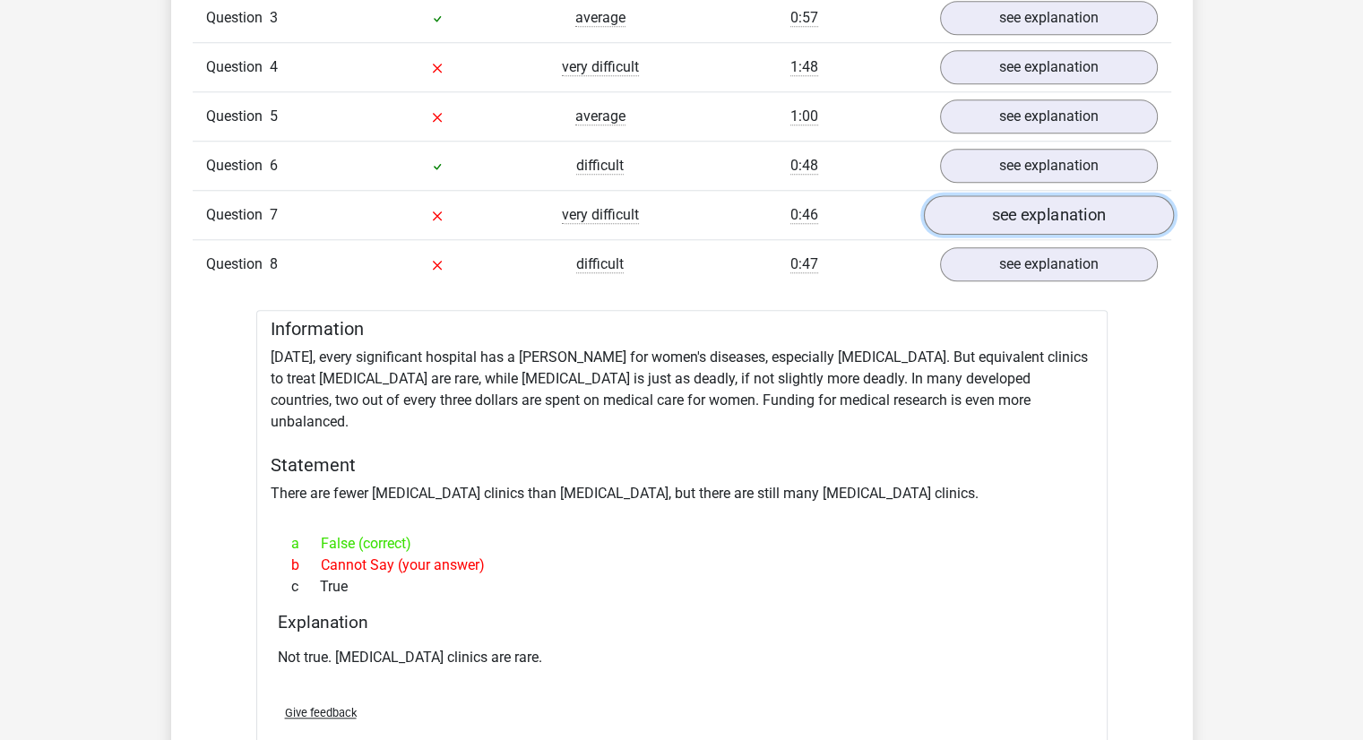
click at [1068, 205] on link "see explanation" at bounding box center [1048, 214] width 250 height 39
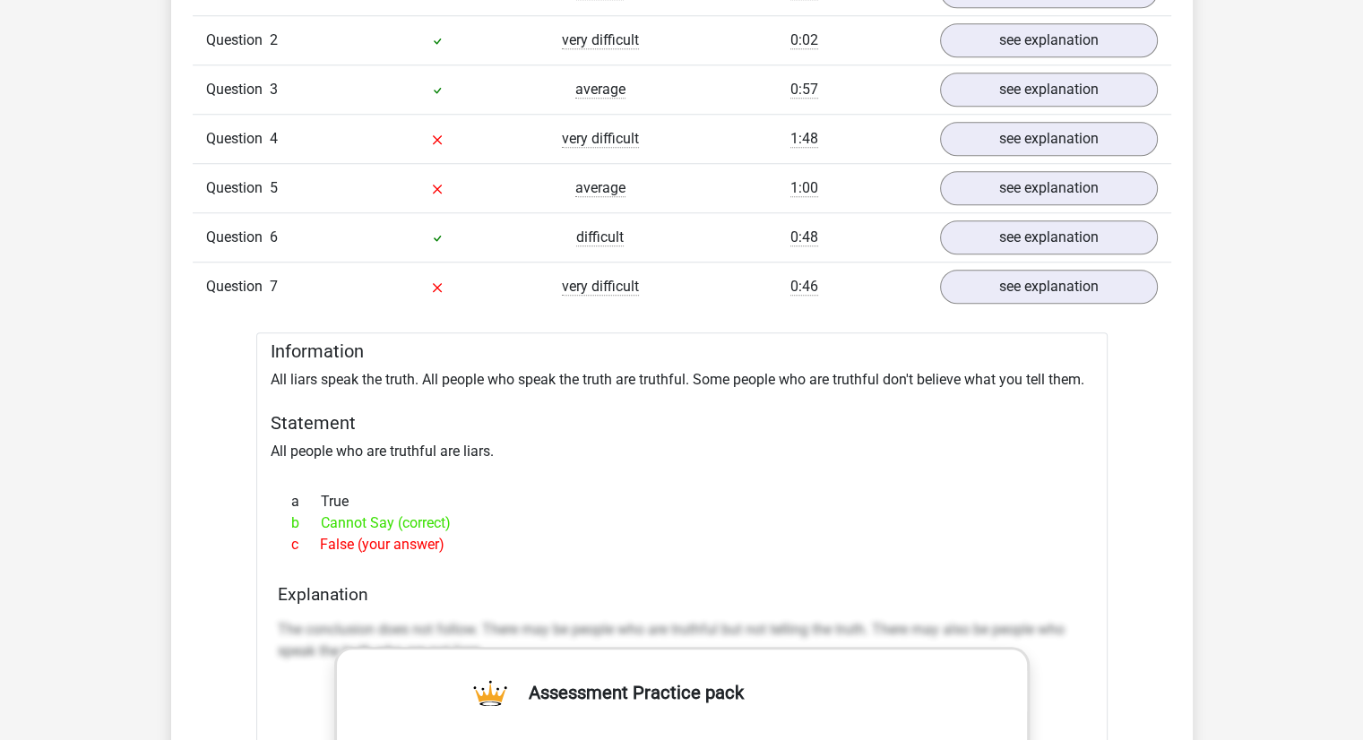
scroll to position [1542, 0]
click at [1022, 202] on div "Question 5 average 1:00 see explanation" at bounding box center [682, 187] width 979 height 49
click at [1003, 190] on link "see explanation" at bounding box center [1048, 188] width 250 height 39
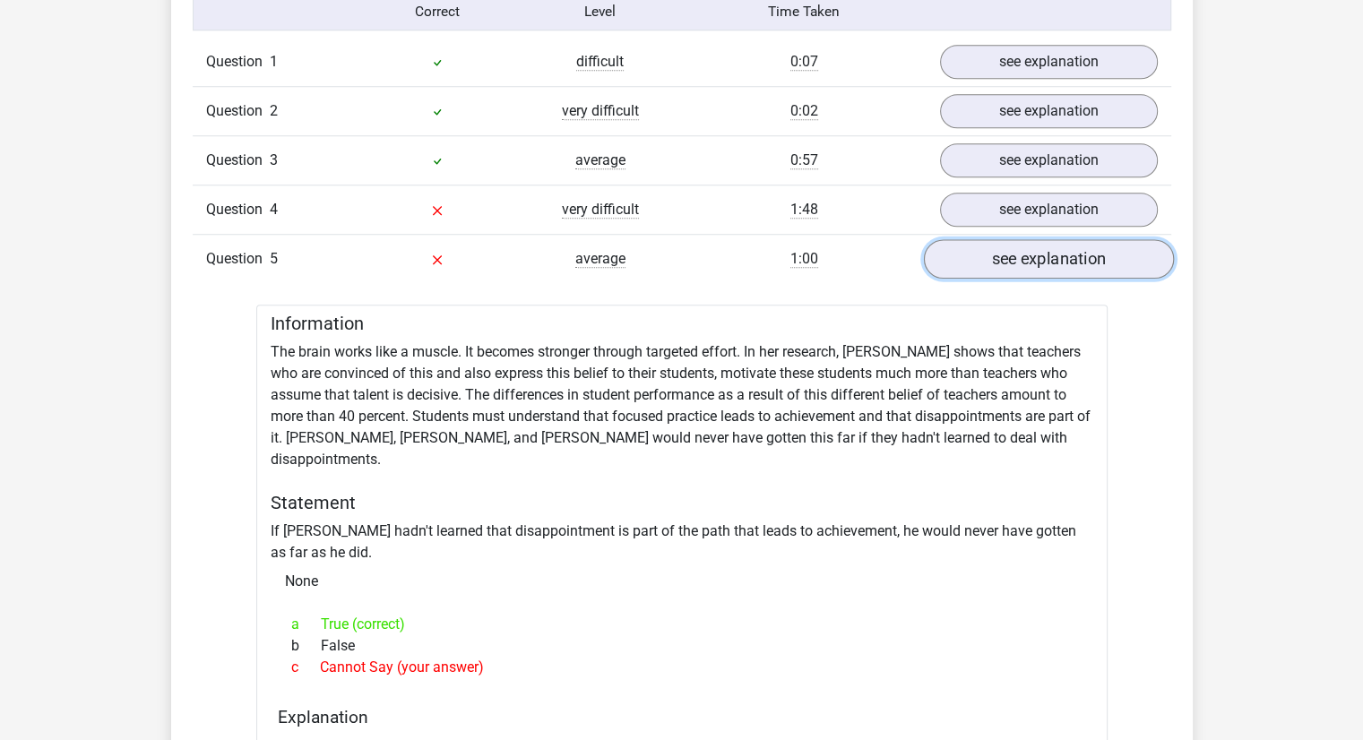
scroll to position [1470, 0]
click at [1007, 192] on link "see explanation" at bounding box center [1048, 210] width 250 height 39
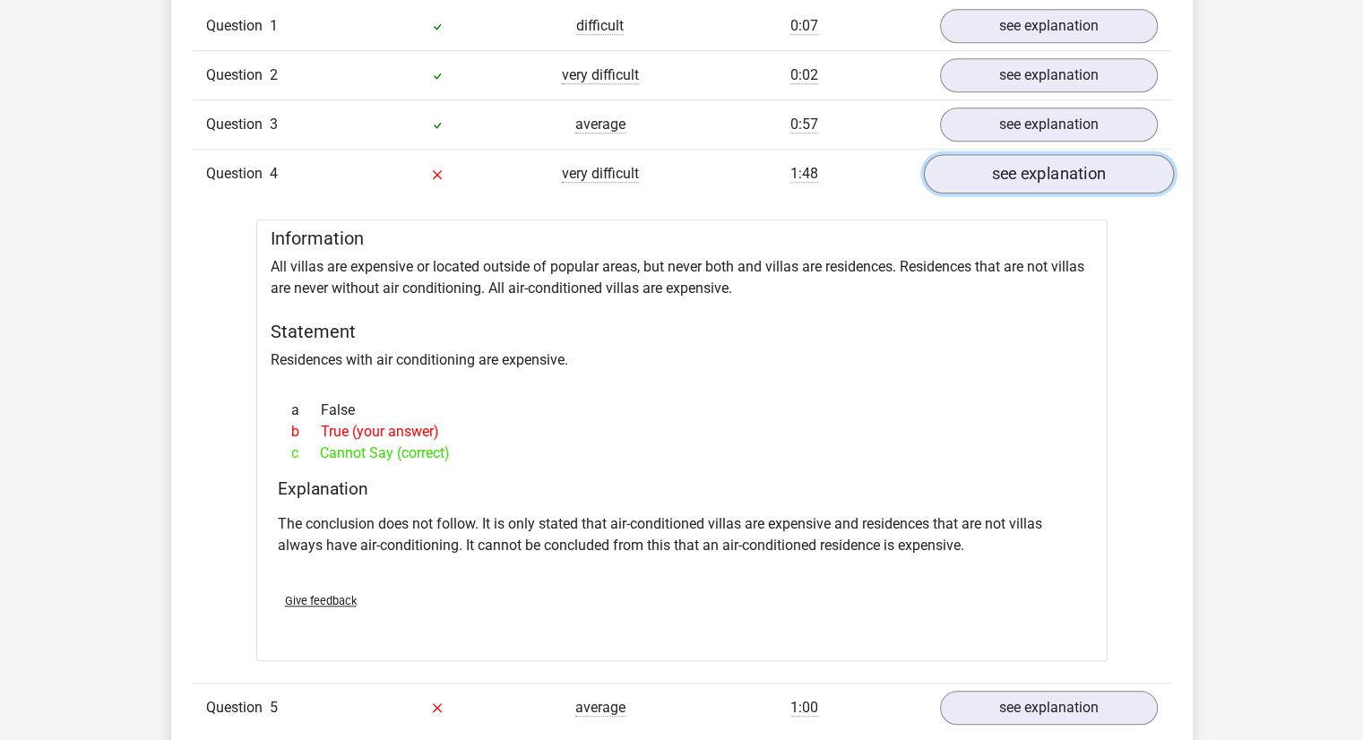
scroll to position [1506, 0]
